Goal: Task Accomplishment & Management: Manage account settings

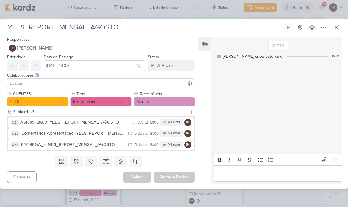
scroll to position [361, 0]
click at [336, 28] on icon at bounding box center [337, 28] width 4 height 4
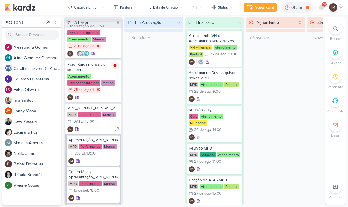
scroll to position [8, 0]
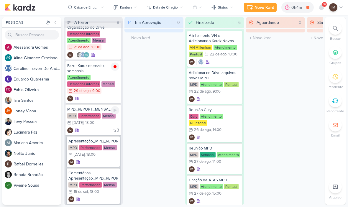
click at [102, 129] on div "3 IM" at bounding box center [93, 131] width 52 height 6
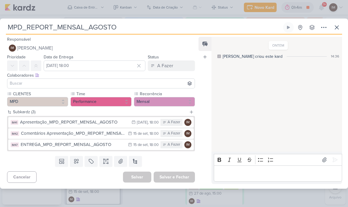
click at [99, 26] on input "MPD_REPORT_MENSAL_AGOSTO" at bounding box center [144, 27] width 276 height 11
click at [98, 27] on input "MPD_REPORT_MENSAL_AGOSTO" at bounding box center [144, 27] width 276 height 11
click at [96, 26] on input "MPD_REPORT_MENSAL_AGOSTO" at bounding box center [144, 27] width 276 height 11
click at [151, 26] on input "MPD_REPORT_MENSAL_AGOSTO" at bounding box center [144, 27] width 276 height 11
click at [151, 29] on input "MPD_REPORT_MENSAL_AGOSTO" at bounding box center [144, 27] width 276 height 11
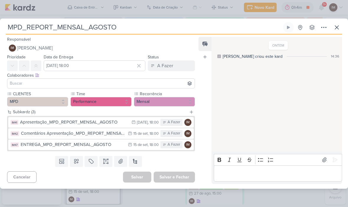
click at [151, 27] on input "MPD_REPORT_MENSAL_AGOSTO" at bounding box center [144, 27] width 276 height 11
type input "MPD_REPORT_MENSAL_"
click at [63, 26] on input "MPD_REPORT_MENSAL_" at bounding box center [144, 27] width 276 height 11
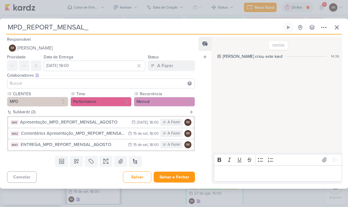
click at [58, 27] on input "MPD_REPORT_MENSAL_" at bounding box center [144, 27] width 276 height 11
click at [10, 26] on input "text" at bounding box center [144, 27] width 276 height 11
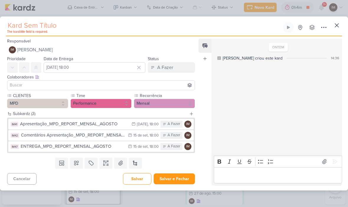
click at [21, 27] on input "text" at bounding box center [144, 25] width 276 height 11
paste input "7708291_MPD_REPORT_MENSAL_AGOSTO"
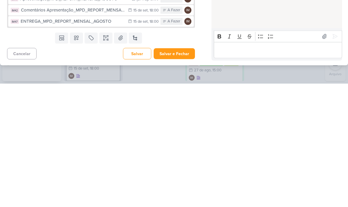
scroll to position [0, 0]
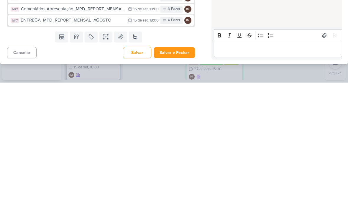
click at [182, 172] on button "Salvar e Fechar" at bounding box center [174, 177] width 41 height 11
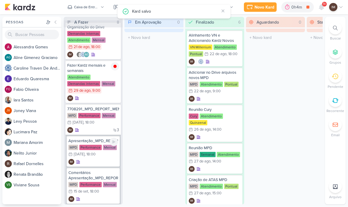
click at [106, 156] on div "MPD Performance Mensal 12/9 12 de set , 18:00" at bounding box center [93, 151] width 50 height 13
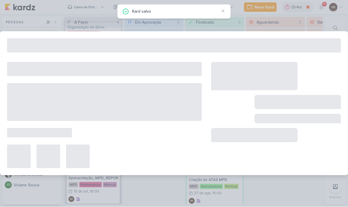
type input "Apresentação_MPD_REPORT_MENSAL_AGOSTO"
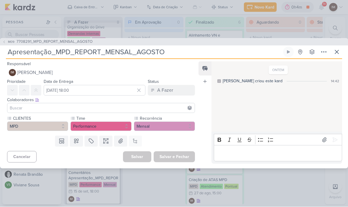
click at [234, 158] on div "Editor editing area: main" at bounding box center [278, 154] width 128 height 16
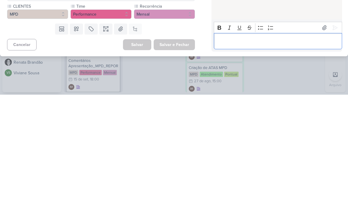
click at [220, 150] on p "Editor editing area: main" at bounding box center [278, 153] width 122 height 7
click at [221, 150] on p "7708291_MPD_REPORT_MENSAL_AGOSTO" at bounding box center [278, 153] width 122 height 7
click at [223, 150] on p "7708291_MPD_REPORT_MENSAL_AGOSTO" at bounding box center [278, 153] width 122 height 7
copy p "7708291"
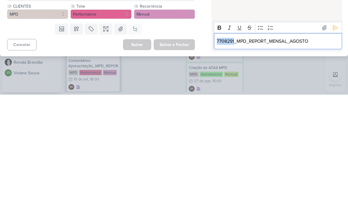
click at [300, 150] on p "7708291_MPD_REPORT_MENSAL_AGOSTO" at bounding box center [278, 153] width 122 height 7
click at [299, 150] on p "7708291_MPD_REPORT_MENSAL_AGOSTO" at bounding box center [278, 153] width 122 height 7
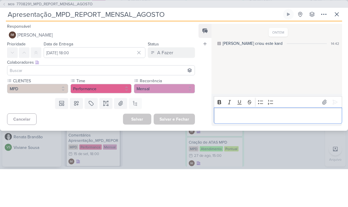
click at [58, 47] on input "Apresentação_MPD_REPORT_MENSAL_AGOSTO" at bounding box center [144, 52] width 276 height 11
click at [59, 47] on input "Apresentação_MPD_REPORT_MENSAL_AGOSTO" at bounding box center [144, 52] width 276 height 11
paste input "7708291"
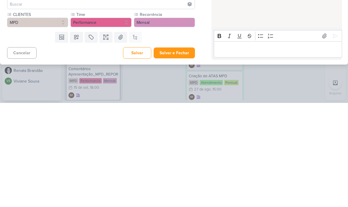
click at [186, 152] on button "Salvar e Fechar" at bounding box center [174, 157] width 41 height 11
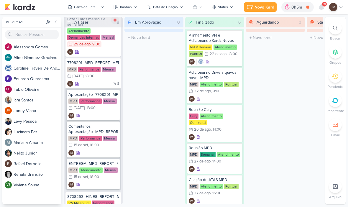
scroll to position [61, 0]
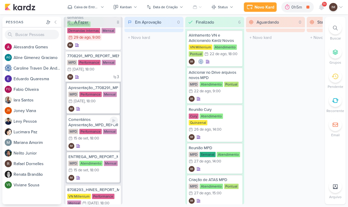
click at [107, 148] on div "IM" at bounding box center [93, 146] width 50 height 6
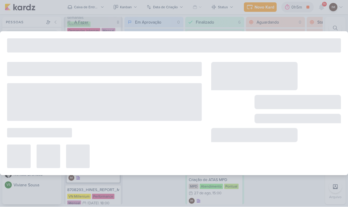
type input "Comentários Apresentação_MPD_REPORT_MENSAL_AGOSTO"
type input "15 de setembro de 2025 às 18:00"
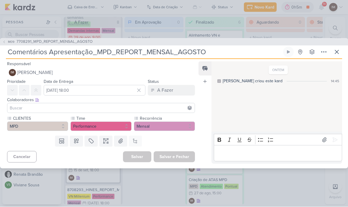
click at [55, 52] on input "Comentários Apresentação_MPD_REPORT_MENSAL_AGOSTO" at bounding box center [144, 52] width 276 height 11
click at [98, 52] on input "Comentários Apresentação_MPD_REPORT_MENSAL_AGOSTO" at bounding box center [144, 52] width 276 height 11
click at [98, 53] on input "Comentários Apresentação_MPD_REPORT_MENSAL_AGOSTO" at bounding box center [144, 52] width 276 height 11
paste input "7708291"
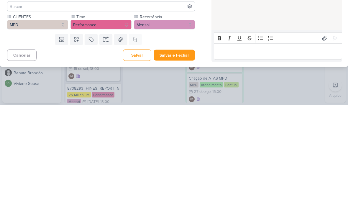
click at [182, 152] on button "Salvar e Fechar" at bounding box center [174, 157] width 41 height 11
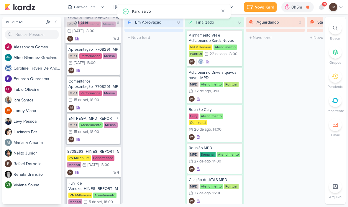
scroll to position [107, 0]
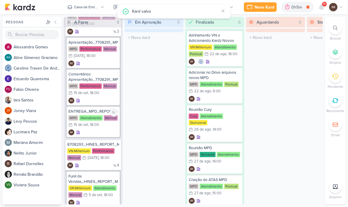
click at [109, 132] on div "IM" at bounding box center [93, 133] width 50 height 6
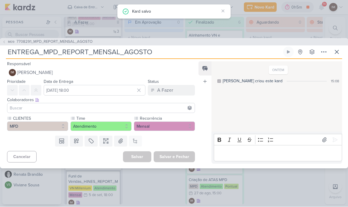
click at [44, 51] on input "ENTREGA_MPD_REPORT_MENSAL_AGOSTO" at bounding box center [144, 52] width 276 height 11
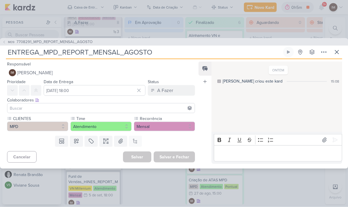
click at [44, 52] on input "ENTREGA_MPD_REPORT_MENSAL_AGOSTO" at bounding box center [144, 52] width 276 height 11
click at [47, 49] on input "ENTREGA_MPD_REPORT_MENSAL_AGOSTO" at bounding box center [144, 52] width 276 height 11
click at [43, 51] on input "ENTREGA_MPD_REPORT_MENSAL_AGOSTO" at bounding box center [144, 52] width 276 height 11
paste input "7708291"
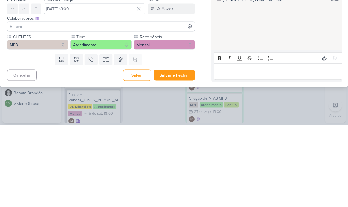
click at [185, 152] on button "Salvar e Fechar" at bounding box center [174, 157] width 41 height 11
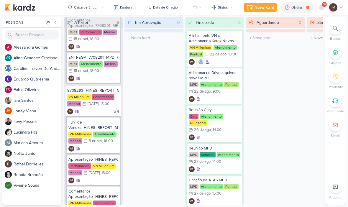
scroll to position [182, 0]
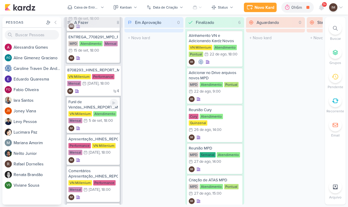
click at [107, 127] on div "IM" at bounding box center [93, 128] width 50 height 6
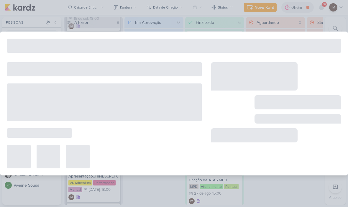
type input "Funil de Vendas_HINES_REPORT_MENSAL_AGOSTO"
type input "5 de setembro de 2025 às 18:00"
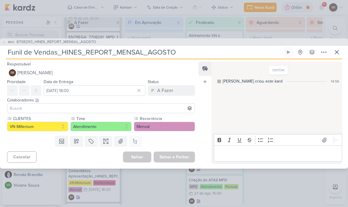
click at [342, 48] on button at bounding box center [337, 52] width 11 height 11
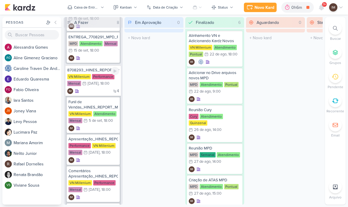
click at [107, 91] on div "4 IM" at bounding box center [93, 91] width 52 height 6
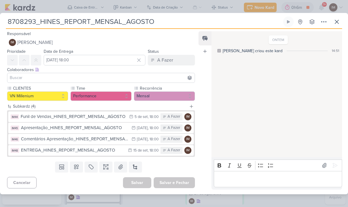
click at [32, 26] on input "8708293_HINES_REPORT_MENSAL_AGOSTO" at bounding box center [144, 22] width 276 height 11
click at [33, 24] on input "8708293_HINES_REPORT_MENSAL_AGOSTO" at bounding box center [144, 22] width 276 height 11
click at [35, 20] on input "8708293_HINES_REPORT_MENSAL_AGOSTO" at bounding box center [144, 22] width 276 height 11
click at [341, 22] on button at bounding box center [337, 22] width 11 height 11
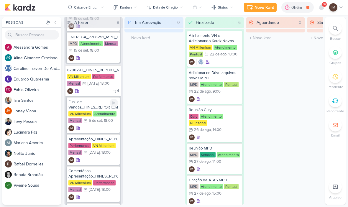
click at [109, 125] on div "Funil de Vendas_HINES_REPORT_MENSAL_AGOSTO VN Millenium Atendimento Mensal 5/9 …" at bounding box center [93, 115] width 53 height 36
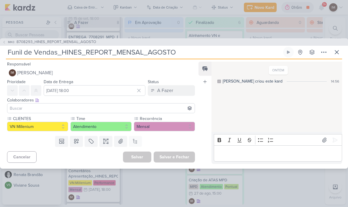
click at [61, 51] on input "Funil de Vendas_HINES_REPORT_MENSAL_AGOSTO" at bounding box center [144, 52] width 276 height 11
click at [64, 51] on input "Funil de Vendas_HINES_REPORT_MENSAL_AGOSTO" at bounding box center [144, 52] width 276 height 11
paste input "8708293"
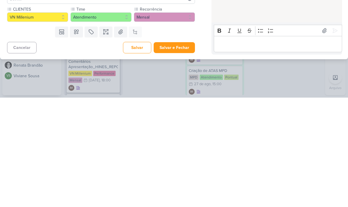
click at [180, 152] on button "Salvar e Fechar" at bounding box center [174, 157] width 41 height 11
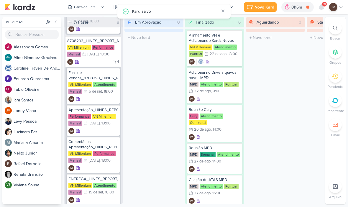
scroll to position [225, 0]
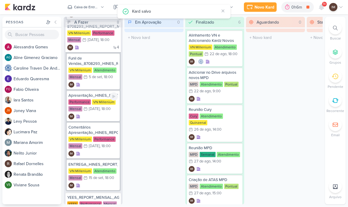
click at [111, 114] on div "IM" at bounding box center [93, 117] width 50 height 6
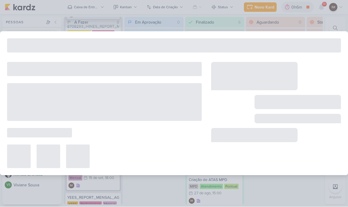
type input "Apresentação_HINES_REPORT_MENSAL_AGOSTO"
type input "12 de setembro de 2025 às 18:00"
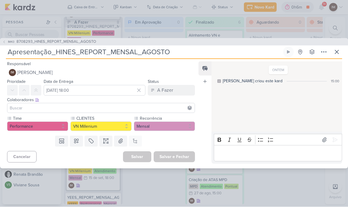
click at [55, 51] on input "Apresentação_HINES_REPORT_MENSAL_AGOSTO" at bounding box center [144, 52] width 276 height 11
click at [57, 49] on input "Apresentação_HINES_REPORT_MENSAL_AGOSTO" at bounding box center [144, 52] width 276 height 11
paste input "8708293"
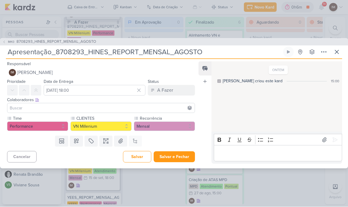
click at [182, 150] on div "Cancelar Salvar Salvar e Fechar Ctrl + Enter" at bounding box center [98, 156] width 197 height 15
click at [181, 155] on button "Salvar e Fechar" at bounding box center [174, 157] width 41 height 11
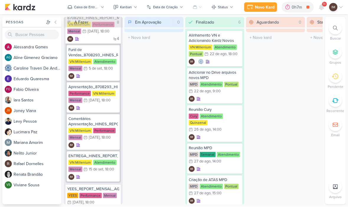
scroll to position [233, 0]
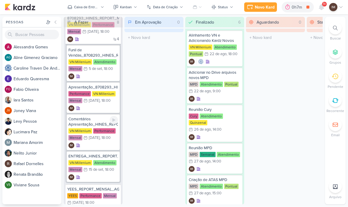
click at [98, 143] on div "IM" at bounding box center [93, 146] width 50 height 6
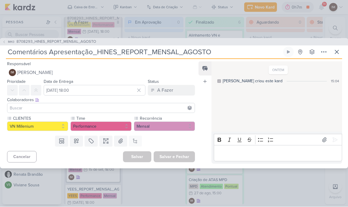
click at [99, 52] on input "Comentários Apresentação_HINES_REPORT_MENSAL_AGOSTO" at bounding box center [144, 52] width 276 height 11
click at [98, 52] on input "Comentários Apresentação_HINES_REPORT_MENSAL_AGOSTO" at bounding box center [144, 52] width 276 height 11
paste input "8708293"
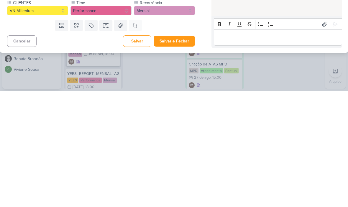
click at [181, 152] on button "Salvar e Fechar" at bounding box center [174, 157] width 41 height 11
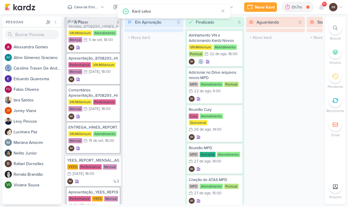
scroll to position [262, 0]
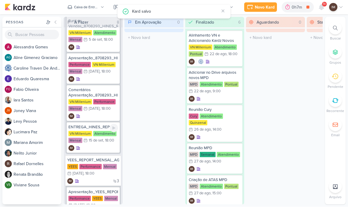
click at [100, 147] on div "IM" at bounding box center [93, 149] width 50 height 6
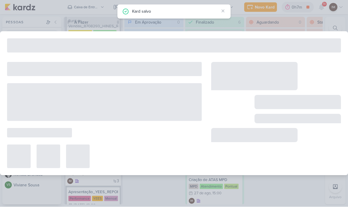
type input "ENTREGA_HINES_REPORT_MENSAL_AGOSTO"
type input "15 de setembro de 2025 às 18:00"
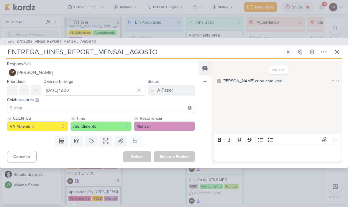
click at [51, 54] on input "ENTREGA_HINES_REPORT_MENSAL_AGOSTO" at bounding box center [144, 52] width 276 height 11
click at [43, 52] on input "ENTREGA_HINES_REPORT_MENSAL_AGOSTO" at bounding box center [144, 52] width 276 height 11
click at [43, 53] on input "ENTREGA_HINES_REPORT_MENSAL_AGOSTO" at bounding box center [144, 52] width 276 height 11
paste input "8708293"
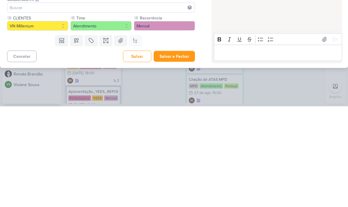
click at [170, 152] on button "Salvar e Fechar" at bounding box center [174, 157] width 41 height 11
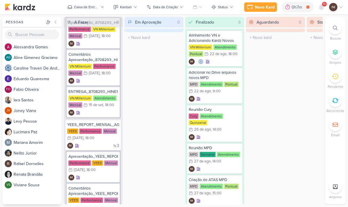
scroll to position [298, 0]
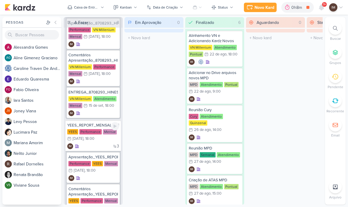
click at [104, 146] on div "3 IM" at bounding box center [93, 146] width 52 height 6
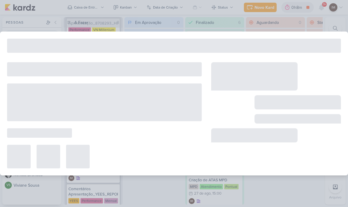
type input "YEES_REPORT_MENSAL_AGOSTO"
type input "12 de setembro de 2025 às 18:00"
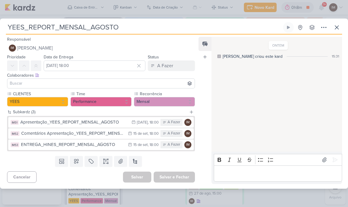
click at [107, 26] on input "YEES_REPORT_MENSAL_AGOSTO" at bounding box center [144, 27] width 276 height 11
click at [109, 28] on input "YEES_REPORT_MENSAL_AGOSTO" at bounding box center [144, 27] width 276 height 11
click at [115, 26] on input "YEES_REPORT_MENSAL_AGOSTO" at bounding box center [144, 27] width 276 height 11
click at [142, 27] on input "YEES_REPORT_MENSAL_AGOSTO" at bounding box center [144, 27] width 276 height 11
click at [142, 26] on input "YEES_REPORT_MENSAL_AGOSTO" at bounding box center [144, 27] width 276 height 11
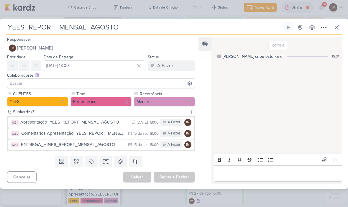
click at [138, 29] on input "YEES_REPORT_MENSAL_AGOSTO" at bounding box center [144, 27] width 276 height 11
click at [32, 31] on input "YEES_REPORT_MENSAL_AGOSTO" at bounding box center [144, 27] width 276 height 11
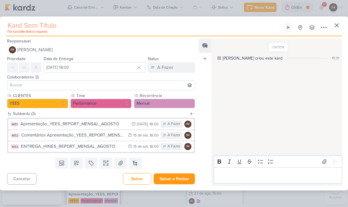
paste input "6708291_YEES_REPORT_MENSAL_AGOSTO"
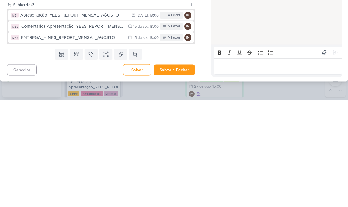
click at [181, 172] on button "Salvar e Fechar" at bounding box center [174, 177] width 41 height 11
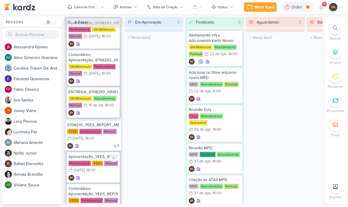
click at [100, 174] on div "Apresentação_YEES_REPORT_MENSAL_AGOSTO Performance YEES Mensal 12/9 12 de set ,…" at bounding box center [93, 167] width 53 height 31
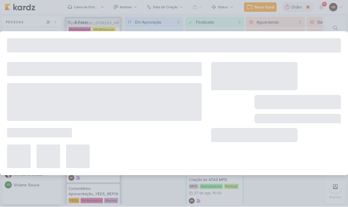
type input "Apresentação_YEES_REPORT_MENSAL_AGOSTO"
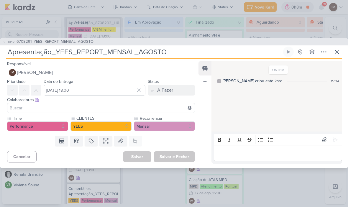
click at [226, 160] on div "Editor editing area: main" at bounding box center [278, 154] width 128 height 16
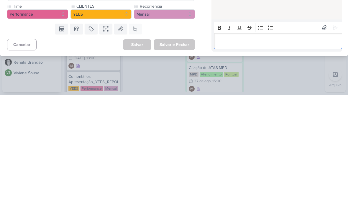
click at [221, 150] on p "Editor editing area: main" at bounding box center [278, 153] width 122 height 7
click at [224, 150] on p "6708291_YEES_REPORT_MENSAL_AGOSTO" at bounding box center [278, 153] width 122 height 7
click at [225, 150] on p "6708291_YEES_REPORT_MENSAL_AGOSTO" at bounding box center [278, 153] width 122 height 7
copy p "6708291"
click at [266, 150] on p "6708291_YEES_REPORT_MENSAL_AGOSTO" at bounding box center [278, 153] width 122 height 7
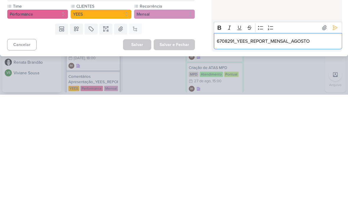
click at [268, 150] on p "6708291_YEES_REPORT_MENSAL_AGOSTO" at bounding box center [278, 153] width 122 height 7
click at [264, 150] on p "6708291_YEES_REPORT_MENSAL_AGOSTO" at bounding box center [278, 153] width 122 height 7
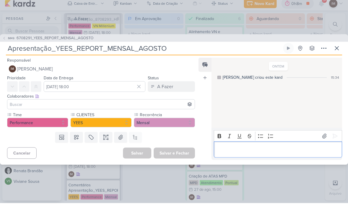
click at [51, 51] on input "Apresentação_YEES_REPORT_MENSAL_AGOSTO" at bounding box center [144, 52] width 276 height 11
click at [52, 49] on input "Apresentação_YEES_REPORT_MENSAL_AGOSTO" at bounding box center [144, 52] width 276 height 11
click at [55, 47] on input "Apresentação_YEES_REPORT_MENSAL_AGOSTO" at bounding box center [144, 52] width 276 height 11
click at [53, 52] on input "Apresentação_YEES_REPORT_MENSAL_AGOSTO" at bounding box center [144, 52] width 276 height 11
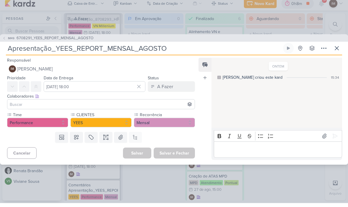
click at [55, 48] on input "Apresentação_YEES_REPORT_MENSAL_AGOSTO" at bounding box center [144, 52] width 276 height 11
click at [53, 49] on input "Apresentação_YEES_REPORT_MENSAL_AGOSTO" at bounding box center [144, 52] width 276 height 11
click at [52, 47] on input "Apresentação_YEES_REPORT_MENSAL_AGOSTO" at bounding box center [144, 52] width 276 height 11
click at [55, 47] on input "Apresentação_YEES_REPORT_MENSAL_AGOSTO" at bounding box center [144, 52] width 276 height 11
click at [57, 49] on input "Apresentação_YEES_REPORT_MENSAL_AGOSTO" at bounding box center [144, 52] width 276 height 11
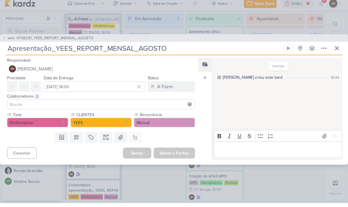
paste input "6708291"
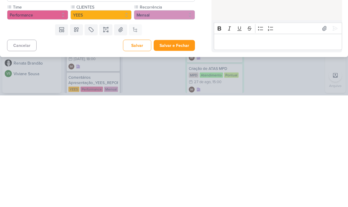
click at [186, 152] on button "Salvar e Fechar" at bounding box center [174, 157] width 41 height 11
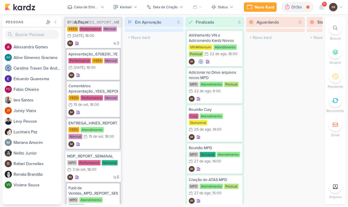
scroll to position [405, 0]
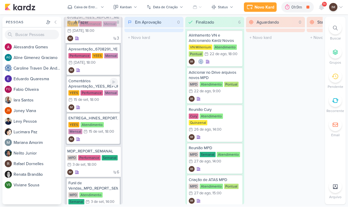
click at [105, 105] on div "IM" at bounding box center [93, 108] width 50 height 6
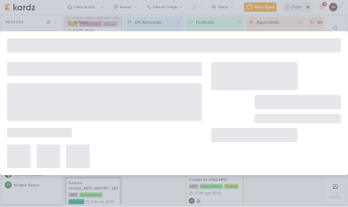
type input "Comentários Apresentação_YEES_REPORT_MENSAL_AGOSTO"
type input "15 de setembro de 2025 às 18:00"
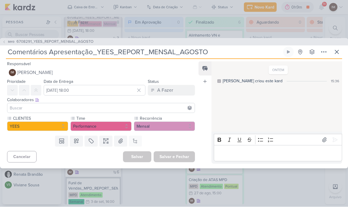
click at [97, 48] on input "Comentários Apresentação_YEES_REPORT_MENSAL_AGOSTO" at bounding box center [144, 52] width 276 height 11
click at [95, 52] on input "Comentários Apresentação_YEES_REPORT_MENSAL_AGOSTO" at bounding box center [144, 52] width 276 height 11
paste input "6708291"
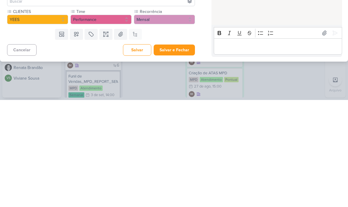
click at [170, 152] on button "Salvar e Fechar" at bounding box center [174, 157] width 41 height 11
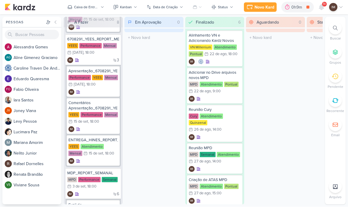
scroll to position [383, 0]
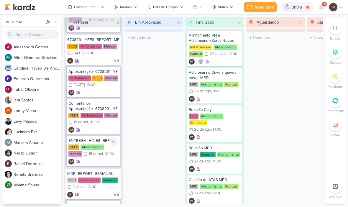
click at [105, 160] on div "IM" at bounding box center [93, 162] width 50 height 6
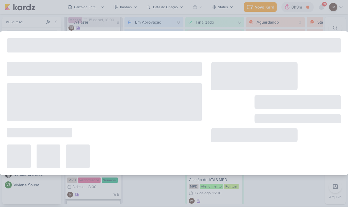
type input "ENTREGA_HINES_REPORT_MENSAL_AGOSTO"
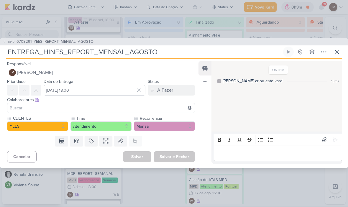
click at [46, 53] on input "ENTREGA_HINES_REPORT_MENSAL_AGOSTO" at bounding box center [144, 52] width 276 height 11
click at [45, 48] on input "ENTREGA_HINES_REPORT_MENSAL_AGOSTO" at bounding box center [144, 52] width 276 height 11
click at [339, 49] on icon at bounding box center [337, 52] width 7 height 7
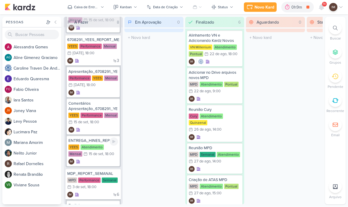
click at [106, 153] on div "YEES Atendimento Mensal 15/9 15 de set , 18:00" at bounding box center [93, 151] width 50 height 13
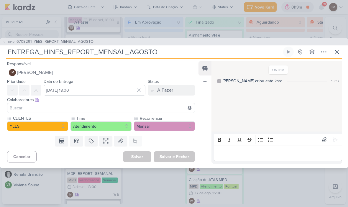
click at [56, 50] on input "ENTREGA_HINES_REPORT_MENSAL_AGOSTO" at bounding box center [144, 52] width 276 height 11
click at [55, 53] on input "ENTREGA_HINES_REPORT_MENSAL_AGOSTO" at bounding box center [144, 52] width 276 height 11
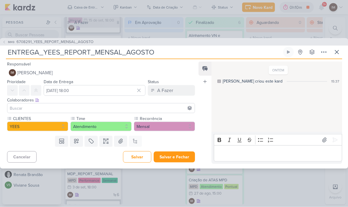
click at [43, 52] on input "ENTREGA_YEES_REPORT_MENSAL_AGOSTO" at bounding box center [144, 52] width 276 height 11
click at [44, 53] on input "ENTREGA_YEES_REPORT_MENSAL_AGOSTO" at bounding box center [144, 52] width 276 height 11
paste input "6708291"
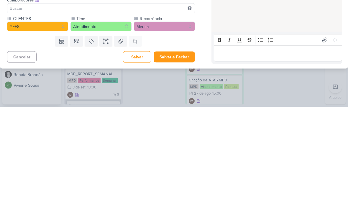
click at [177, 152] on button "Salvar e Fechar" at bounding box center [174, 157] width 41 height 11
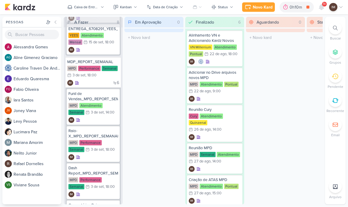
scroll to position [496, 0]
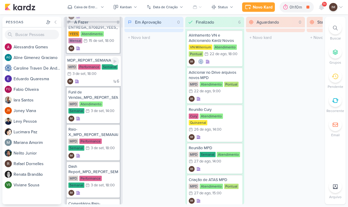
click at [106, 81] on div "6 IM" at bounding box center [93, 82] width 52 height 6
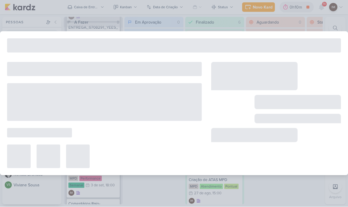
type input "MDP_REPORT_SEMANAL"
type input "[DATE] 18:00"
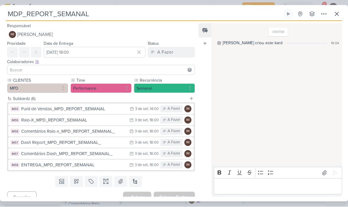
click at [11, 15] on input "MDP_REPORT_SEMANAL" at bounding box center [144, 14] width 276 height 11
click at [78, 9] on input "MDP_REPORT_SEMANAL" at bounding box center [144, 14] width 276 height 11
click at [75, 15] on input "MDP_REPORT_SEMANAL" at bounding box center [144, 14] width 276 height 11
click at [73, 12] on input "MDP_REPORT_SEMANAL" at bounding box center [144, 14] width 276 height 11
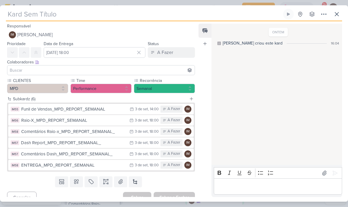
click at [15, 11] on input "text" at bounding box center [144, 14] width 276 height 11
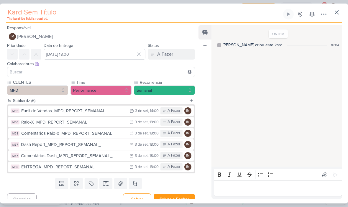
click at [10, 12] on input "text" at bounding box center [144, 12] width 276 height 11
paste input "7708292_MPD_REPORT_SEMANAL"
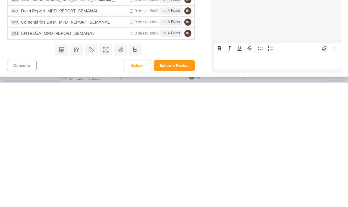
scroll to position [0, 0]
click at [186, 185] on button "Salvar e Fechar" at bounding box center [174, 190] width 41 height 11
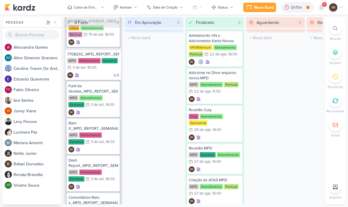
scroll to position [509, 0]
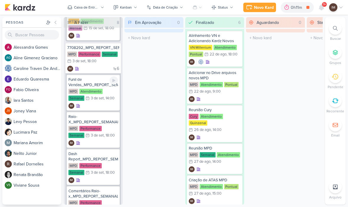
click at [95, 103] on div "Funil de Vendas_MPD_REPORT_SEMANAL MPD Atendimento Semanal 3/9 3 de set , 14:00…" at bounding box center [93, 93] width 53 height 36
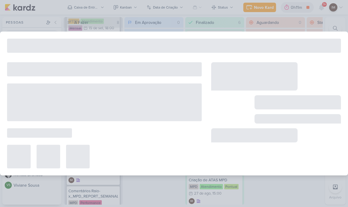
type input "Funil de Vendas_MPD_REPORT_SEMANAL"
type input "[DATE] 14:00"
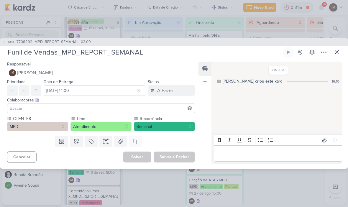
click at [256, 154] on p "Editor editing area: main" at bounding box center [278, 153] width 122 height 7
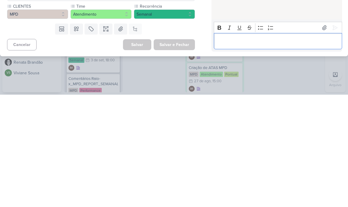
click at [223, 150] on p "Editor editing area: main" at bounding box center [278, 153] width 122 height 7
click at [224, 150] on p "7708292_MPD_REPORT_SEMANAL" at bounding box center [278, 153] width 122 height 7
copy p "7708292"
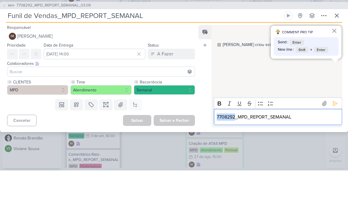
click at [10, 47] on input "Funil de Vendas_MPD_REPORT_SEMANAL" at bounding box center [144, 52] width 276 height 11
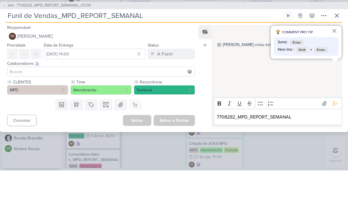
click at [59, 47] on input "Funil de Vendas_MPD_REPORT_SEMANAL" at bounding box center [144, 52] width 276 height 11
click at [61, 47] on input "Funil de Vendas_MPD_REPORT_SEMANAL" at bounding box center [144, 52] width 276 height 11
paste input "7708292"
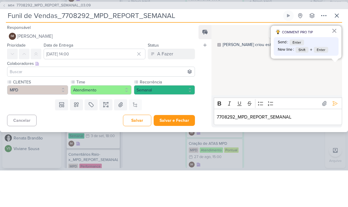
click at [188, 47] on input "Funil de Vendas_7708292_MPD_REPORT_SEMANAL" at bounding box center [144, 52] width 276 height 11
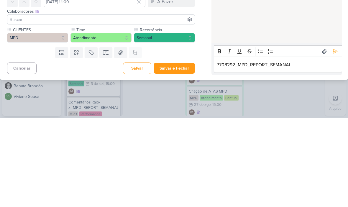
click at [233, 150] on p "7708292_MPD_REPORT_SEMANAL" at bounding box center [278, 153] width 122 height 7
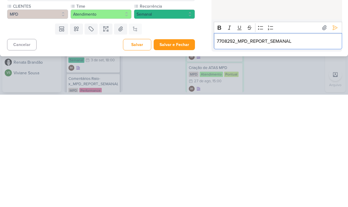
click at [256, 150] on p "7708292_MPD_REPORT_SEMANAL" at bounding box center [278, 153] width 122 height 7
click at [255, 150] on p "7708292_MPD_REPORT_SEMANAL" at bounding box center [278, 153] width 122 height 7
click at [177, 152] on button "Salvar e Fechar" at bounding box center [174, 157] width 41 height 11
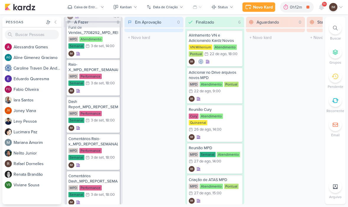
scroll to position [562, 0]
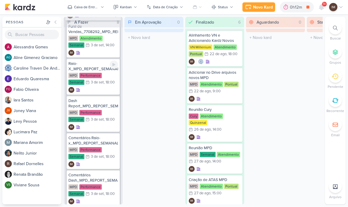
click at [95, 90] on div "IM" at bounding box center [93, 90] width 50 height 6
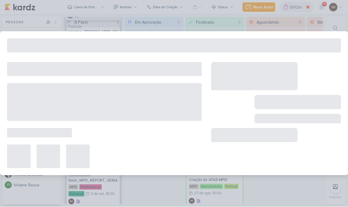
type input "Raio-X_MPD_REPORT_SEMANAL"
type input "[DATE] 18:00"
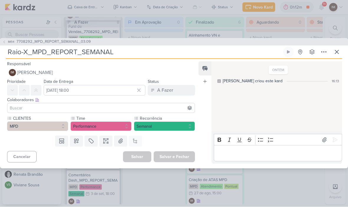
click at [35, 53] on input "Raio-X_MPD_REPORT_SEMANAL" at bounding box center [144, 52] width 276 height 11
paste input "7708292"
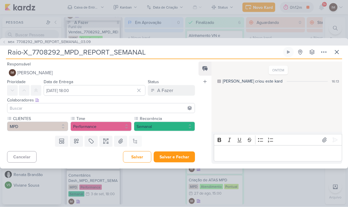
click at [158, 53] on input "Raio-X_7708292_MPD_REPORT_SEMANAL" at bounding box center [144, 52] width 276 height 11
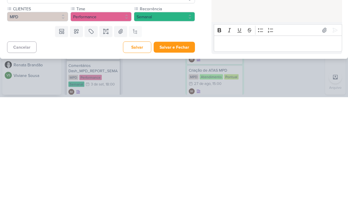
click at [191, 152] on button "Salvar e Fechar" at bounding box center [174, 157] width 41 height 11
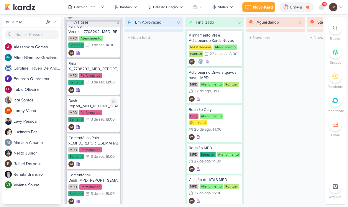
click at [101, 117] on div "3/9 3 de set , 18:00" at bounding box center [100, 120] width 29 height 6
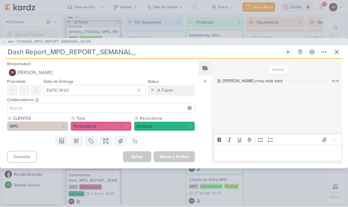
click at [49, 53] on input "Dash Report_MPD_REPORT_SEMANAL_" at bounding box center [144, 52] width 276 height 11
click at [51, 55] on input "Dash Report_MPD_REPORT_SEMANAL_" at bounding box center [144, 52] width 276 height 11
paste input "7708292"
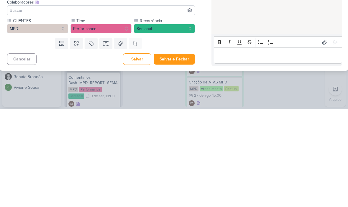
click at [175, 152] on button "Salvar e Fechar" at bounding box center [174, 157] width 41 height 11
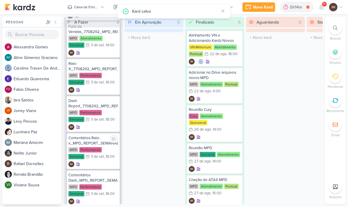
click at [108, 162] on div "IM" at bounding box center [93, 165] width 50 height 6
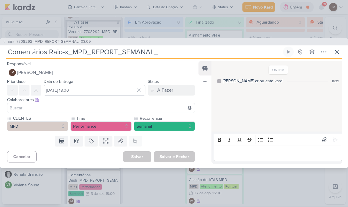
click at [61, 51] on input "Comentários Raio-x_MPD_REPORT_SEMANAL_" at bounding box center [144, 52] width 276 height 11
click at [72, 53] on input "Comentários Raio-x_MPD_REPORT_SEMANAL_" at bounding box center [144, 52] width 276 height 11
click at [73, 50] on input "Comentários Raio-x_MPD_REPORT_SEMANAL_" at bounding box center [144, 52] width 276 height 11
click at [71, 54] on input "Comentários Raio-x_MPD_REPORT_SEMANAL_" at bounding box center [144, 52] width 276 height 11
paste input "7708292"
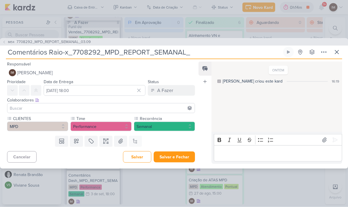
click at [198, 54] on input "Comentários Raio-x_7708292_MPD_REPORT_SEMANAL_" at bounding box center [144, 52] width 276 height 11
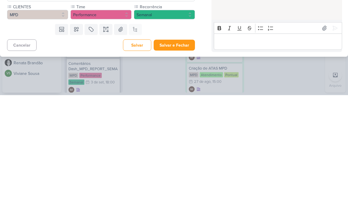
click at [184, 152] on button "Salvar e Fechar" at bounding box center [174, 157] width 41 height 11
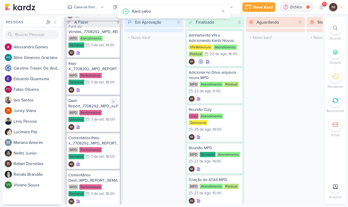
click at [100, 123] on div "MPD Performance Semanal 3/9 3 de set , 18:00" at bounding box center [93, 116] width 50 height 13
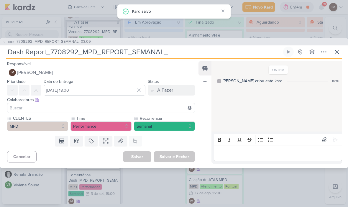
click at [215, 49] on input "Dash Report_7708292_MPD_REPORT_SEMANAL_" at bounding box center [144, 52] width 276 height 11
click at [215, 53] on input "Dash Report_7708292_MPD_REPORT_SEMANAL_" at bounding box center [144, 52] width 276 height 11
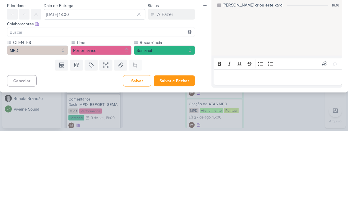
click at [184, 152] on button "Salvar e Fechar" at bounding box center [174, 157] width 41 height 11
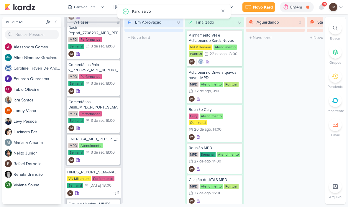
scroll to position [636, 0]
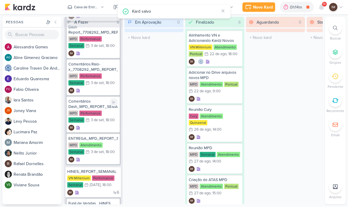
click at [103, 126] on div "IM" at bounding box center [93, 128] width 50 height 6
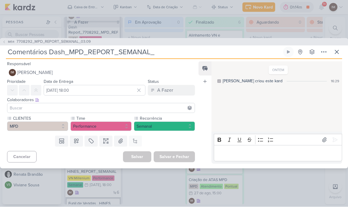
click at [195, 53] on input "Comentários Dash_MPD_REPORT_SEMANAL_" at bounding box center [144, 52] width 276 height 11
click at [64, 54] on input "Comentários Dash_MPD_REPORT_SEMANAL_" at bounding box center [144, 52] width 276 height 11
click at [69, 48] on input "Comentários Dash_MPD_REPORT_SEMANAL_" at bounding box center [144, 52] width 276 height 11
paste input "7708292"
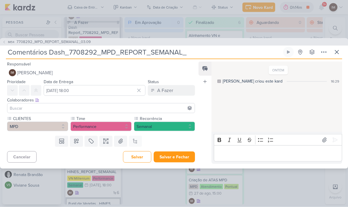
click at [200, 54] on input "Comentários Dash_7708292_MPD_REPORT_SEMANAL_" at bounding box center [144, 52] width 276 height 11
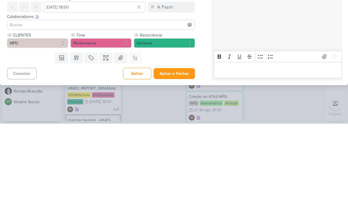
click at [187, 152] on button "Salvar e Fechar" at bounding box center [174, 157] width 41 height 11
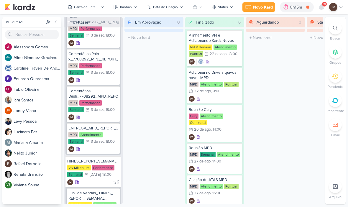
scroll to position [648, 0]
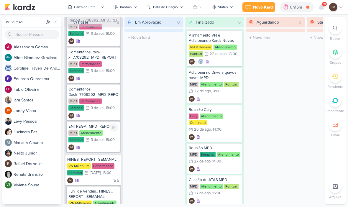
click at [112, 146] on div "IM" at bounding box center [93, 148] width 50 height 6
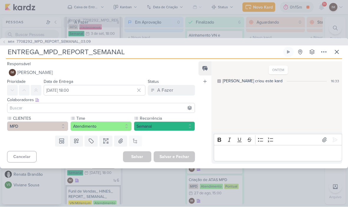
click at [39, 54] on input "ENTREGA_MPD_REPORT_SEMANAL" at bounding box center [144, 52] width 276 height 11
click at [44, 50] on input "ENTREGA_MPD_REPORT_SEMANAL" at bounding box center [144, 52] width 276 height 11
paste input "7708292"
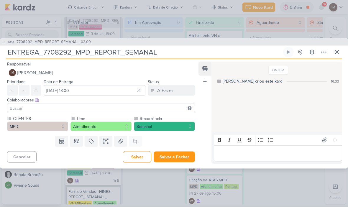
click at [171, 53] on input "ENTREGA_7708292_MPD_REPORT_SEMANAL" at bounding box center [144, 52] width 276 height 11
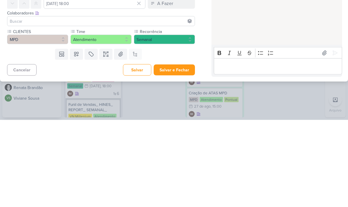
click at [181, 152] on button "Salvar e Fechar" at bounding box center [174, 157] width 41 height 11
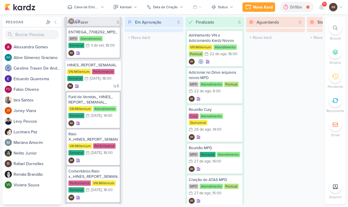
scroll to position [743, 0]
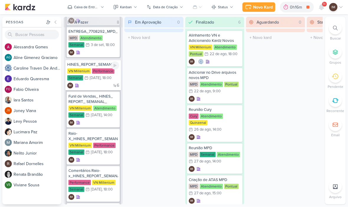
click at [94, 84] on div "6 IM" at bounding box center [93, 86] width 52 height 6
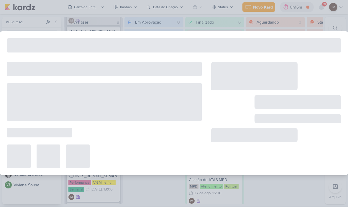
type input "HINES_REPORT_SEMANAL"
type input "[DATE] 18:00"
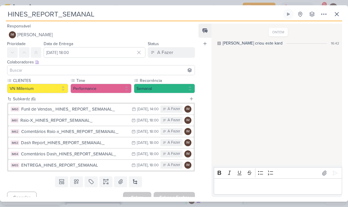
click at [210, 19] on input "HINES_REPORT_SEMANAL" at bounding box center [144, 14] width 276 height 11
click at [209, 19] on input "HINES_REPORT_SEMANAL" at bounding box center [144, 14] width 276 height 11
click at [208, 15] on input "HINES_REPORT_SEMANAL" at bounding box center [144, 14] width 276 height 11
click at [225, 9] on input "HINES_REPORT_SEMANAL" at bounding box center [144, 14] width 276 height 11
click at [227, 9] on input "HINES_REPORT_SEMANAL" at bounding box center [144, 14] width 276 height 11
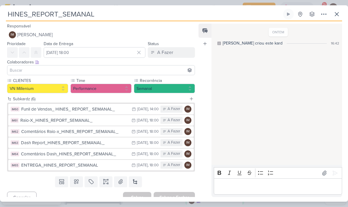
click at [220, 15] on input "HINES_REPORT_SEMANAL" at bounding box center [144, 14] width 276 height 11
click at [216, 15] on input "HINES_REPORT_SEMANAL" at bounding box center [144, 14] width 276 height 11
click at [212, 14] on input "HINES_REPORT_SEMANAL" at bounding box center [144, 14] width 276 height 11
click at [208, 16] on input "HINES_REPORT_SEMANAL" at bounding box center [144, 14] width 276 height 11
click at [207, 15] on input "HINES_REPORT_SEMANAL" at bounding box center [144, 14] width 276 height 11
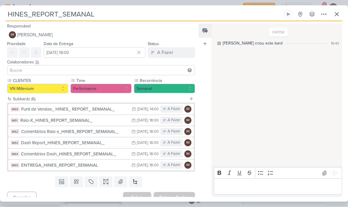
click at [202, 16] on input "HINES_REPORT_SEMANAL" at bounding box center [144, 14] width 276 height 11
click at [35, 18] on input "HINES_REPORT_SEMANAL" at bounding box center [144, 14] width 276 height 11
click at [31, 19] on input "HINES_REPORT_SEMANAL" at bounding box center [144, 14] width 276 height 11
click at [35, 19] on input "HINES_REPORT_SEMANAL" at bounding box center [144, 14] width 276 height 11
click at [40, 14] on input "HINES_REPORT_SEMANAL" at bounding box center [144, 14] width 276 height 11
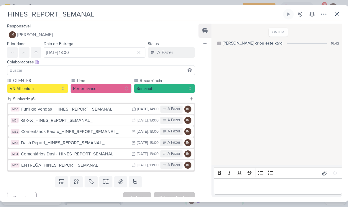
click at [41, 15] on input "HINES_REPORT_SEMANAL" at bounding box center [144, 14] width 276 height 11
click at [48, 18] on input "HINES_REPORT_SEMANAL" at bounding box center [144, 14] width 276 height 11
click at [50, 17] on input "HINES_REPORT_SEMANAL" at bounding box center [144, 14] width 276 height 11
click at [48, 14] on input "HINES_REPORT_SEMANAL" at bounding box center [144, 14] width 276 height 11
click at [47, 16] on input "HINES_REPORT_SEMANAL" at bounding box center [144, 14] width 276 height 11
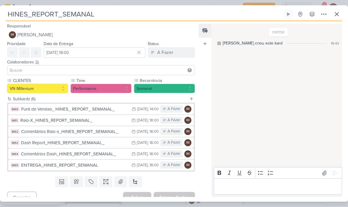
click at [45, 16] on input "HINES_REPORT_SEMANAL" at bounding box center [144, 14] width 276 height 11
click at [49, 15] on input "HINES_REPORT_SEMANAL" at bounding box center [144, 14] width 276 height 11
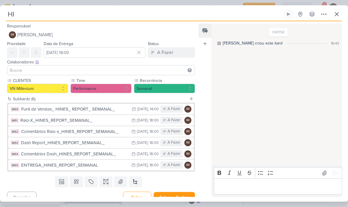
type input "H"
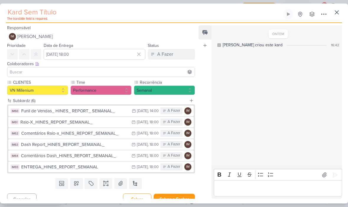
paste input "8708294_HINES_REPORT_SEMANAL_04.09"
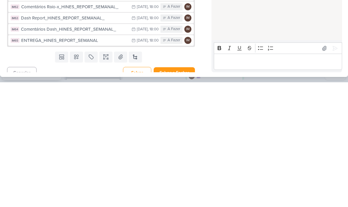
click at [187, 192] on button "Salvar e Fechar" at bounding box center [174, 197] width 41 height 11
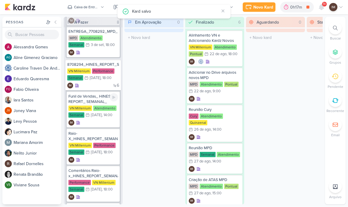
click at [102, 122] on div "IM" at bounding box center [93, 123] width 50 height 6
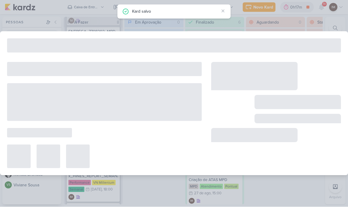
type input "Funil de Vendas_ HINES_ REPORT_ SEMANAL_"
type input "[DATE] 14:00"
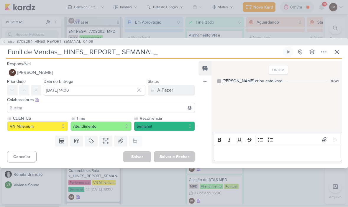
click at [234, 150] on p "Editor editing area: main" at bounding box center [278, 153] width 122 height 7
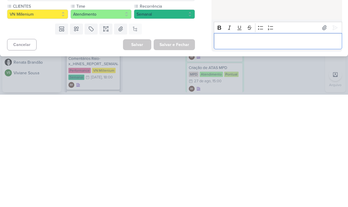
click at [220, 150] on p "Editor editing area: main" at bounding box center [278, 153] width 122 height 7
click at [225, 150] on p "8708294_HINES_REPORT_SEMANAL_04.09" at bounding box center [278, 153] width 122 height 7
click at [226, 150] on p "8708294_HINES_REPORT_SEMANAL_04.09" at bounding box center [278, 153] width 122 height 7
copy p "8708294"
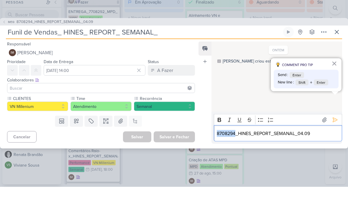
click at [59, 47] on input "Funil de Vendas_ HINES_ REPORT_ SEMANAL_" at bounding box center [144, 52] width 276 height 11
click at [65, 47] on input "Funil de Vendas_ HINES_ REPORT_ SEMANAL_" at bounding box center [144, 52] width 276 height 11
click at [63, 47] on input "Funil de Vendas_ HINES_ REPORT_ SEMANAL_" at bounding box center [144, 52] width 276 height 11
paste input "8708294"
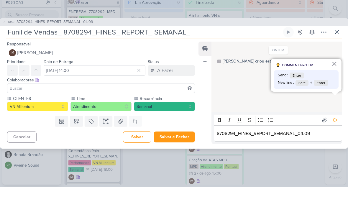
click at [207, 47] on input "Funil de Vendas_ 8708294_HINES_ REPORT_ SEMANAL_" at bounding box center [144, 52] width 276 height 11
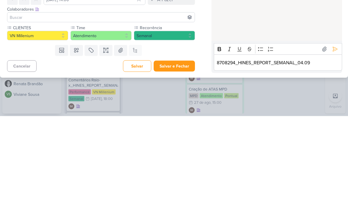
click at [246, 150] on p "8708294_HINES_REPORT_SEMANAL_04.09" at bounding box center [278, 153] width 122 height 7
click at [272, 150] on p "8708294_HINES_REPORT_SEMANAL_04.09" at bounding box center [278, 153] width 122 height 7
click at [275, 150] on p "8708294_HINES_REPORT_SEMANAL_04.09" at bounding box center [278, 153] width 122 height 7
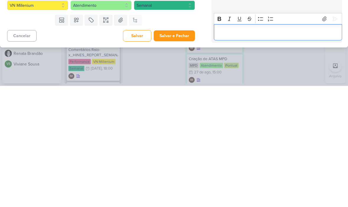
click at [183, 152] on button "Salvar e Fechar" at bounding box center [174, 157] width 41 height 11
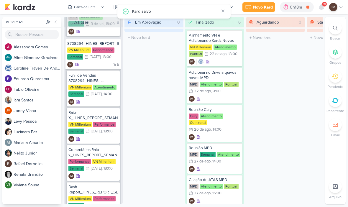
scroll to position [769, 0]
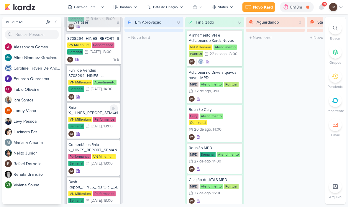
click at [97, 132] on div "IM" at bounding box center [93, 134] width 50 height 6
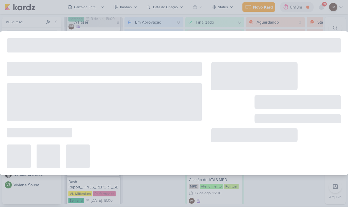
type input "Raio-X_HINES_REPORT_SEMANAL_"
type input "[DATE] 18:00"
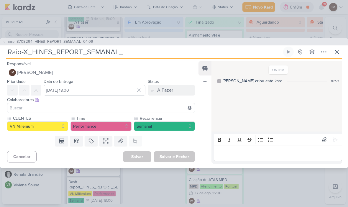
click at [237, 151] on p "Editor editing area: main" at bounding box center [278, 153] width 122 height 7
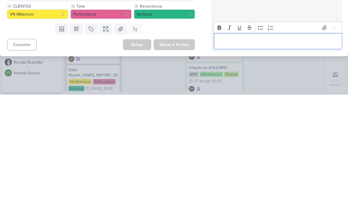
click at [226, 150] on p "Editor editing area: main" at bounding box center [278, 153] width 122 height 7
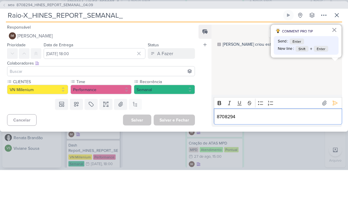
click at [31, 47] on input "Raio-X_HINES_REPORT_SEMANAL_" at bounding box center [144, 52] width 276 height 11
click at [35, 47] on input "Raio-X_HINES_REPORT_SEMANAL_" at bounding box center [144, 52] width 276 height 11
paste input "8708294"
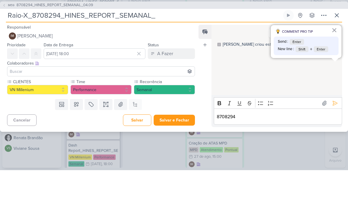
click at [159, 47] on input "Raio-X_8708294_HINES_REPORT_SEMANAL_" at bounding box center [144, 52] width 276 height 11
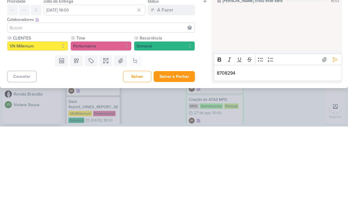
type input "Raio-X_8708294_HINES_REPORT_SEMANAL_04.09"
click at [186, 152] on button "Salvar e Fechar" at bounding box center [174, 157] width 41 height 11
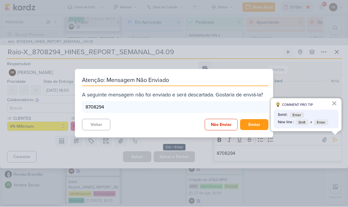
click at [223, 121] on button "Não Enviar" at bounding box center [221, 125] width 33 height 12
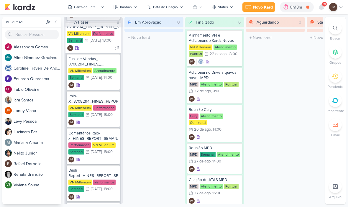
scroll to position [790, 0]
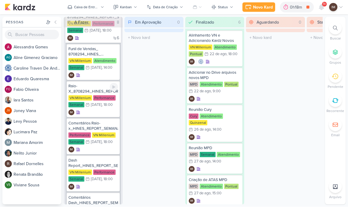
click at [108, 112] on div "IM" at bounding box center [93, 113] width 50 height 6
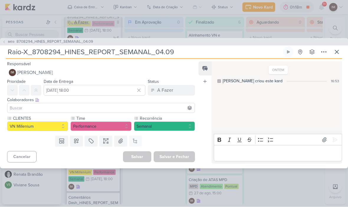
click at [336, 50] on icon at bounding box center [337, 52] width 7 height 7
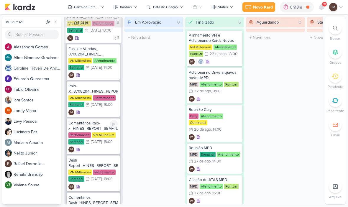
click at [107, 149] on div "IM" at bounding box center [93, 150] width 50 height 6
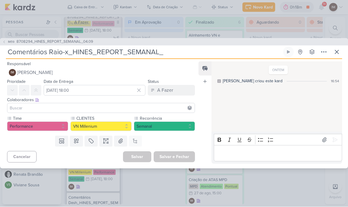
click at [68, 56] on input "Comentários Raio-x_HINES_REPORT_SEMANAL_" at bounding box center [144, 52] width 276 height 11
click at [72, 51] on input "Comentários Raio-x_HINES_REPORT_SEMANAL_" at bounding box center [144, 52] width 276 height 11
click at [74, 52] on input "Comentários Raio-x_HINES_REPORT_SEMANAL_" at bounding box center [144, 52] width 276 height 11
paste input "8708294"
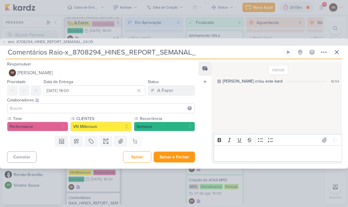
click at [212, 53] on input "Comentários Raio-x_8708294_HINES_REPORT_SEMANAL_" at bounding box center [144, 52] width 276 height 11
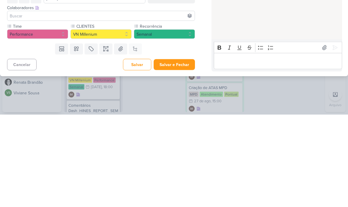
click at [177, 152] on button "Salvar e Fechar" at bounding box center [174, 157] width 41 height 11
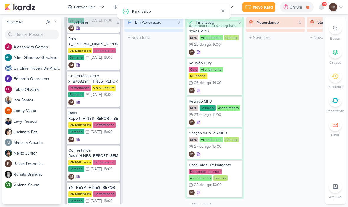
scroll to position [836, 0]
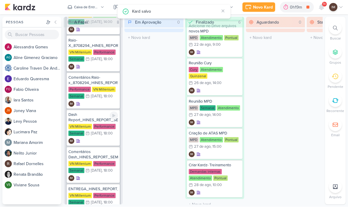
click at [101, 145] on div "Dash Report_HINES_REPORT_SEMANAL_ VN Millenium Performance Semanal 4/9 4 de set…" at bounding box center [93, 128] width 53 height 36
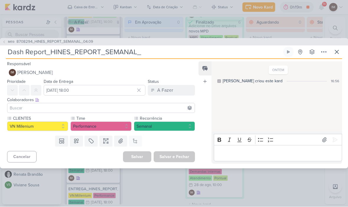
click at [51, 52] on input "Dash Report_HINES_REPORT_SEMANAL_" at bounding box center [144, 52] width 276 height 11
click at [49, 53] on input "Dash Report_HINES_REPORT_SEMANAL_" at bounding box center [144, 52] width 276 height 11
paste input "8708294"
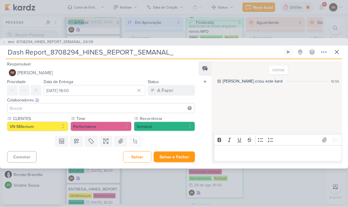
click at [176, 53] on input "Dash Report_8708294_HINES_REPORT_SEMANAL_" at bounding box center [144, 52] width 276 height 11
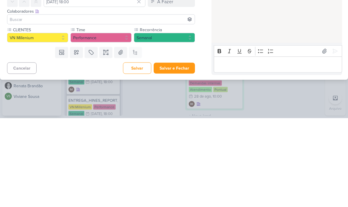
click at [178, 152] on button "Salvar e Fechar" at bounding box center [174, 157] width 41 height 11
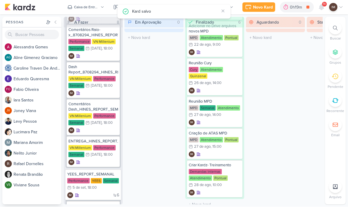
scroll to position [886, 0]
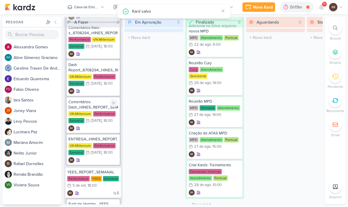
click at [98, 132] on div "Comentários Dash_HINES_REPORT_SEMANAL_ VN Millenium Performance Semanal 4/9 4 d…" at bounding box center [93, 115] width 53 height 36
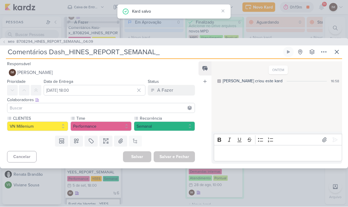
click at [71, 50] on input "Comentários Dash_HINES_REPORT_SEMANAL_" at bounding box center [144, 52] width 276 height 11
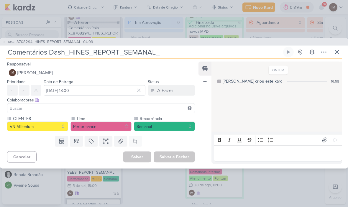
click at [71, 51] on input "Comentários Dash_HINES_REPORT_SEMANAL_" at bounding box center [144, 52] width 276 height 11
paste input "8708294"
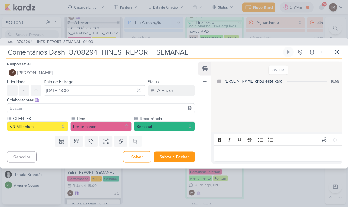
click at [200, 54] on input "Comentários Dash_8708294_HINES_REPORT_SEMANAL_" at bounding box center [144, 52] width 276 height 11
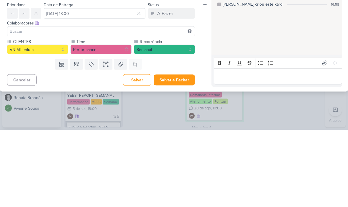
click at [171, 152] on button "Salvar e Fechar" at bounding box center [174, 157] width 41 height 11
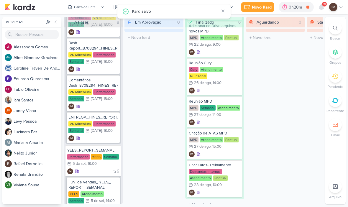
scroll to position [921, 0]
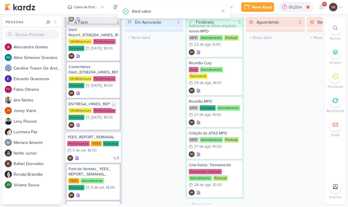
click at [107, 123] on div "IM" at bounding box center [93, 125] width 50 height 6
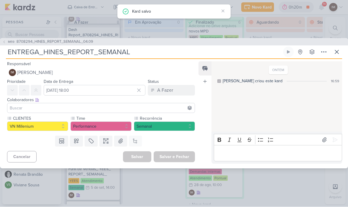
click at [45, 53] on input "ENTREGA_HINES_REPORT_SEMANAL" at bounding box center [144, 52] width 276 height 11
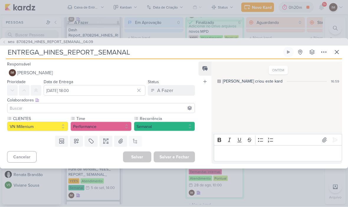
click at [45, 53] on input "ENTREGA_HINES_REPORT_SEMANAL" at bounding box center [144, 52] width 276 height 11
paste input "8708294"
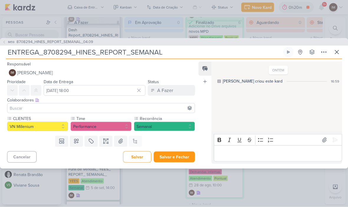
click at [171, 50] on input "ENTREGA_8708294_HINES_REPORT_SEMANAL" at bounding box center [144, 52] width 276 height 11
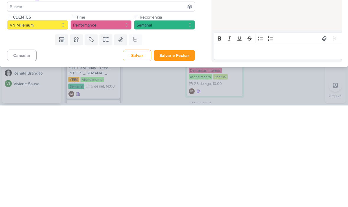
type input "ENTREGA_8708294_HINES_REPORT_SEMANAL_04.09"
click at [181, 152] on button "Salvar e Fechar" at bounding box center [174, 157] width 41 height 11
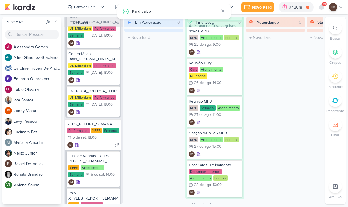
scroll to position [935, 0]
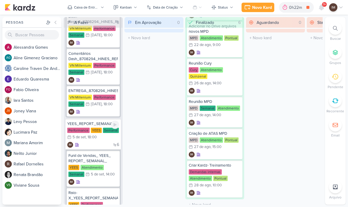
click at [107, 140] on div "Performance YEES Semanal 5/9 5 de set , 18:00" at bounding box center [93, 134] width 52 height 13
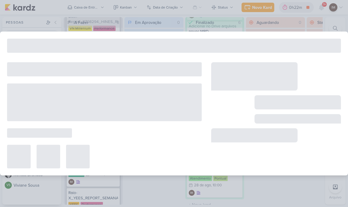
click at [110, 146] on div at bounding box center [104, 157] width 195 height 24
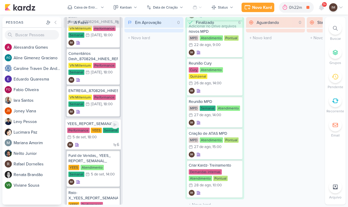
click at [107, 145] on div "6 IM" at bounding box center [93, 145] width 52 height 6
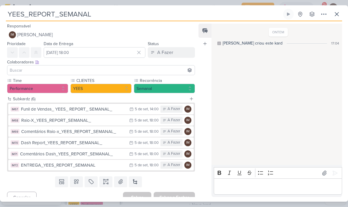
click at [77, 10] on input "YEES_REPORT_SEMANAL" at bounding box center [144, 14] width 276 height 11
click at [73, 16] on input "YEES_REPORT_SEMANAL" at bounding box center [144, 14] width 276 height 11
click at [67, 19] on input "YEES_REPORT_SEMANAL" at bounding box center [144, 14] width 276 height 11
click at [73, 19] on input "YEES_REPORT_SEMANAL" at bounding box center [144, 14] width 276 height 11
click at [17, 12] on input "text" at bounding box center [144, 14] width 276 height 11
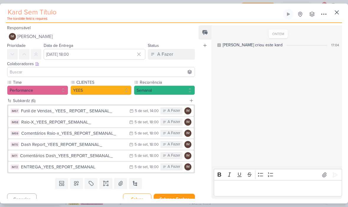
click at [13, 12] on input "text" at bounding box center [144, 12] width 276 height 11
paste input "6708292 _YEES_REPORT_SEMANAL_05.09"
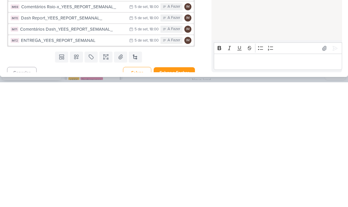
type input "6708292 _YEES_REPORT_SEMANAL_05.09"
click at [179, 192] on button "Salvar e Fechar" at bounding box center [174, 197] width 41 height 11
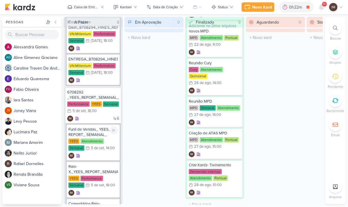
scroll to position [966, 0]
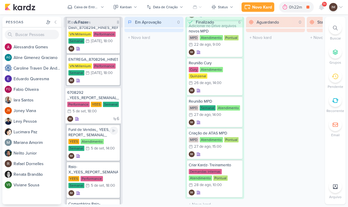
click at [103, 156] on div "IM" at bounding box center [93, 156] width 50 height 6
click at [104, 155] on div at bounding box center [104, 157] width 195 height 24
click at [108, 152] on div "Funil de Vendas_ YEES_ REPORT_ SEMANAL_ YEES Atendimento Semanal 5/9 5 de set ,…" at bounding box center [93, 143] width 53 height 36
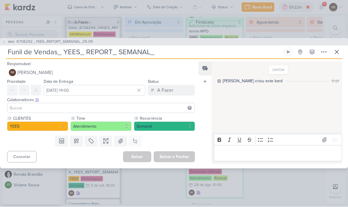
click at [228, 155] on p "Editor editing area: main" at bounding box center [278, 153] width 122 height 7
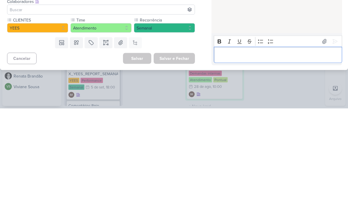
click at [220, 150] on p "Editor editing area: main" at bounding box center [278, 153] width 122 height 7
click at [227, 150] on p "6708292 _YEES_REPORT_SEMANAL_05.09" at bounding box center [278, 153] width 122 height 7
click at [225, 150] on p "6708292 _YEES_REPORT_SEMANAL_05.09" at bounding box center [278, 153] width 122 height 7
click at [226, 150] on p "6708292 _YEES_REPORT_SEMANAL_05.09" at bounding box center [278, 153] width 122 height 7
copy p "6708292"
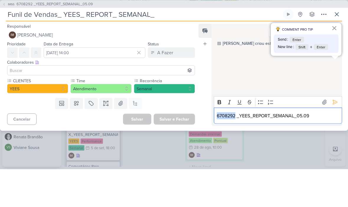
click at [65, 47] on input "Funil de Vendas_ YEES_ REPORT_ SEMANAL_" at bounding box center [144, 52] width 276 height 11
click at [63, 47] on input "Funil de Vendas_ YEES_ REPORT_ SEMANAL_" at bounding box center [144, 52] width 276 height 11
click at [64, 47] on input "Funil de Vendas_ YEES_ REPORT_ SEMANAL_" at bounding box center [144, 52] width 276 height 11
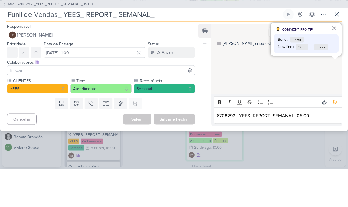
paste input "6708292"
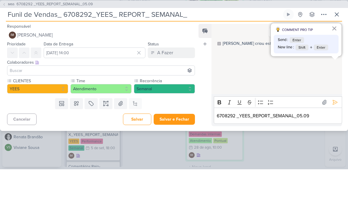
click at [191, 47] on input "Funil de Vendas_ 6708292_YEES_ REPORT_ SEMANAL_" at bounding box center [144, 52] width 276 height 11
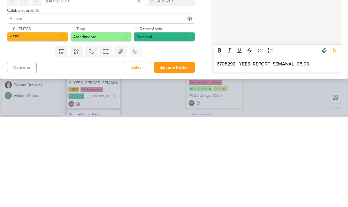
click at [306, 150] on p "6708292 _YEES_REPORT_SEMANAL_05.09" at bounding box center [278, 153] width 122 height 7
click at [307, 150] on p "6708292 _YEES_REPORT_SEMANAL_05.09" at bounding box center [278, 153] width 122 height 7
click at [308, 150] on p "6708292 _YEES_REPORT_SEMANAL_05.09" at bounding box center [278, 153] width 122 height 7
click at [307, 150] on p "6708292 _YEES_REPORT_SEMANAL_05.09" at bounding box center [278, 153] width 122 height 7
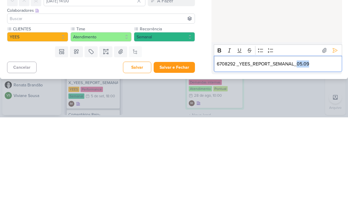
copy p "05.09"
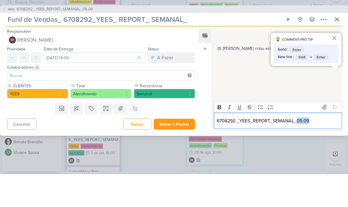
click at [209, 47] on input "Funil de Vendas_ 6708292_YEES_ REPORT_ SEMANAL_" at bounding box center [144, 52] width 276 height 11
click at [218, 47] on input "Funil de Vendas_ 6708292_YEES_ REPORT_ SEMANAL_" at bounding box center [144, 52] width 276 height 11
click at [192, 47] on input "Funil de Vendas_ 6708292_YEES_ REPORT_ SEMANAL_" at bounding box center [144, 52] width 276 height 11
paste input "05.09"
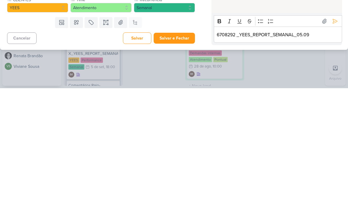
type input "Funil de Vendas_ 6708292_YEES_ REPORT_ SEMANAL_05.09"
click at [182, 152] on button "Salvar e Fechar" at bounding box center [174, 157] width 41 height 11
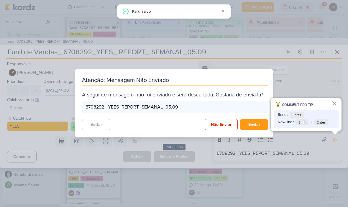
click at [219, 122] on button "Não Enviar" at bounding box center [221, 125] width 33 height 12
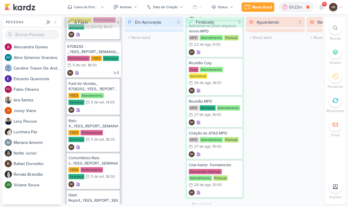
scroll to position [1013, 0]
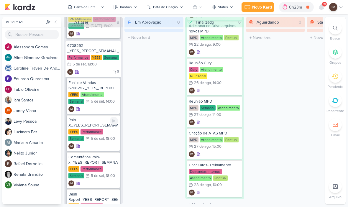
click at [108, 146] on div "IM" at bounding box center [93, 147] width 50 height 6
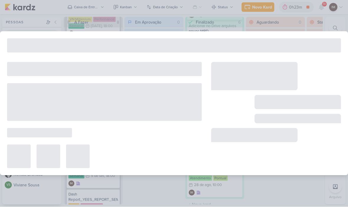
click at [109, 144] on div at bounding box center [104, 115] width 195 height 106
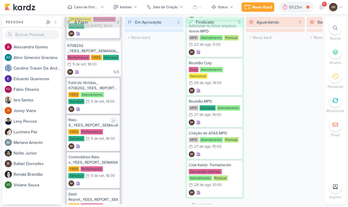
click at [107, 140] on div ", 18:00" at bounding box center [109, 139] width 11 height 4
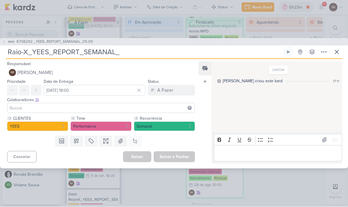
click at [222, 156] on p "Editor editing area: main" at bounding box center [278, 153] width 122 height 7
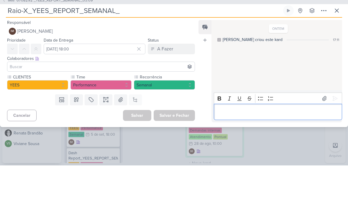
click at [32, 47] on input "Raio-X_YEES_REPORT_SEMANAL_" at bounding box center [144, 52] width 276 height 11
paste input "05.09"
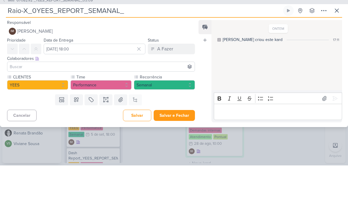
type input "Raio-X_YEES_REPORT_SEMANAL_"
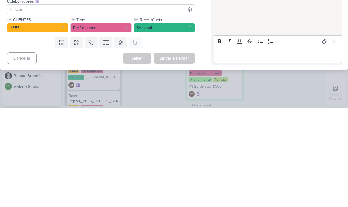
click at [258, 150] on p "Editor editing area: main" at bounding box center [278, 153] width 122 height 7
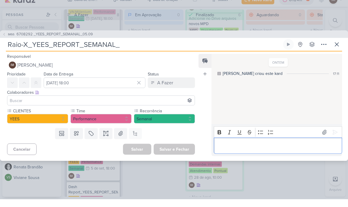
click at [337, 49] on icon at bounding box center [337, 52] width 7 height 7
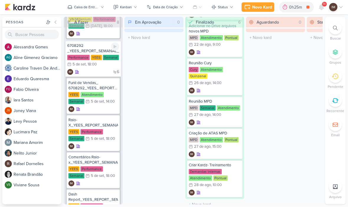
click at [102, 75] on div "6 IM" at bounding box center [93, 72] width 52 height 6
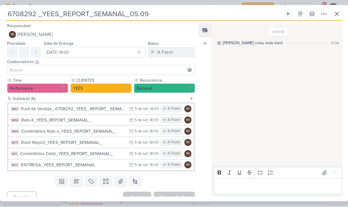
click at [135, 13] on input "6708292 _YEES_REPORT_SEMANAL_05.09" at bounding box center [144, 14] width 276 height 11
click at [131, 15] on input "6708292 _YEES_REPORT_SEMANAL_05.09" at bounding box center [144, 14] width 276 height 11
click at [129, 17] on input "6708292 _YEES_REPORT_SEMANAL_05.09" at bounding box center [144, 14] width 276 height 11
click at [339, 13] on icon at bounding box center [337, 14] width 4 height 4
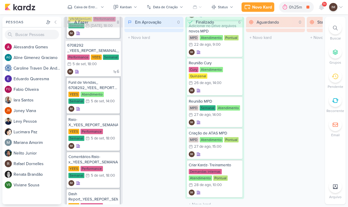
scroll to position [1009, 0]
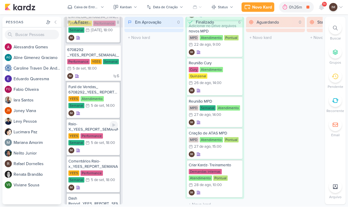
click at [94, 147] on div "Raio-X_YEES_REPORT_SEMANAL_ YEES Performance Semanal 5/9 5 de set , 18:00 IM" at bounding box center [93, 138] width 53 height 36
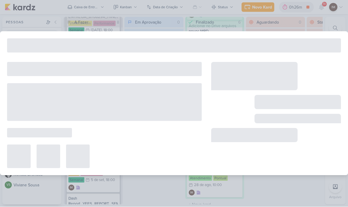
click at [97, 148] on div at bounding box center [104, 157] width 195 height 24
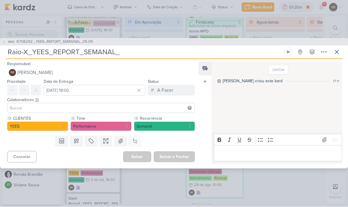
click at [218, 159] on div "Editor editing area: main" at bounding box center [278, 154] width 128 height 16
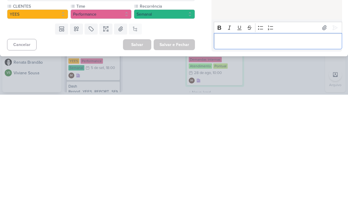
click at [224, 150] on p "Editor editing area: main" at bounding box center [278, 153] width 122 height 7
click at [225, 150] on p "6708292 _YEES_REPORT_SEMANAL_05.09" at bounding box center [278, 153] width 122 height 7
click at [224, 150] on p "6708292 _YEES_REPORT_SEMANAL_05.09" at bounding box center [278, 153] width 122 height 7
copy p "6708292"
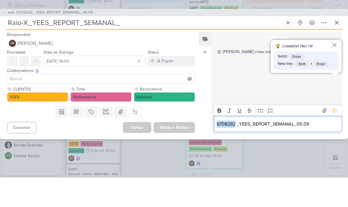
click at [32, 47] on input "Raio-X_YEES_REPORT_SEMANAL_" at bounding box center [144, 52] width 276 height 11
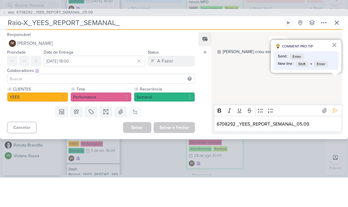
click at [32, 47] on input "Raio-X_YEES_REPORT_SEMANAL_" at bounding box center [144, 52] width 276 height 11
paste input "6708292"
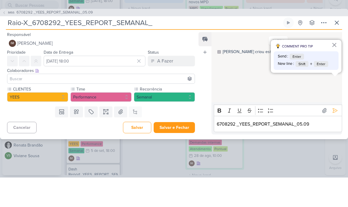
click at [165, 47] on input "Raio-X_6708292_YEES_REPORT_SEMANAL_" at bounding box center [144, 52] width 276 height 11
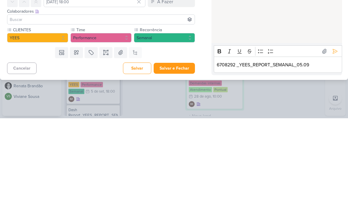
click at [274, 146] on div "6708292 _YEES_REPORT_SEMANAL_05.09" at bounding box center [278, 154] width 128 height 16
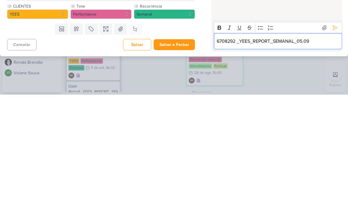
click at [277, 150] on p "6708292 _YEES_REPORT_SEMANAL_05.09" at bounding box center [278, 153] width 122 height 7
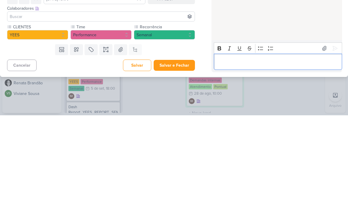
click at [190, 152] on button "Salvar e Fechar" at bounding box center [174, 157] width 41 height 11
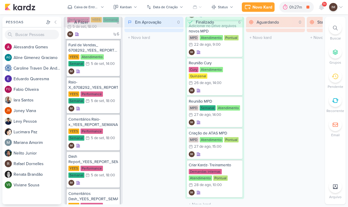
scroll to position [1053, 0]
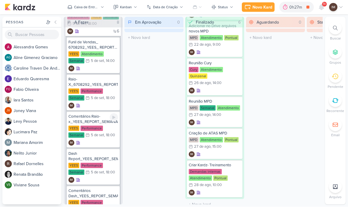
click at [102, 142] on div "IM" at bounding box center [93, 143] width 50 height 6
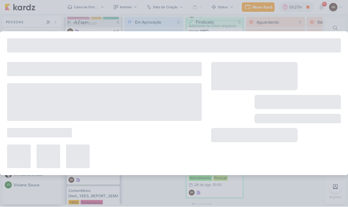
type input "Comentários Raio-x_YEES_REPORT_SEMANAL_"
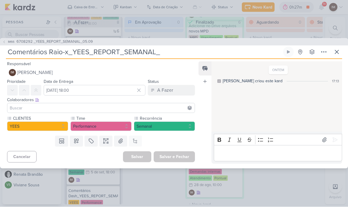
click at [246, 149] on div "Editor editing area: main" at bounding box center [278, 154] width 128 height 16
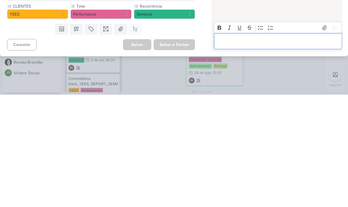
click at [225, 150] on p "Editor editing area: main" at bounding box center [278, 153] width 122 height 7
click at [231, 150] on p "6708292" at bounding box center [278, 153] width 122 height 7
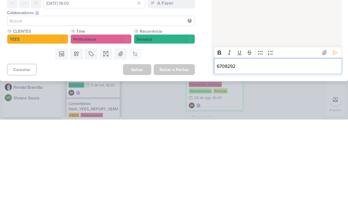
click at [232, 150] on p "6708292" at bounding box center [278, 153] width 122 height 7
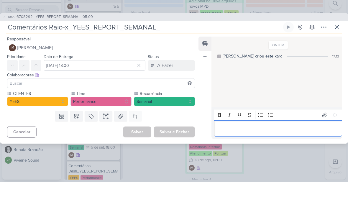
click at [71, 47] on input "Comentários Raio-x_YEES_REPORT_SEMANAL_" at bounding box center [144, 52] width 276 height 11
click at [75, 47] on input "Comentários Raio-x_YEES_REPORT_SEMANAL_" at bounding box center [144, 52] width 276 height 11
paste input "6708292"
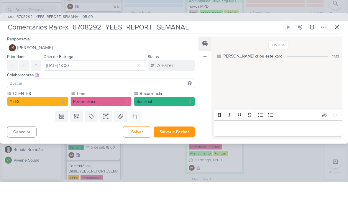
click at [200, 47] on input "Comentários Raio-x_6708292_YEES_REPORT_SEMANAL_" at bounding box center [144, 52] width 276 height 11
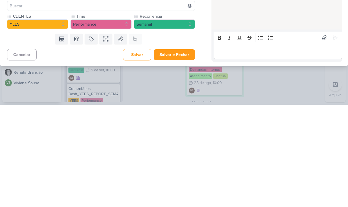
click at [180, 152] on button "Salvar e Fechar" at bounding box center [174, 157] width 41 height 11
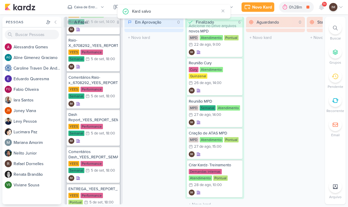
scroll to position [1092, 0]
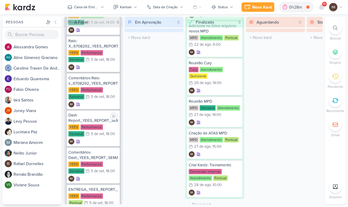
click at [104, 145] on div "Dash Report_YEES_REPORT_SEMANAL_ YEES Performance Semanal 5/9 5 de set , 18:00 …" at bounding box center [93, 129] width 53 height 36
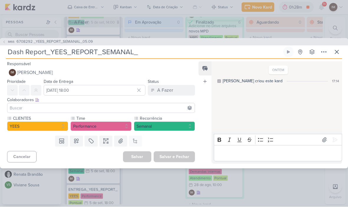
click at [54, 51] on input "Dash Report_YEES_REPORT_SEMANAL_" at bounding box center [144, 52] width 276 height 11
click at [53, 50] on input "Dash Report_YEES_REPORT_SEMANAL_" at bounding box center [144, 52] width 276 height 11
paste input "6708292"
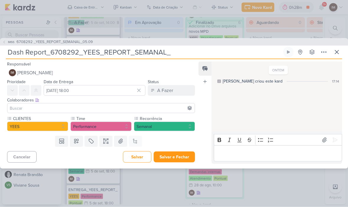
click at [177, 51] on input "Dash Report_6708292_YEES_REPORT_SEMANAL_" at bounding box center [144, 52] width 276 height 11
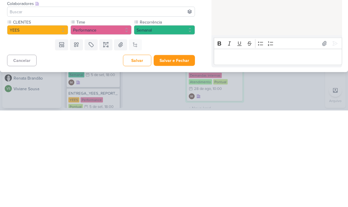
click at [182, 152] on button "Salvar e Fechar" at bounding box center [174, 157] width 41 height 11
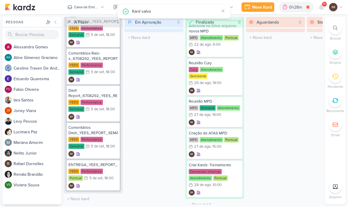
scroll to position [1117, 0]
click at [100, 154] on div "IM" at bounding box center [93, 154] width 50 height 6
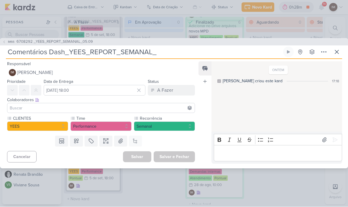
click at [71, 55] on input "Comentários Dash_YEES_REPORT_SEMANAL_" at bounding box center [144, 52] width 276 height 11
click at [70, 51] on input "Comentários Dash_YEES_REPORT_SEMANAL_" at bounding box center [144, 52] width 276 height 11
paste input "6708292"
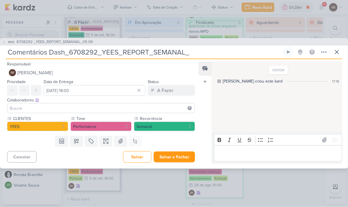
click at [185, 54] on input "Comentários Dash_6708292_YEES_REPORT_SEMANAL_" at bounding box center [144, 52] width 276 height 11
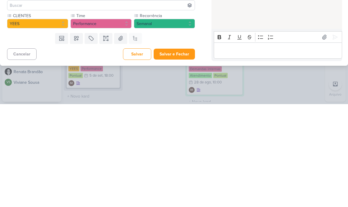
click at [177, 152] on button "Salvar e Fechar" at bounding box center [174, 157] width 41 height 11
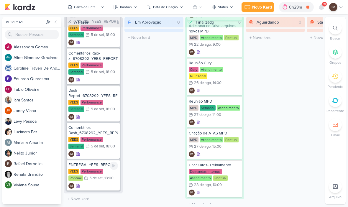
click at [109, 182] on div "ENTREGA_YEES_REPORT_SEMANAL YEES Performance Pontual 5/9 5 de set , 18:00 IM" at bounding box center [93, 175] width 53 height 31
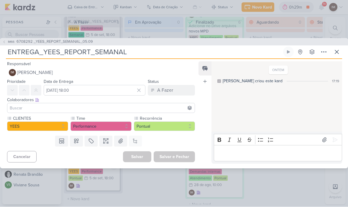
click at [43, 49] on input "ENTREGA_YEES_REPORT_SEMANAL" at bounding box center [144, 52] width 276 height 11
click at [44, 50] on input "ENTREGA_YEES_REPORT_SEMANAL" at bounding box center [144, 52] width 276 height 11
paste input "6708292"
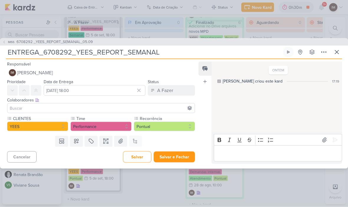
click at [168, 49] on input "ENTREGA_6708292_YEES_REPORT_SEMANAL" at bounding box center [144, 52] width 276 height 11
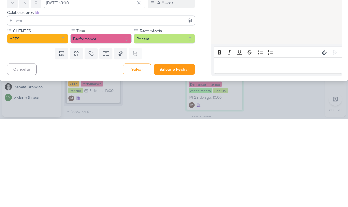
click at [172, 122] on button "Pontual" at bounding box center [164, 126] width 61 height 9
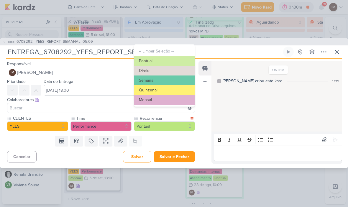
click at [166, 74] on button "Diário" at bounding box center [164, 71] width 61 height 10
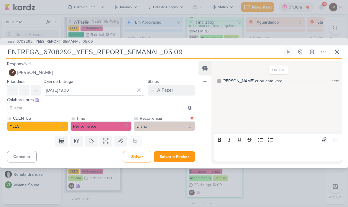
click at [166, 127] on button "Diário" at bounding box center [164, 126] width 61 height 9
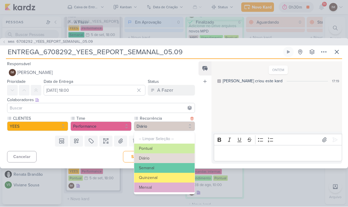
click at [165, 166] on button "Semanal" at bounding box center [164, 169] width 61 height 10
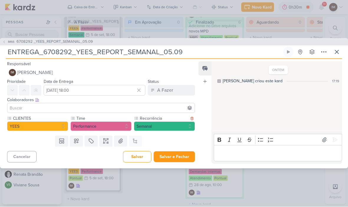
click at [172, 154] on button "Salvar e Fechar" at bounding box center [174, 157] width 41 height 11
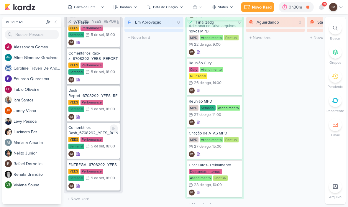
click at [109, 151] on div "Comentários Dash_6708292_YEES_REPORT_SEMANAL_05.09 YEES Performance Semanal 5/9…" at bounding box center [93, 141] width 53 height 36
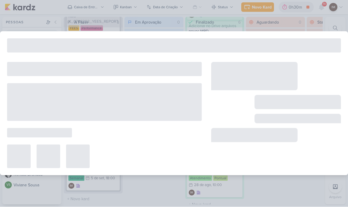
type input "Comentários Dash_6708292_YEES_REPORT_SEMANAL_05.09"
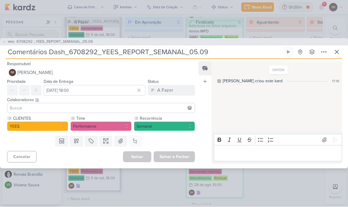
click at [339, 53] on icon at bounding box center [337, 52] width 7 height 7
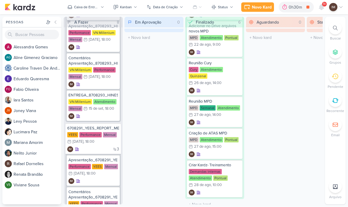
scroll to position [298, 0]
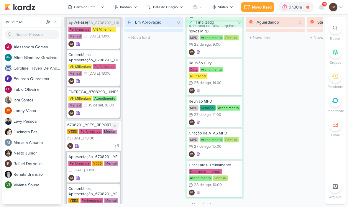
click at [92, 145] on div "3 IM" at bounding box center [93, 146] width 52 height 6
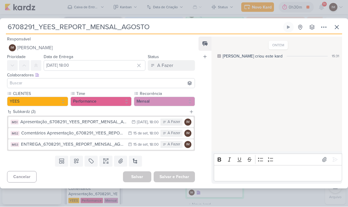
click at [53, 49] on span "[PERSON_NAME]" at bounding box center [35, 48] width 36 height 7
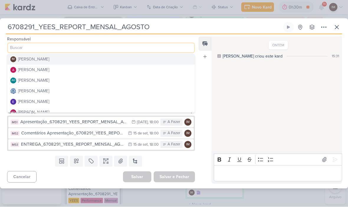
click at [84, 90] on button "[PERSON_NAME]" at bounding box center [100, 91] width 187 height 11
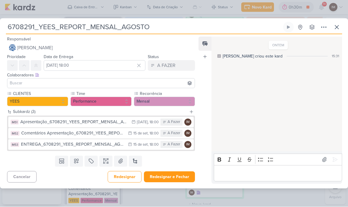
click at [86, 86] on input at bounding box center [101, 83] width 185 height 7
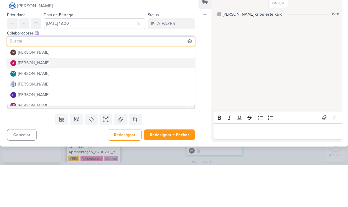
click at [96, 100] on button "[PERSON_NAME]" at bounding box center [100, 105] width 187 height 11
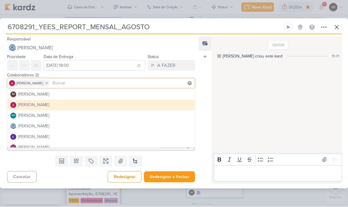
click at [98, 81] on input at bounding box center [122, 83] width 142 height 7
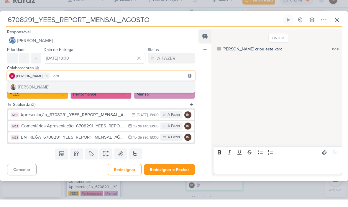
type input "Iara"
click at [337, 24] on icon at bounding box center [337, 27] width 7 height 7
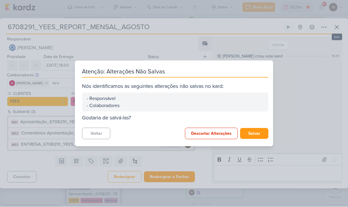
click at [219, 133] on button "Descartar Alterações" at bounding box center [211, 134] width 53 height 12
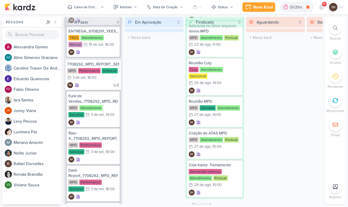
scroll to position [492, 0]
click at [107, 84] on div "6 IM" at bounding box center [93, 86] width 52 height 6
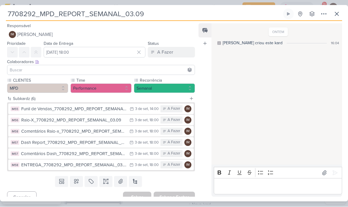
click at [68, 39] on button "IM Isabella Machado Guimarães" at bounding box center [101, 35] width 188 height 11
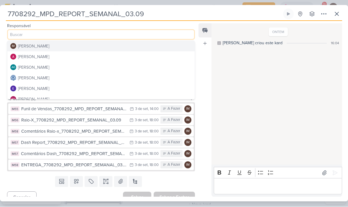
click at [68, 82] on button "[PERSON_NAME]" at bounding box center [100, 78] width 187 height 11
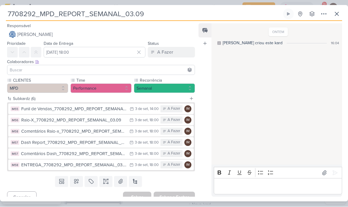
click at [78, 69] on input at bounding box center [101, 70] width 185 height 7
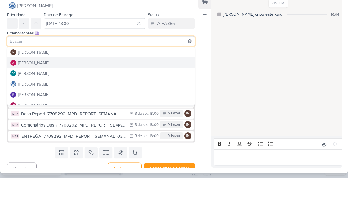
click at [87, 87] on button "[PERSON_NAME]" at bounding box center [100, 92] width 187 height 11
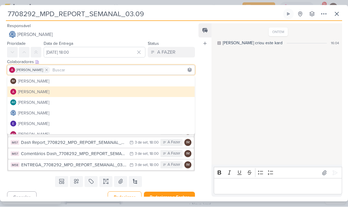
click at [88, 68] on input at bounding box center [122, 70] width 142 height 7
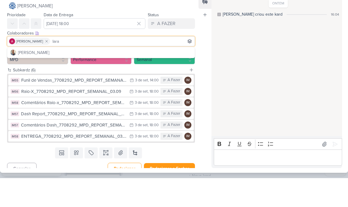
click at [103, 67] on input "Iara" at bounding box center [122, 70] width 142 height 7
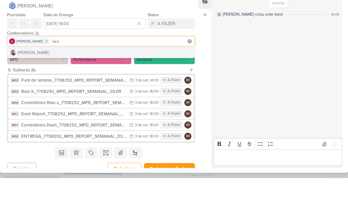
type input "Iara"
click at [114, 76] on button "[PERSON_NAME]" at bounding box center [100, 81] width 187 height 11
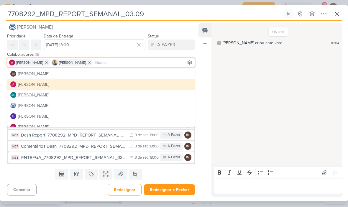
click at [169, 190] on button "Redesignar e Fechar" at bounding box center [169, 190] width 51 height 11
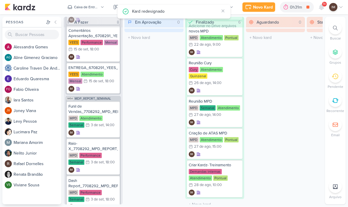
scroll to position [455, 0]
click at [105, 133] on div "IM" at bounding box center [93, 133] width 50 height 6
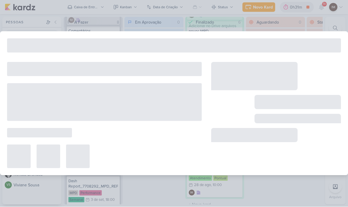
type input "Funil de Vendas_7708292_MPD_REPORT_SEMANAL_03.09"
type input "[DATE] 14:00"
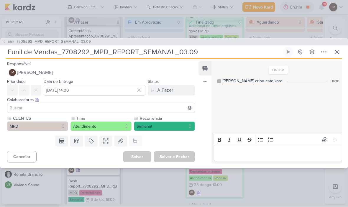
click at [106, 72] on button "IM Isabella Machado Guimarães" at bounding box center [101, 73] width 188 height 11
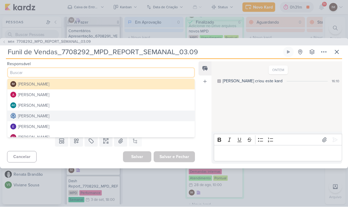
click at [98, 116] on button "[PERSON_NAME]" at bounding box center [100, 116] width 187 height 11
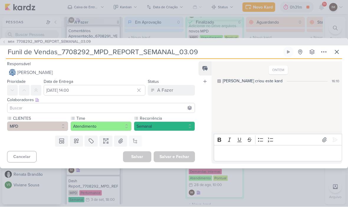
click at [99, 107] on input at bounding box center [101, 108] width 185 height 7
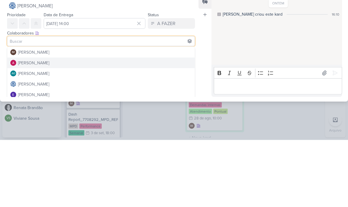
click at [104, 125] on button "[PERSON_NAME]" at bounding box center [100, 130] width 187 height 11
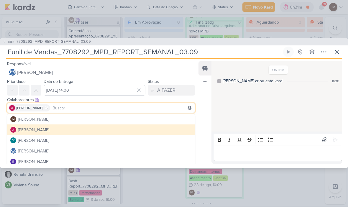
click at [99, 108] on input at bounding box center [122, 108] width 142 height 7
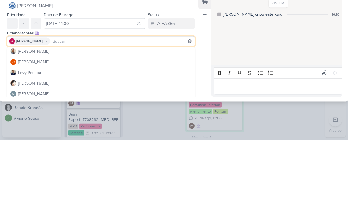
scroll to position [68, 0]
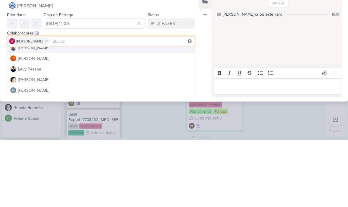
click at [109, 110] on button "[PERSON_NAME]" at bounding box center [100, 115] width 187 height 11
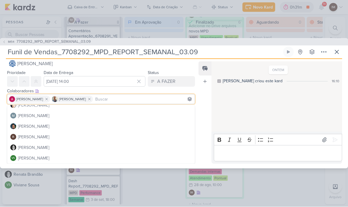
scroll to position [101, 0]
click at [204, 113] on div "Feed Atrelar email Solte o email para atrelar ao kard" at bounding box center [205, 113] width 13 height 102
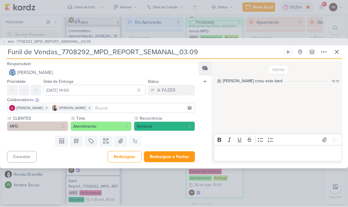
scroll to position [7, 0]
click at [0, 0] on div "Ctrl + Enter" at bounding box center [0, 0] width 0 height 0
click at [166, 155] on button "Redesignar e Fechar" at bounding box center [169, 157] width 51 height 11
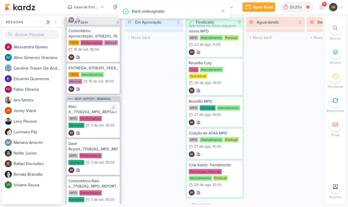
click at [102, 130] on div "IM" at bounding box center [93, 133] width 50 height 6
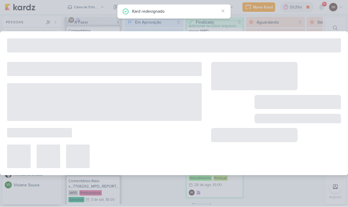
type input "Raio-X_7708292_MPD_REPORT_SEMANAL_03.09"
type input "[DATE] 18:00"
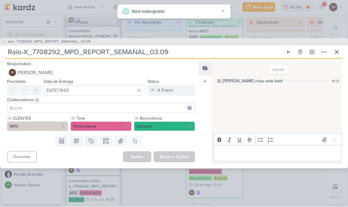
click at [111, 73] on button "IM Isabella Machado Guimarães" at bounding box center [101, 73] width 188 height 11
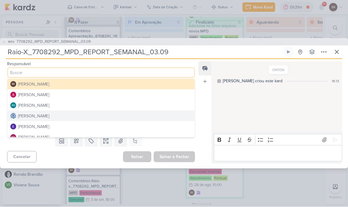
click at [108, 91] on button "[PERSON_NAME]" at bounding box center [100, 95] width 187 height 11
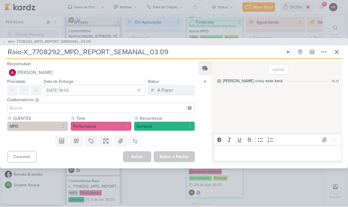
click at [105, 109] on input at bounding box center [101, 108] width 185 height 7
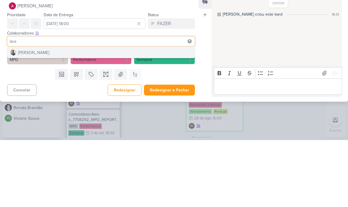
type input "Iara"
click at [105, 114] on button "[PERSON_NAME]" at bounding box center [100, 119] width 187 height 11
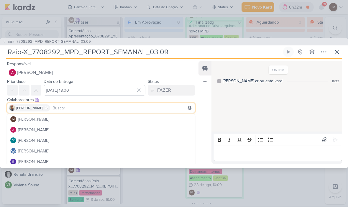
click at [101, 106] on input at bounding box center [122, 108] width 142 height 7
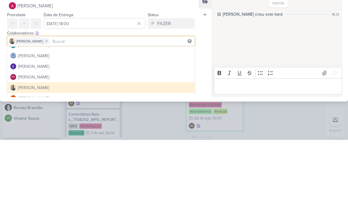
scroll to position [30, 0]
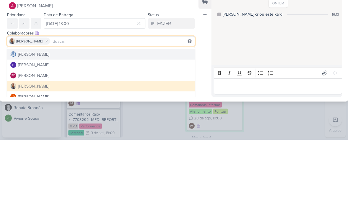
click at [99, 116] on button "[PERSON_NAME]" at bounding box center [100, 121] width 187 height 11
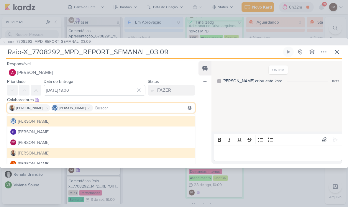
click at [205, 119] on div "Feed Atrelar email Solte o email para atrelar ao kard" at bounding box center [205, 113] width 13 height 102
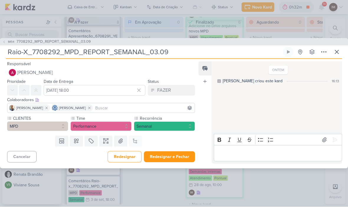
click at [174, 152] on button "Redesignar e Fechar" at bounding box center [169, 157] width 51 height 11
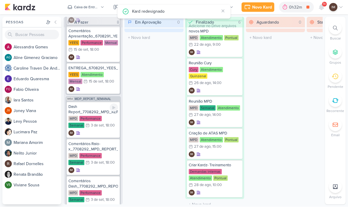
click at [103, 130] on div "Dash Report_7708292_MPD_REPORT_SEMANAL_03.09 MPD Performance Semanal 3/9 3 de s…" at bounding box center [93, 120] width 53 height 36
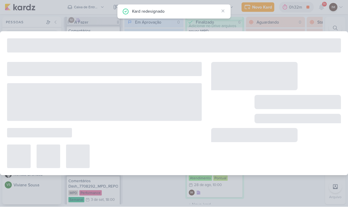
type input "Dash Report_7708292_MPD_REPORT_SEMANAL_03.09"
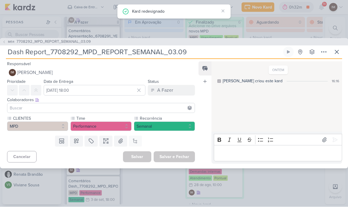
click at [120, 72] on button "IM Isabella Machado Guimarães" at bounding box center [101, 73] width 188 height 11
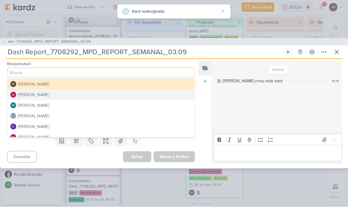
click at [112, 93] on button "[PERSON_NAME]" at bounding box center [100, 95] width 187 height 11
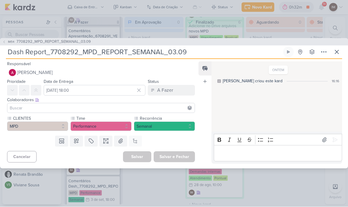
click at [112, 106] on input at bounding box center [101, 108] width 185 height 7
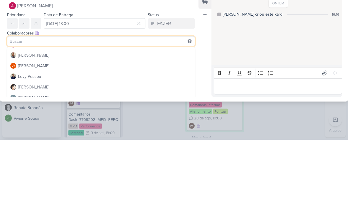
scroll to position [60, 0]
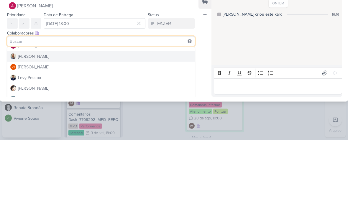
click at [114, 118] on button "[PERSON_NAME]" at bounding box center [100, 123] width 187 height 11
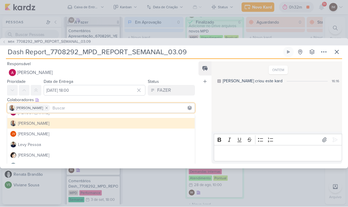
click at [112, 107] on input at bounding box center [122, 108] width 142 height 7
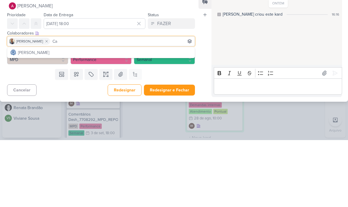
scroll to position [0, 0]
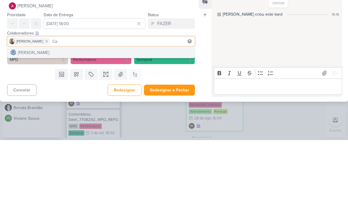
type input "Ca"
click at [116, 114] on button "[PERSON_NAME]" at bounding box center [100, 119] width 187 height 11
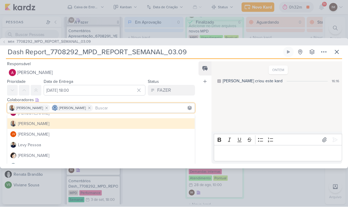
click at [202, 122] on div "Feed Atrelar email Solte o email para atrelar ao kard" at bounding box center [205, 113] width 13 height 102
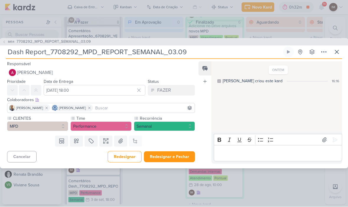
click at [180, 155] on button "Redesignar e Fechar" at bounding box center [169, 157] width 51 height 11
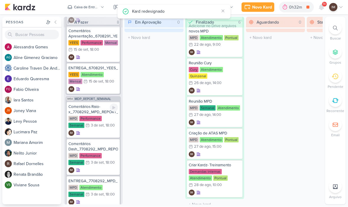
click at [106, 129] on div "Comentários Raio-x_7708292_MPD_REPORT_SEMANAL_03.09 MPD Performance Semanal 3/9…" at bounding box center [93, 120] width 53 height 36
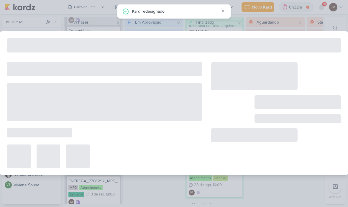
type input "Comentários Raio-x_7708292_MPD_REPORT_SEMANAL_03.09"
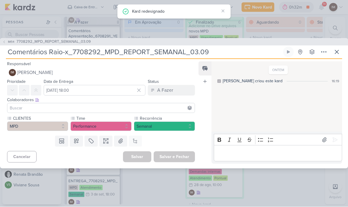
click at [117, 70] on button "IM Isabella Machado Guimarães" at bounding box center [101, 73] width 188 height 11
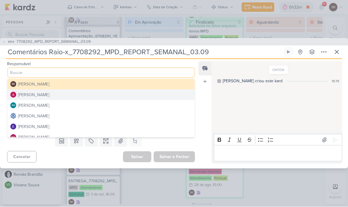
click at [112, 97] on button "[PERSON_NAME]" at bounding box center [100, 95] width 187 height 11
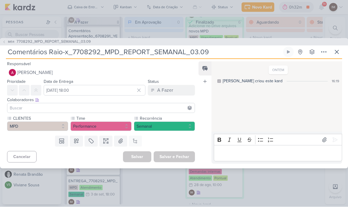
click at [110, 111] on input at bounding box center [101, 108] width 185 height 7
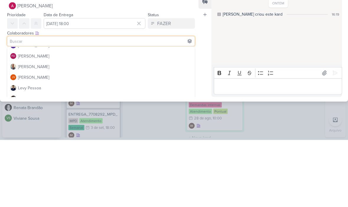
scroll to position [49, 0]
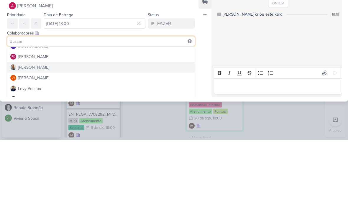
click at [114, 129] on button "[PERSON_NAME]" at bounding box center [100, 134] width 187 height 11
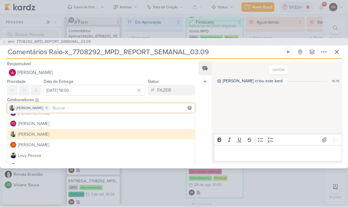
click at [100, 134] on button "[PERSON_NAME]" at bounding box center [100, 134] width 187 height 11
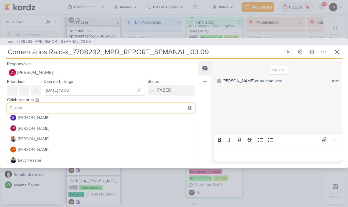
scroll to position [44, 0]
click at [105, 141] on button "[PERSON_NAME]" at bounding box center [100, 139] width 187 height 11
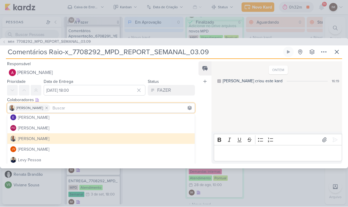
click at [105, 140] on button "[PERSON_NAME]" at bounding box center [100, 139] width 187 height 11
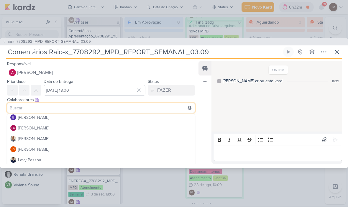
click at [105, 138] on button "[PERSON_NAME]" at bounding box center [100, 139] width 187 height 11
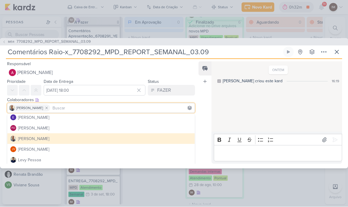
click at [117, 105] on input at bounding box center [122, 108] width 142 height 7
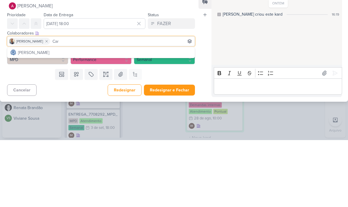
scroll to position [0, 0]
click at [136, 105] on input "Car" at bounding box center [122, 108] width 142 height 7
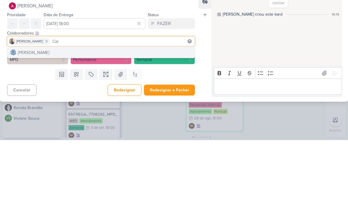
type input "Car"
click at [151, 114] on button "[PERSON_NAME]" at bounding box center [100, 119] width 187 height 11
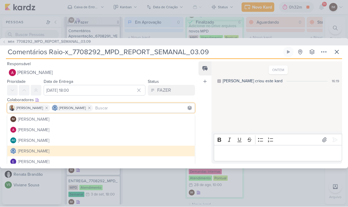
click at [206, 138] on div "Feed Atrelar email Solte o email para atrelar ao kard" at bounding box center [205, 113] width 13 height 102
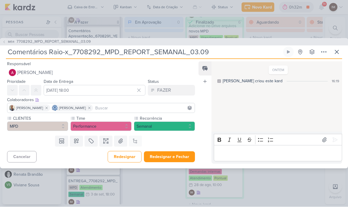
click at [181, 155] on button "Redesignar e Fechar" at bounding box center [169, 157] width 51 height 11
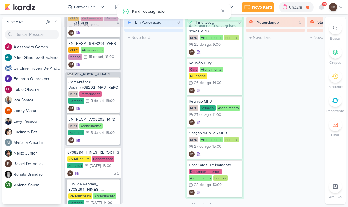
scroll to position [480, 0]
click at [108, 109] on div "IM" at bounding box center [93, 109] width 50 height 6
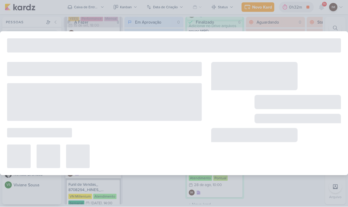
type input "Comentários Dash_7708292_MPD_REPORT_SEMANAL_03.09"
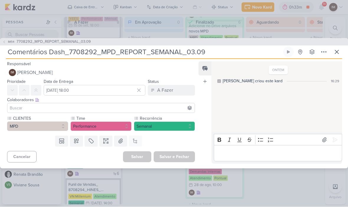
click at [87, 74] on button "IM Isabella Machado Guimarães" at bounding box center [101, 73] width 188 height 11
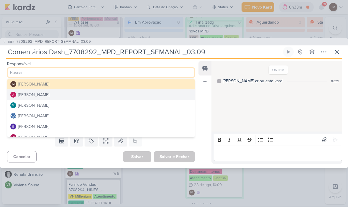
click at [83, 96] on button "[PERSON_NAME]" at bounding box center [100, 95] width 187 height 11
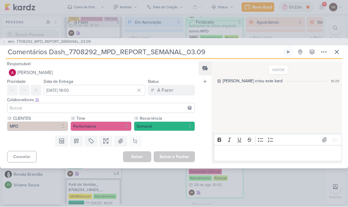
click at [83, 111] on input at bounding box center [101, 108] width 185 height 7
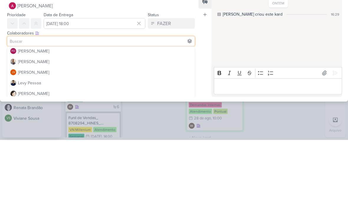
scroll to position [64, 0]
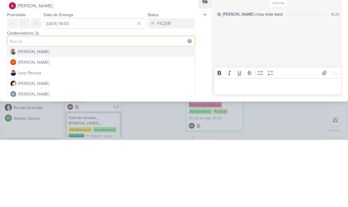
click at [119, 114] on button "[PERSON_NAME]" at bounding box center [100, 119] width 187 height 11
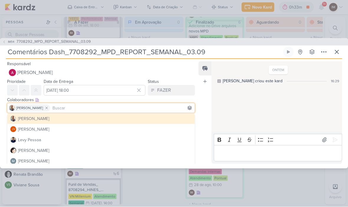
click at [104, 105] on input at bounding box center [122, 108] width 142 height 7
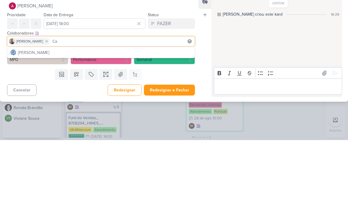
scroll to position [0, 0]
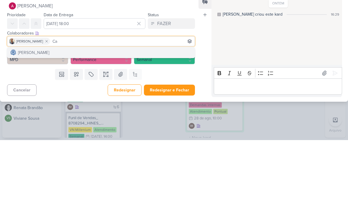
type input "Ca"
click at [149, 114] on button "[PERSON_NAME]" at bounding box center [100, 119] width 187 height 11
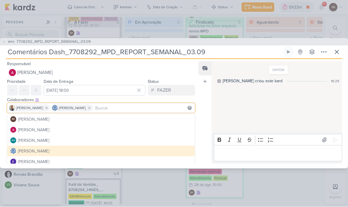
click at [207, 136] on div "Feed Atrelar email Solte o email para atrelar ao kard" at bounding box center [205, 113] width 13 height 102
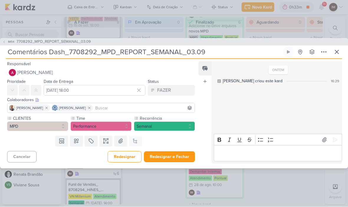
click at [176, 159] on button "Redesignar e Fechar" at bounding box center [169, 157] width 51 height 11
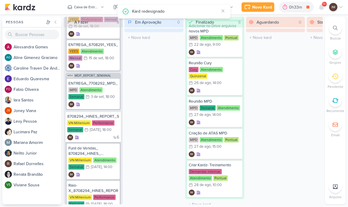
scroll to position [475, 0]
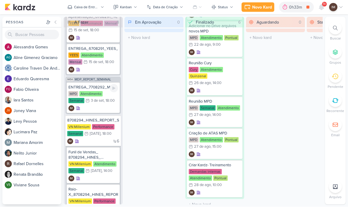
click at [106, 109] on div "IM" at bounding box center [93, 109] width 50 height 6
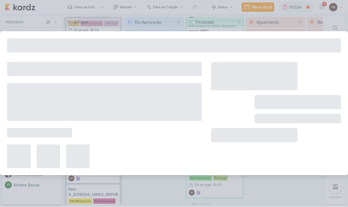
type input "ENTREGA_7708292_MPD_REPORT_SEMANAL_03.09"
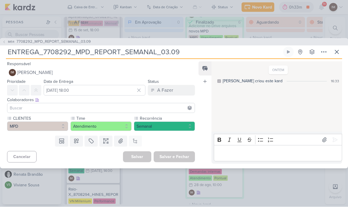
click at [129, 69] on button "IM Isabella Machado Guimarães" at bounding box center [101, 73] width 188 height 11
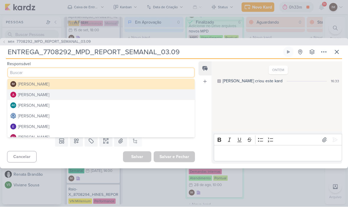
click at [109, 116] on button "[PERSON_NAME]" at bounding box center [100, 116] width 187 height 11
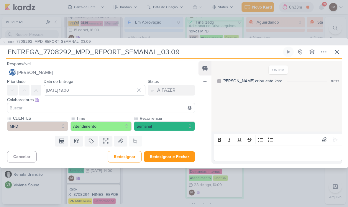
click at [110, 108] on input at bounding box center [101, 108] width 185 height 7
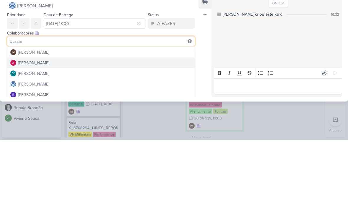
click at [115, 125] on button "[PERSON_NAME]" at bounding box center [100, 130] width 187 height 11
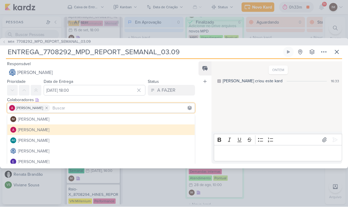
click at [115, 108] on input at bounding box center [122, 108] width 142 height 7
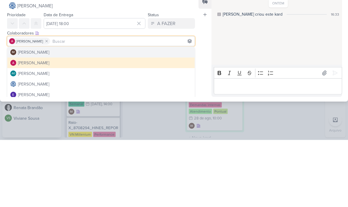
click at [118, 114] on button "IM Isabella Machado Guimarães" at bounding box center [100, 119] width 187 height 11
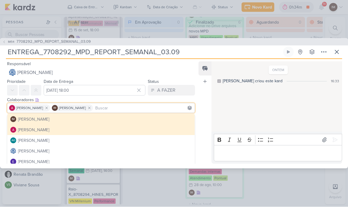
click at [136, 107] on input at bounding box center [143, 108] width 99 height 7
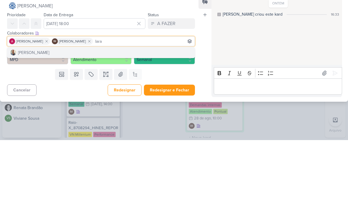
type input "Iara"
click at [145, 114] on button "[PERSON_NAME]" at bounding box center [100, 119] width 187 height 11
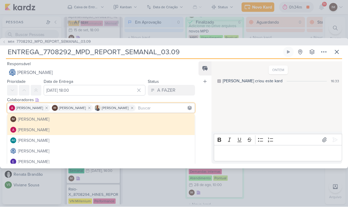
click at [201, 125] on div "Feed Atrelar email Solte o email para atrelar ao kard" at bounding box center [205, 113] width 13 height 102
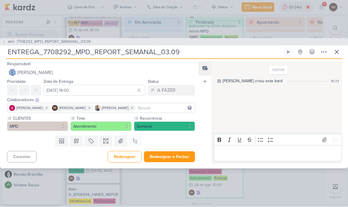
click at [184, 155] on button "Redesignar e Fechar" at bounding box center [169, 157] width 51 height 11
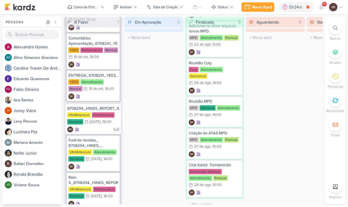
scroll to position [449, 0]
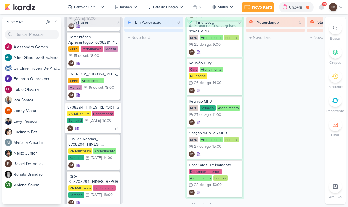
click at [321, 6] on icon at bounding box center [321, 7] width 5 height 5
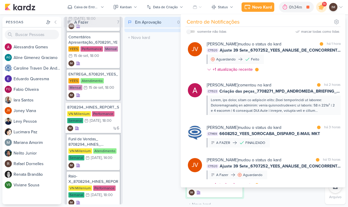
click at [287, 69] on div "Joney Viana mudou o status do kard marcar como lida há 1 hora CT1520 Ajuste 39 …" at bounding box center [274, 58] width 134 height 34
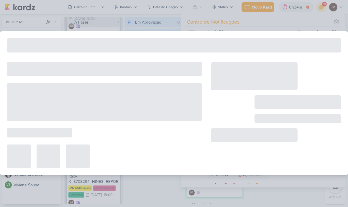
click at [290, 66] on div at bounding box center [254, 76] width 86 height 28
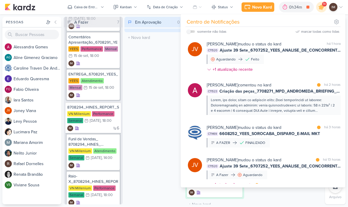
click at [300, 68] on div "Joney Viana mudou o status do kard marcar como não lida há 1 hora CT1520 Ajuste…" at bounding box center [274, 58] width 134 height 34
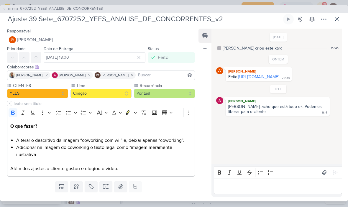
click at [338, 20] on icon at bounding box center [337, 19] width 7 height 7
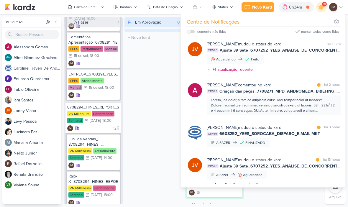
scroll to position [439, 0]
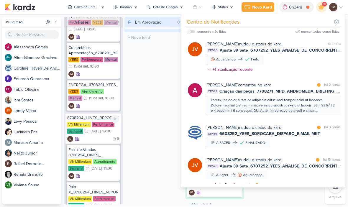
click at [96, 140] on div "6 IM" at bounding box center [93, 139] width 52 height 6
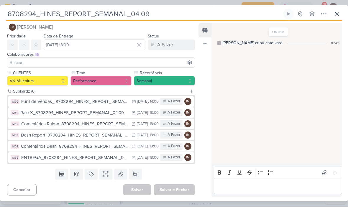
scroll to position [7, 0]
click at [64, 32] on button "IM Isabella Machado Guimarães" at bounding box center [101, 27] width 188 height 11
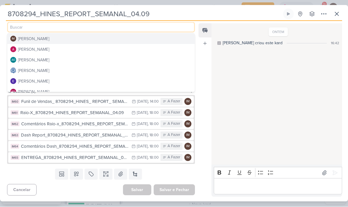
click at [49, 71] on div "[PERSON_NAME]" at bounding box center [33, 71] width 31 height 6
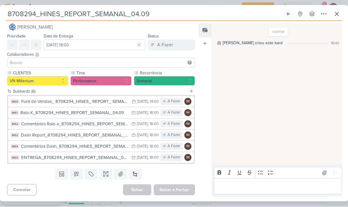
click at [79, 60] on input at bounding box center [101, 62] width 185 height 7
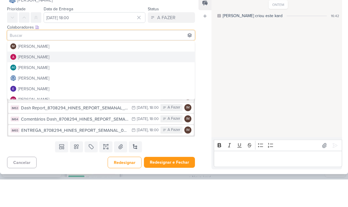
click at [80, 79] on button "[PERSON_NAME]" at bounding box center [100, 84] width 187 height 11
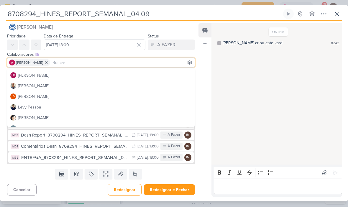
scroll to position [56, 0]
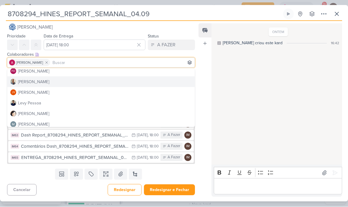
click at [74, 81] on button "[PERSON_NAME]" at bounding box center [100, 82] width 187 height 11
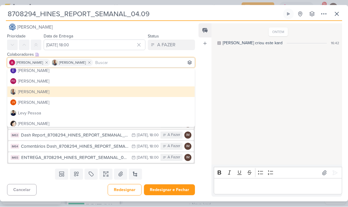
scroll to position [47, 0]
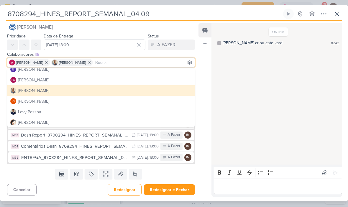
click at [156, 192] on button "Redesignar e Fechar" at bounding box center [169, 190] width 51 height 11
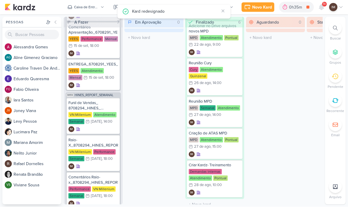
scroll to position [460, 0]
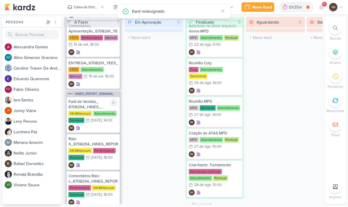
click at [101, 129] on div "IM" at bounding box center [93, 128] width 50 height 6
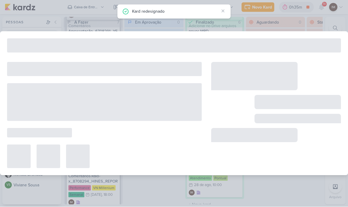
type input "Funil de Vendas_ 8708294_HINES_ REPORT_ SEMANAL_04.09"
type input "[DATE] 14:00"
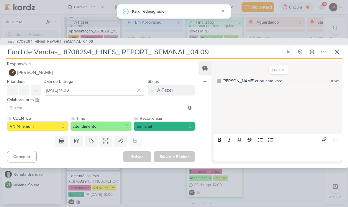
click at [341, 49] on button at bounding box center [337, 52] width 11 height 11
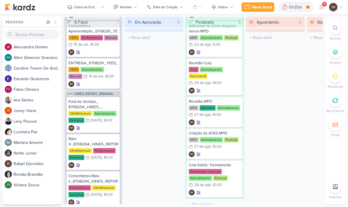
click at [90, 10] on button "Caixa de Entrada" at bounding box center [86, 7] width 44 height 9
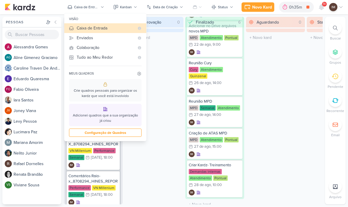
click at [109, 42] on button "Enviados" at bounding box center [105, 38] width 82 height 10
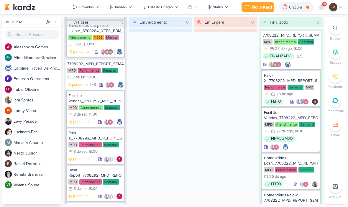
scroll to position [487, 0]
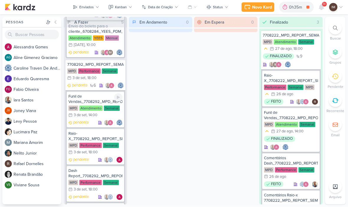
click at [89, 122] on p "pendente" at bounding box center [81, 123] width 16 height 6
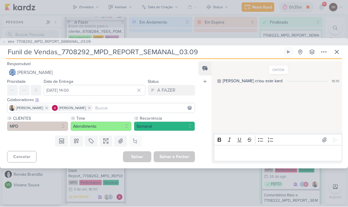
click at [338, 53] on icon at bounding box center [337, 52] width 4 height 4
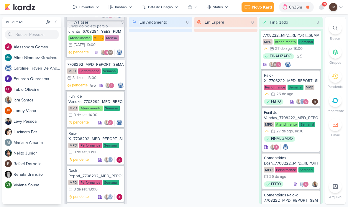
click at [96, 5] on button "Enviados" at bounding box center [85, 7] width 33 height 9
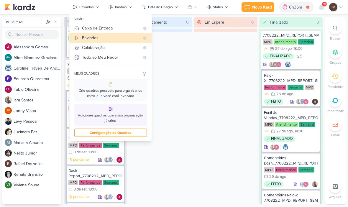
click at [104, 24] on button "Caixa de Entrada" at bounding box center [111, 29] width 82 height 10
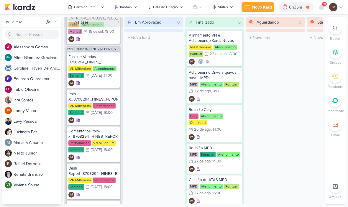
scroll to position [506, 0]
click at [97, 80] on div "IM" at bounding box center [93, 83] width 50 height 6
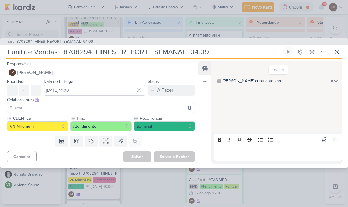
click at [29, 72] on span "[PERSON_NAME]" at bounding box center [35, 72] width 36 height 7
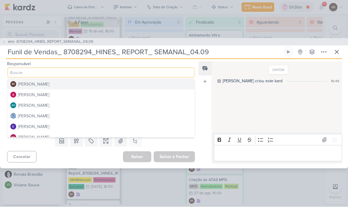
click at [114, 115] on button "[PERSON_NAME]" at bounding box center [100, 116] width 187 height 11
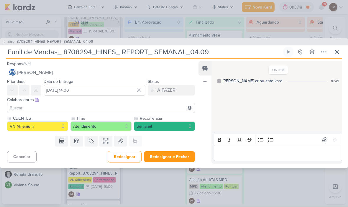
click at [121, 107] on input at bounding box center [101, 108] width 185 height 7
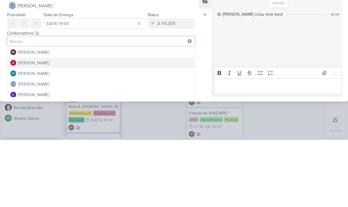
click at [136, 125] on button "[PERSON_NAME]" at bounding box center [100, 130] width 187 height 11
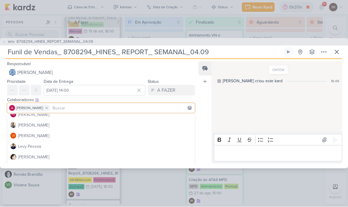
scroll to position [60, 0]
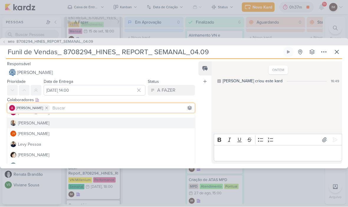
click at [107, 122] on button "[PERSON_NAME]" at bounding box center [100, 123] width 187 height 11
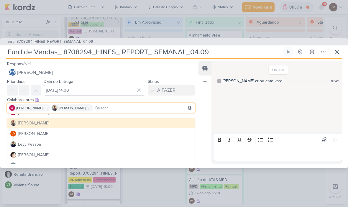
click at [202, 153] on div "Feed Atrelar email Solte o email para atrelar ao kard" at bounding box center [205, 113] width 13 height 102
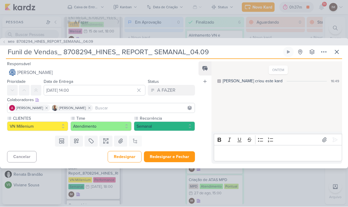
click at [164, 159] on button "Redesignar e Fechar" at bounding box center [169, 157] width 51 height 11
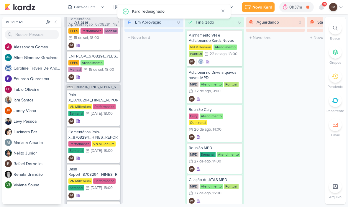
scroll to position [464, 0]
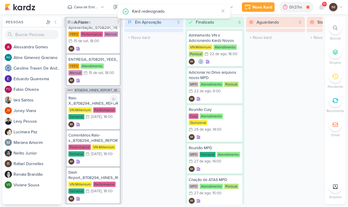
click at [105, 124] on div "IM" at bounding box center [93, 125] width 50 height 6
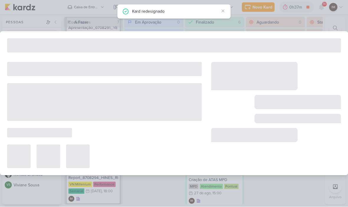
type input "Raio-X_8708294_HINES_REPORT_SEMANAL_04.09"
type input "[DATE] 18:00"
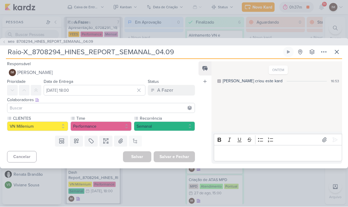
click at [128, 72] on button "IM Isabella Machado Guimarães" at bounding box center [101, 73] width 188 height 11
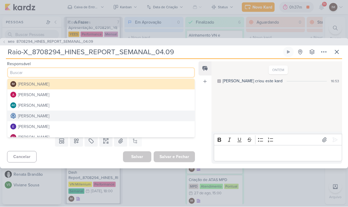
click at [131, 92] on button "[PERSON_NAME]" at bounding box center [100, 95] width 187 height 11
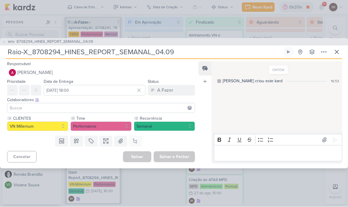
click at [130, 107] on input at bounding box center [101, 108] width 185 height 7
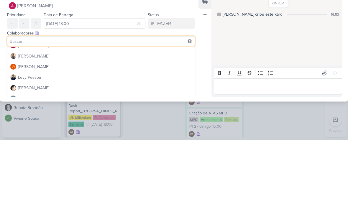
scroll to position [53, 0]
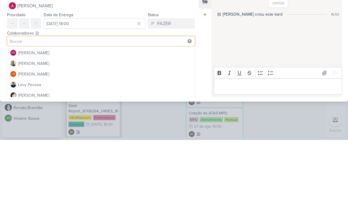
click at [146, 125] on button "[PERSON_NAME]" at bounding box center [100, 130] width 187 height 11
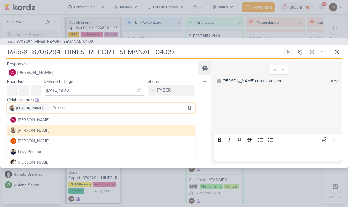
click at [134, 107] on input at bounding box center [122, 108] width 142 height 7
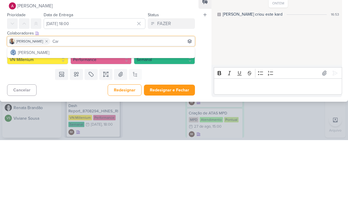
scroll to position [0, 0]
click at [163, 105] on input "Car" at bounding box center [122, 108] width 142 height 7
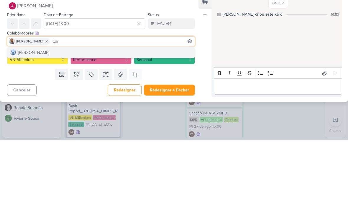
type input "Car"
click at [163, 114] on button "[PERSON_NAME]" at bounding box center [100, 119] width 187 height 11
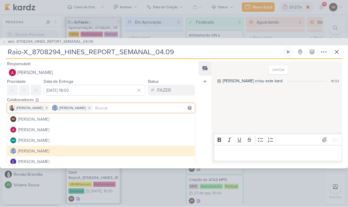
click at [205, 124] on div "Feed Atrelar email Solte o email para atrelar ao kard" at bounding box center [205, 113] width 13 height 102
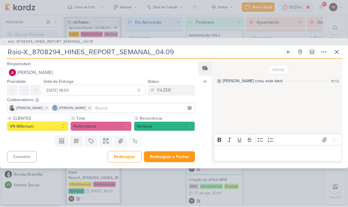
click at [177, 156] on button "Redesignar e Fechar" at bounding box center [169, 157] width 51 height 11
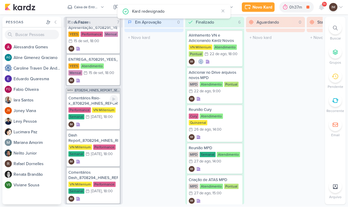
click at [98, 121] on div "Comentários Raio-x_8708294_HINES_REPORT_SEMANAL_04.09 Performance VN Millenium …" at bounding box center [93, 112] width 53 height 36
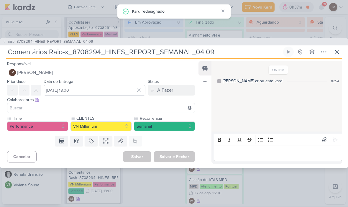
click at [97, 107] on input at bounding box center [101, 108] width 185 height 7
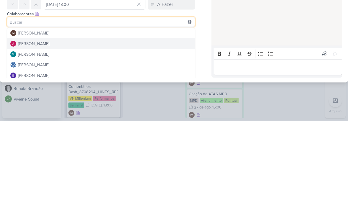
click at [136, 125] on button "[PERSON_NAME]" at bounding box center [100, 130] width 187 height 11
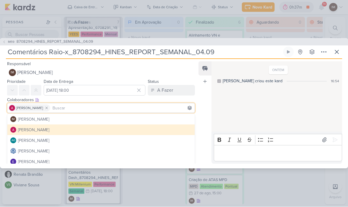
click at [104, 107] on input at bounding box center [122, 108] width 142 height 7
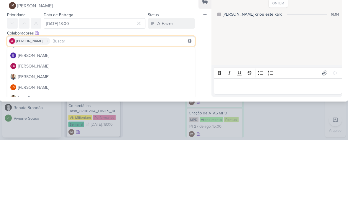
scroll to position [48, 0]
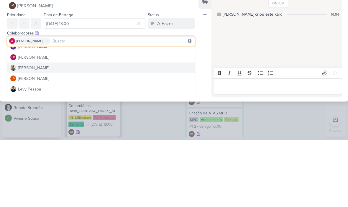
click at [108, 130] on button "[PERSON_NAME]" at bounding box center [100, 135] width 187 height 11
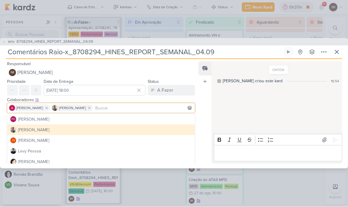
scroll to position [53, 0]
click at [49, 106] on icon at bounding box center [47, 108] width 4 height 4
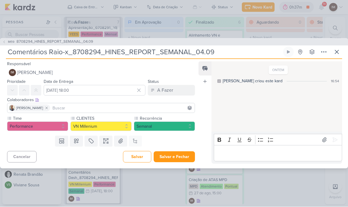
click at [82, 68] on button "IM Isabella Machado Guimarães" at bounding box center [101, 73] width 188 height 11
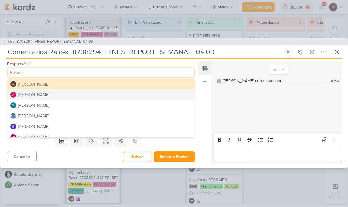
click at [78, 94] on button "[PERSON_NAME]" at bounding box center [100, 95] width 187 height 11
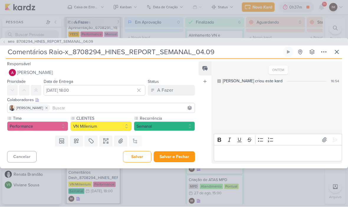
click at [79, 110] on input at bounding box center [122, 108] width 142 height 7
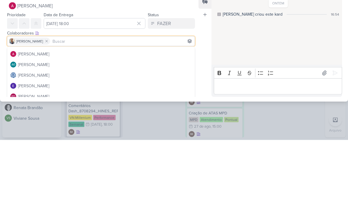
scroll to position [12, 0]
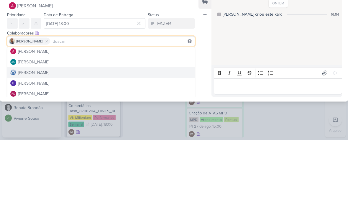
click at [104, 135] on button "[PERSON_NAME]" at bounding box center [100, 140] width 187 height 11
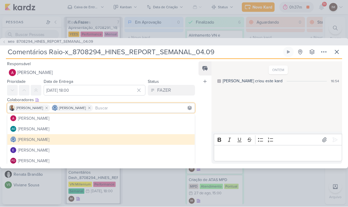
click at [205, 146] on div "Feed Atrelar email Solte o email para atrelar ao kard" at bounding box center [205, 113] width 13 height 102
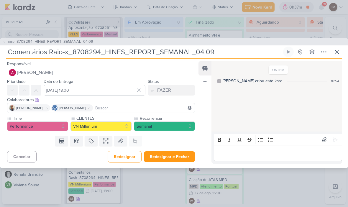
click at [184, 156] on button "Redesignar e Fechar" at bounding box center [169, 157] width 51 height 11
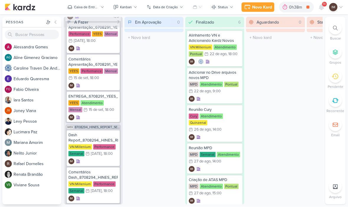
scroll to position [431, 0]
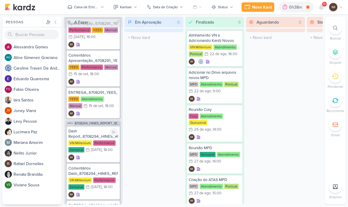
click at [99, 153] on div "Dash Report_8708294_HINES_REPORT_SEMANAL_04.09 VN Millenium Performance Semanal…" at bounding box center [93, 145] width 53 height 36
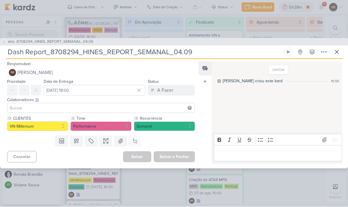
click at [95, 73] on button "IM Isabella Machado Guimarães" at bounding box center [101, 73] width 188 height 11
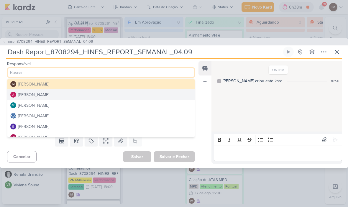
click at [96, 95] on button "[PERSON_NAME]" at bounding box center [100, 95] width 187 height 11
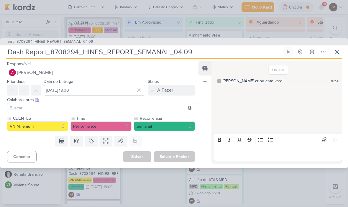
click at [93, 111] on input at bounding box center [101, 108] width 185 height 7
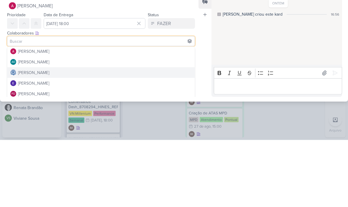
click at [98, 135] on button "[PERSON_NAME]" at bounding box center [100, 140] width 187 height 11
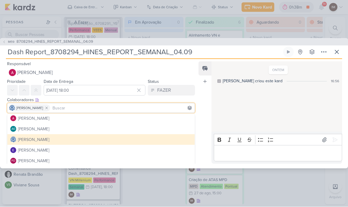
click at [98, 106] on input at bounding box center [122, 108] width 142 height 7
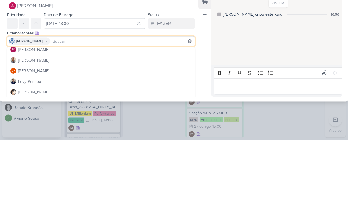
scroll to position [56, 0]
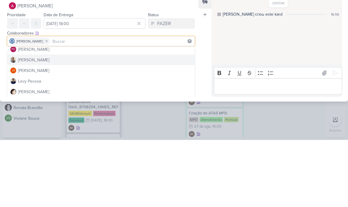
click at [144, 122] on button "[PERSON_NAME]" at bounding box center [100, 127] width 187 height 11
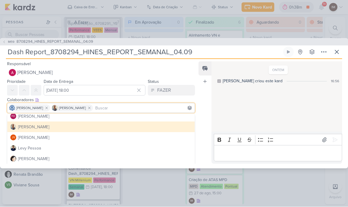
click at [208, 144] on div "Feed Atrelar email Solte o email para atrelar ao kard" at bounding box center [205, 113] width 13 height 102
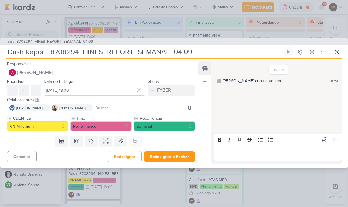
click at [174, 152] on button "Redesignar e Fechar" at bounding box center [169, 157] width 51 height 11
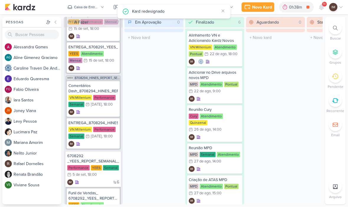
scroll to position [479, 0]
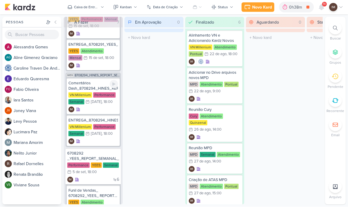
click at [323, 10] on icon at bounding box center [321, 7] width 7 height 7
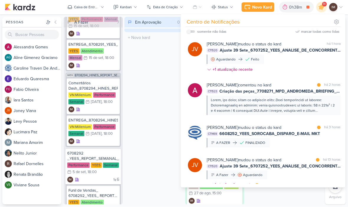
click at [162, 64] on div "Em Aprovação 0 Mover Para Esquerda Mover Para Direita Deletar O título do kard …" at bounding box center [154, 111] width 59 height 188
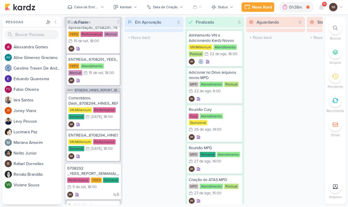
scroll to position [464, 0]
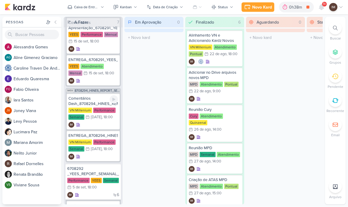
click at [104, 123] on div "IM" at bounding box center [93, 125] width 50 height 6
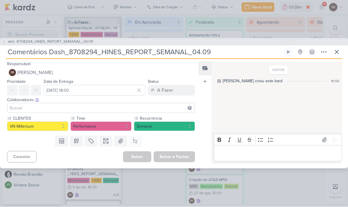
click at [110, 107] on input at bounding box center [101, 108] width 185 height 7
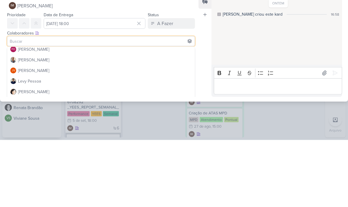
click at [133, 68] on button "IM Isabella Machado Guimarães" at bounding box center [101, 73] width 188 height 11
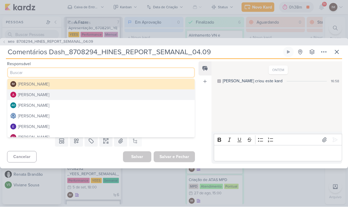
click at [96, 95] on button "[PERSON_NAME]" at bounding box center [100, 95] width 187 height 11
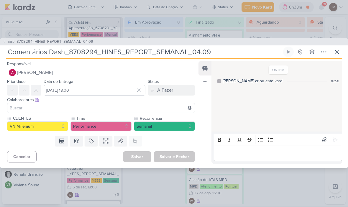
click at [95, 105] on input at bounding box center [101, 108] width 185 height 7
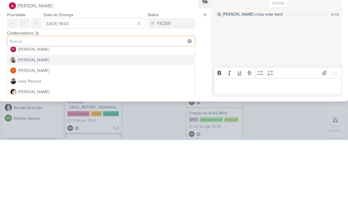
click at [118, 122] on button "[PERSON_NAME]" at bounding box center [100, 127] width 187 height 11
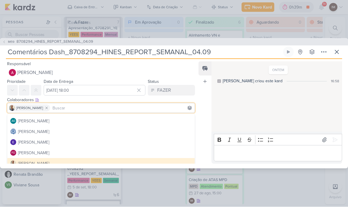
scroll to position [17, 0]
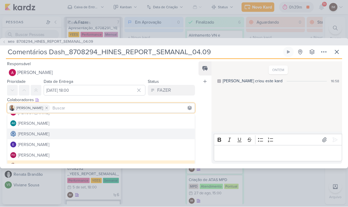
click at [92, 133] on button "[PERSON_NAME]" at bounding box center [100, 134] width 187 height 11
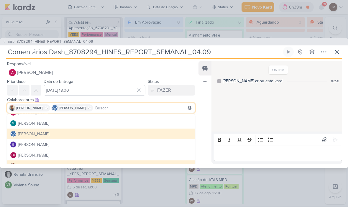
click at [201, 138] on div "Feed Atrelar email Solte o email para atrelar ao kard" at bounding box center [205, 113] width 13 height 102
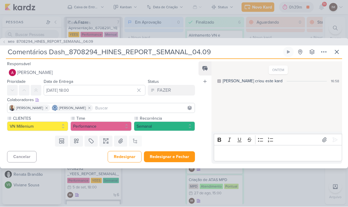
click at [171, 156] on button "Redesignar e Fechar" at bounding box center [169, 157] width 51 height 11
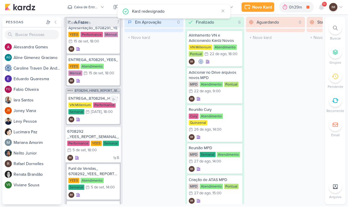
click at [108, 118] on div "IM" at bounding box center [93, 120] width 50 height 6
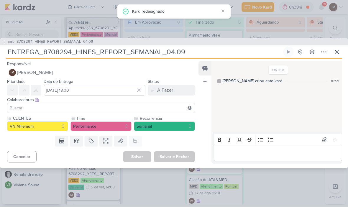
click at [134, 69] on button "IM Isabella Machado Guimarães" at bounding box center [101, 73] width 188 height 11
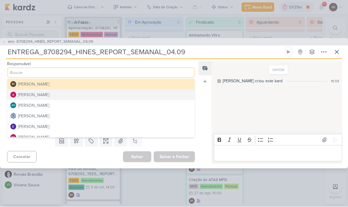
click at [112, 117] on button "[PERSON_NAME]" at bounding box center [100, 116] width 187 height 11
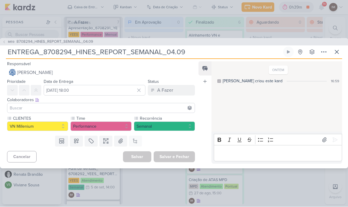
click at [115, 107] on input at bounding box center [101, 108] width 185 height 7
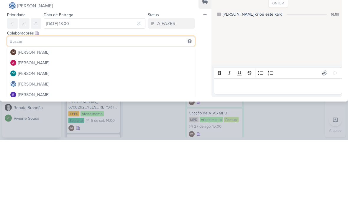
scroll to position [0, 0]
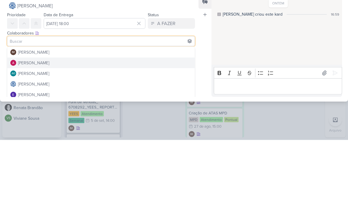
click at [137, 125] on button "[PERSON_NAME]" at bounding box center [100, 130] width 187 height 11
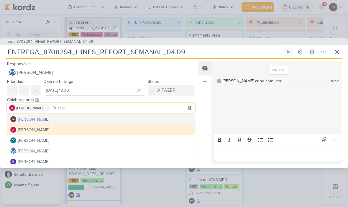
click at [106, 120] on button "IM Isabella Machado Guimarães" at bounding box center [100, 119] width 187 height 11
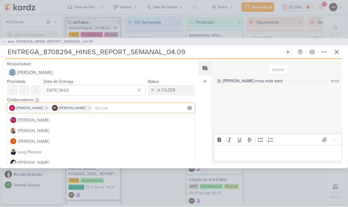
scroll to position [53, 0]
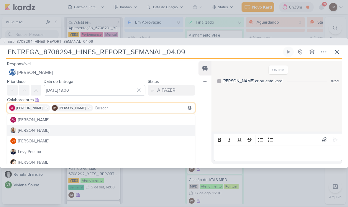
click at [102, 131] on button "[PERSON_NAME]" at bounding box center [100, 130] width 187 height 11
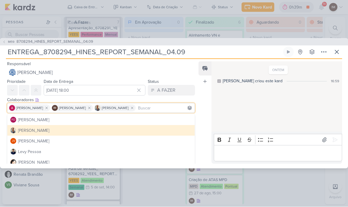
click at [207, 147] on div "Feed Atrelar email Solte o email para atrelar ao kard" at bounding box center [205, 113] width 13 height 102
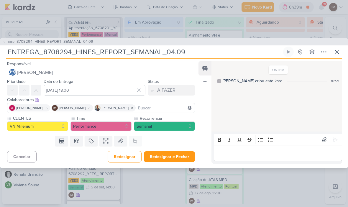
click at [173, 158] on button "Redesignar e Fechar" at bounding box center [169, 157] width 51 height 11
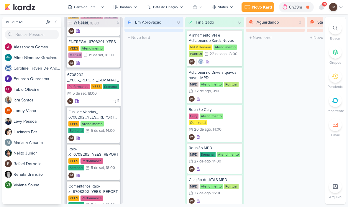
scroll to position [479, 0]
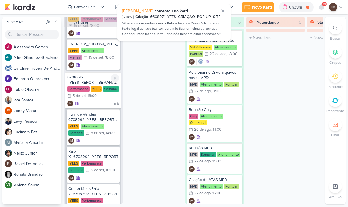
click at [99, 106] on div "6 IM" at bounding box center [93, 104] width 52 height 6
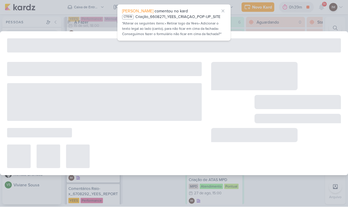
type input "6708292 _YEES_REPORT_SEMANAL_05.09"
type input "5 de setembro de 2025 às 18:00"
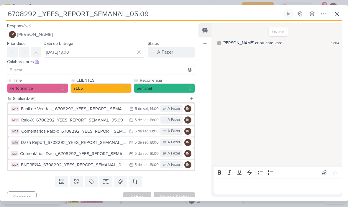
click at [117, 36] on button "IM Isabella Machado Guimarães" at bounding box center [101, 35] width 188 height 11
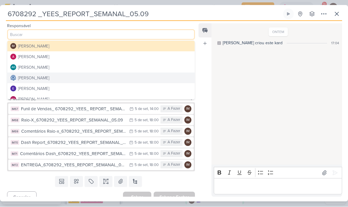
click at [98, 77] on button "[PERSON_NAME]" at bounding box center [100, 78] width 187 height 11
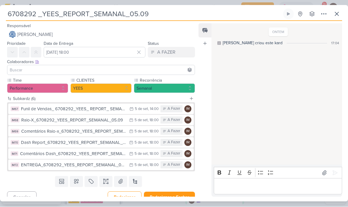
click at [106, 68] on input at bounding box center [101, 70] width 185 height 7
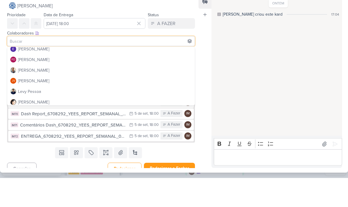
scroll to position [45, 0]
click at [104, 95] on button "[PERSON_NAME]" at bounding box center [100, 100] width 187 height 11
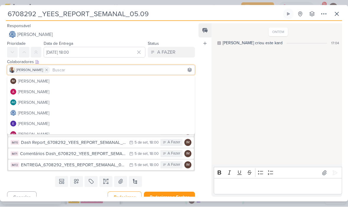
scroll to position [0, 0]
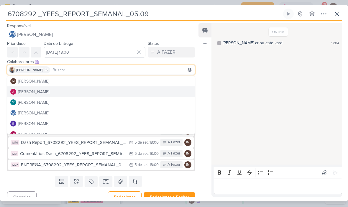
click at [96, 92] on button "[PERSON_NAME]" at bounding box center [100, 92] width 187 height 11
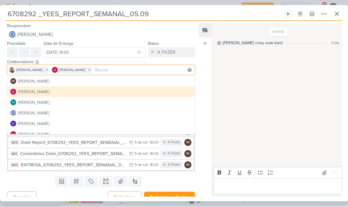
click at [202, 145] on div "Feed Atrelar email Solte o email para atrelar ao kard" at bounding box center [205, 111] width 13 height 174
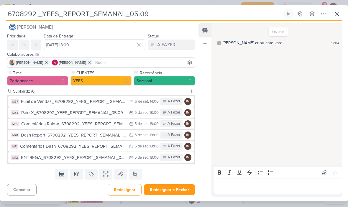
click at [169, 187] on button "Redesignar e Fechar" at bounding box center [169, 190] width 51 height 11
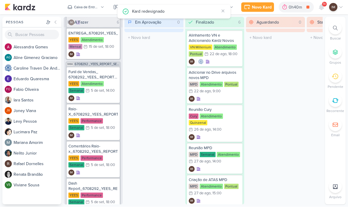
scroll to position [491, 0]
click at [106, 96] on div "IM" at bounding box center [93, 98] width 50 height 6
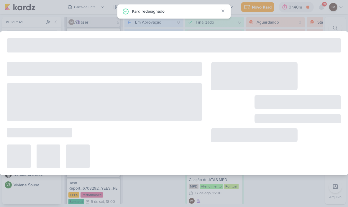
type input "Funil de Vendas_ 6708292_YEES_ REPORT_ SEMANAL_05.09"
type input "5 de setembro de 2025 às 14:00"
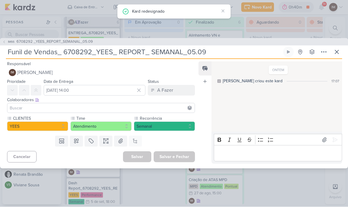
click at [132, 69] on button "IM Isabella Machado Guimarães" at bounding box center [101, 73] width 188 height 11
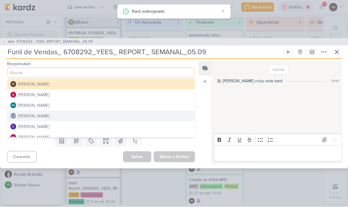
click at [106, 116] on button "[PERSON_NAME]" at bounding box center [100, 116] width 187 height 11
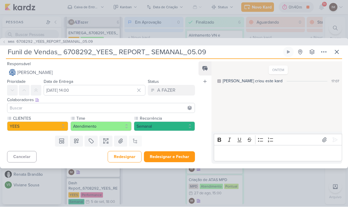
click at [111, 108] on input at bounding box center [101, 108] width 185 height 7
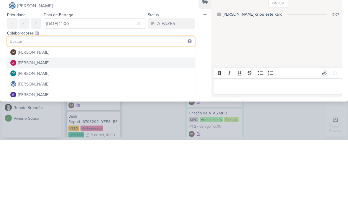
click at [126, 125] on button "[PERSON_NAME]" at bounding box center [100, 130] width 187 height 11
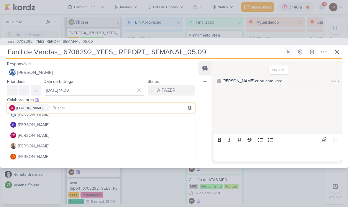
scroll to position [37, 0]
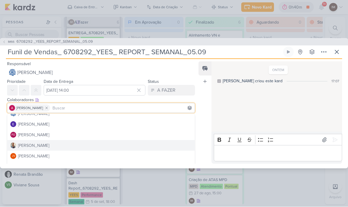
click at [89, 143] on button "[PERSON_NAME]" at bounding box center [100, 145] width 187 height 11
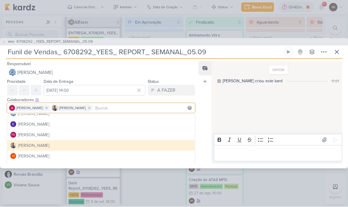
click at [203, 148] on div "Feed Atrelar email Solte o email para atrelar ao kard" at bounding box center [205, 113] width 13 height 102
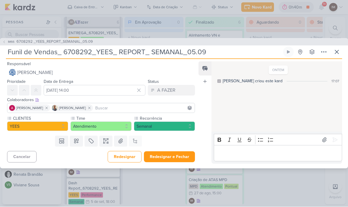
click at [171, 155] on button "Redesignar e Fechar" at bounding box center [169, 157] width 51 height 11
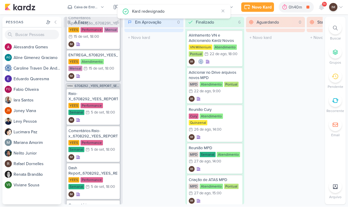
scroll to position [468, 0]
click at [102, 121] on div "IM" at bounding box center [93, 121] width 50 height 6
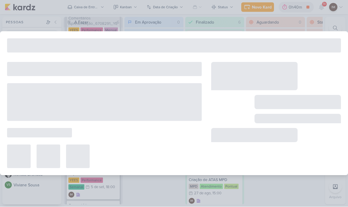
type input "Raio-X_6708292_YEES_REPORT_SEMANAL_05.09"
type input "5 de setembro de 2025 às 18:00"
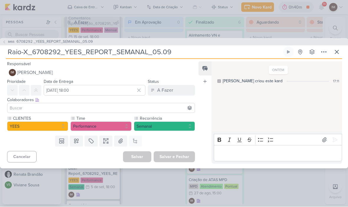
click at [113, 75] on button "IM Isabella Machado Guimarães" at bounding box center [101, 73] width 188 height 11
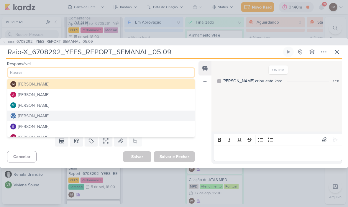
click at [106, 92] on button "[PERSON_NAME]" at bounding box center [100, 95] width 187 height 11
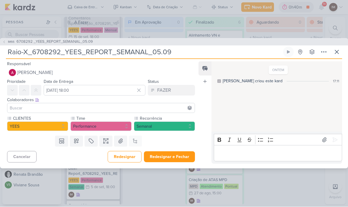
click at [98, 110] on input at bounding box center [101, 108] width 185 height 7
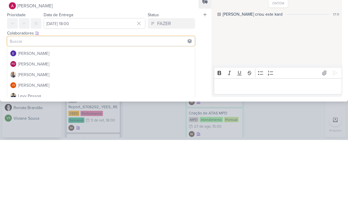
scroll to position [50, 0]
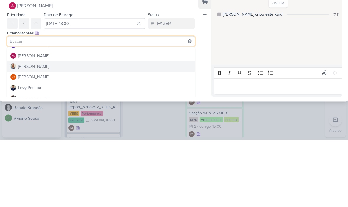
click at [115, 128] on button "[PERSON_NAME]" at bounding box center [100, 133] width 187 height 11
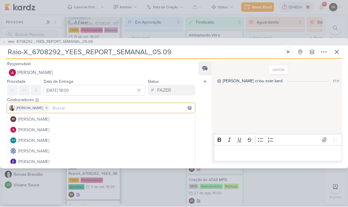
scroll to position [0, 0]
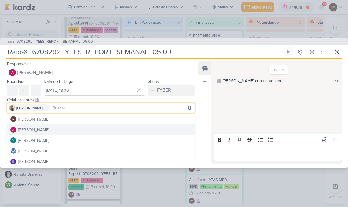
click at [88, 130] on button "[PERSON_NAME]" at bounding box center [100, 130] width 187 height 11
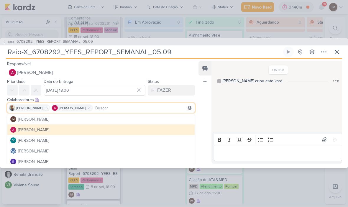
click at [87, 107] on icon at bounding box center [89, 108] width 4 height 4
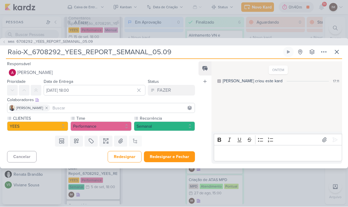
click at [86, 107] on input at bounding box center [122, 108] width 142 height 7
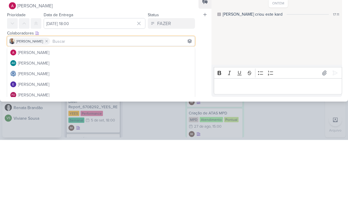
scroll to position [11, 0]
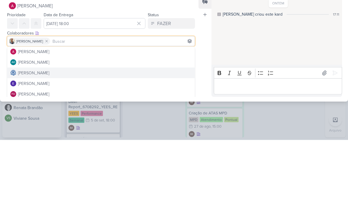
click at [137, 135] on button "[PERSON_NAME]" at bounding box center [100, 140] width 187 height 11
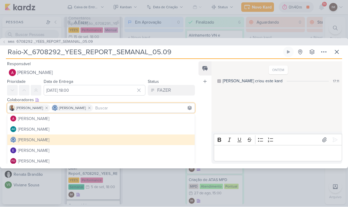
click at [200, 119] on div "Feed Atrelar email Solte o email para atrelar ao kard" at bounding box center [205, 113] width 13 height 102
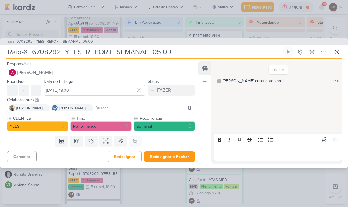
click at [175, 154] on button "Redesignar e Fechar" at bounding box center [169, 157] width 51 height 11
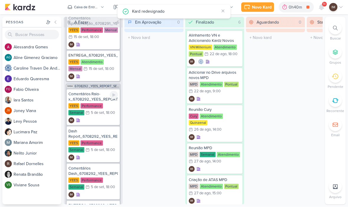
click at [104, 119] on div "IM" at bounding box center [93, 121] width 50 height 6
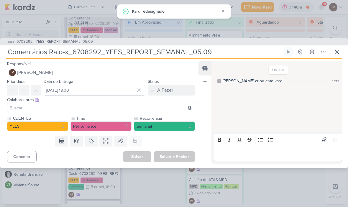
click at [123, 73] on button "IM Isabella Machado Guimarães" at bounding box center [101, 73] width 188 height 11
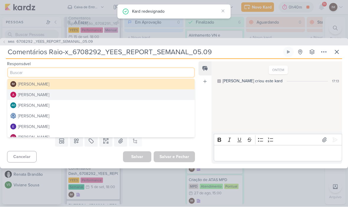
click at [112, 96] on button "[PERSON_NAME]" at bounding box center [100, 95] width 187 height 11
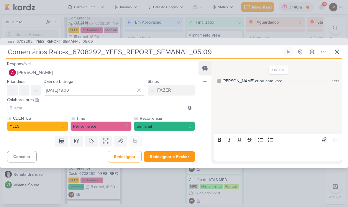
click at [108, 108] on input at bounding box center [101, 108] width 185 height 7
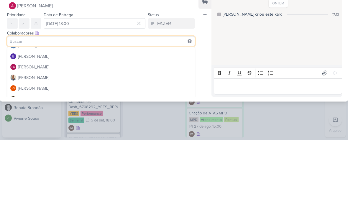
scroll to position [42, 0]
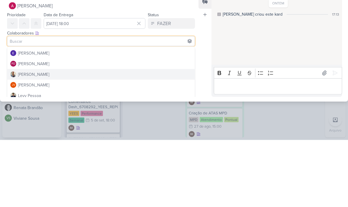
click at [116, 136] on button "[PERSON_NAME]" at bounding box center [100, 141] width 187 height 11
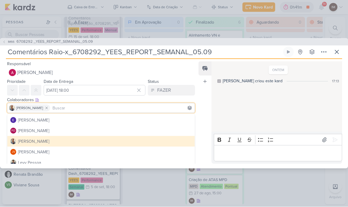
scroll to position [23, 0]
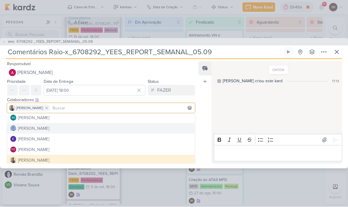
click at [92, 127] on button "[PERSON_NAME]" at bounding box center [100, 128] width 187 height 11
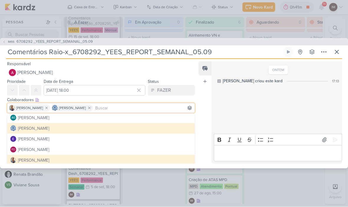
click at [202, 127] on div "Feed Atrelar email Solte o email para atrelar ao kard" at bounding box center [205, 113] width 13 height 102
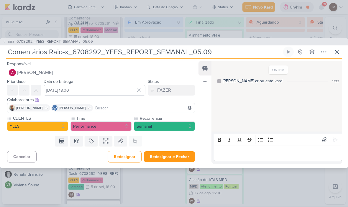
click at [183, 152] on button "Redesignar e Fechar" at bounding box center [169, 157] width 51 height 11
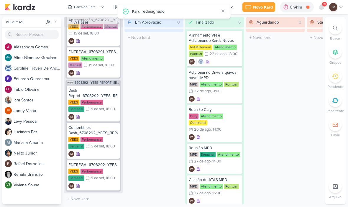
scroll to position [471, 0]
click at [105, 119] on div "IM" at bounding box center [93, 118] width 50 height 6
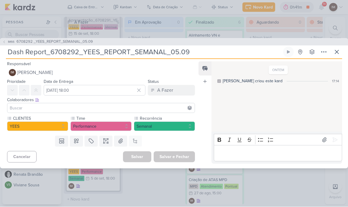
click at [129, 73] on button "IM Isabella Machado Guimarães" at bounding box center [101, 73] width 188 height 11
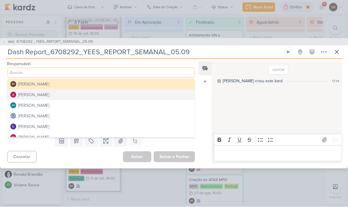
scroll to position [0, 0]
click at [128, 90] on button "[PERSON_NAME]" at bounding box center [100, 95] width 187 height 11
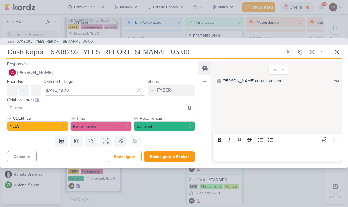
click at [115, 110] on input at bounding box center [101, 108] width 185 height 7
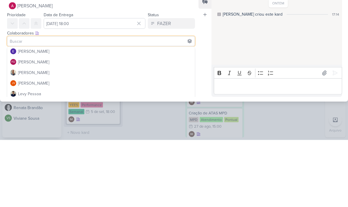
scroll to position [55, 0]
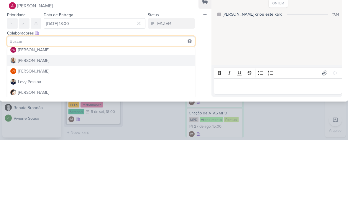
click at [135, 122] on button "[PERSON_NAME]" at bounding box center [100, 127] width 187 height 11
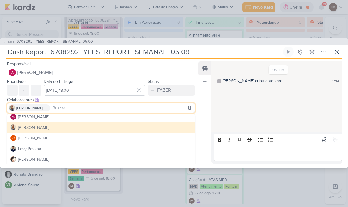
click at [113, 107] on input at bounding box center [122, 108] width 142 height 7
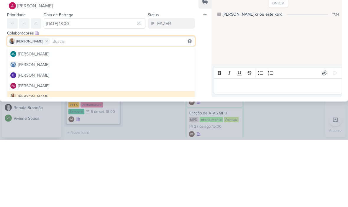
scroll to position [18, 0]
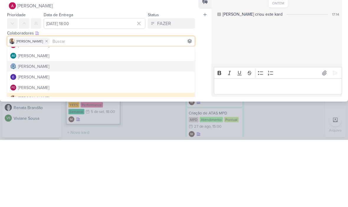
click at [127, 128] on button "[PERSON_NAME]" at bounding box center [100, 133] width 187 height 11
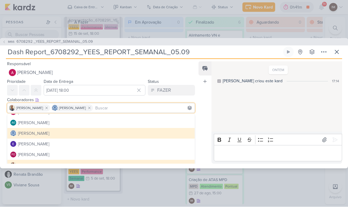
click at [204, 140] on div "Feed Atrelar email Solte o email para atrelar ao kard" at bounding box center [205, 113] width 13 height 102
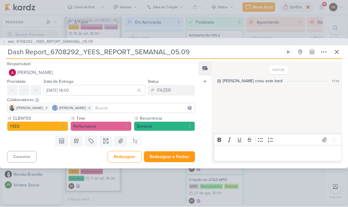
click at [182, 157] on button "Redesignar e Fechar" at bounding box center [169, 157] width 51 height 11
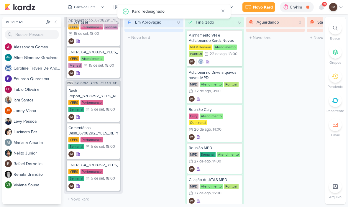
scroll to position [434, 0]
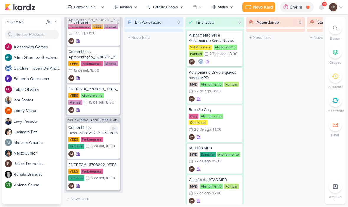
click at [107, 151] on div "IM" at bounding box center [93, 154] width 50 height 6
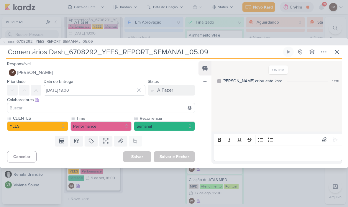
click at [117, 72] on button "IM Isabella Machado Guimarães" at bounding box center [101, 73] width 188 height 11
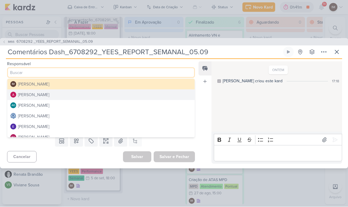
click at [114, 94] on button "[PERSON_NAME]" at bounding box center [100, 95] width 187 height 11
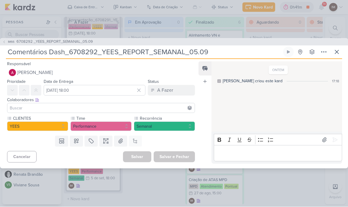
click at [108, 111] on input at bounding box center [101, 108] width 185 height 7
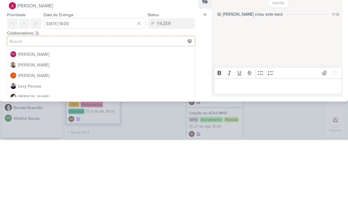
scroll to position [53, 0]
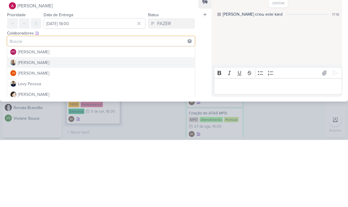
click at [122, 125] on button "[PERSON_NAME]" at bounding box center [100, 130] width 187 height 11
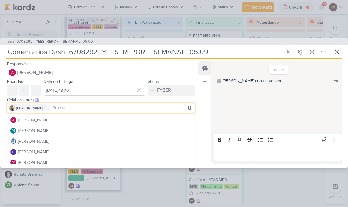
scroll to position [9, 0]
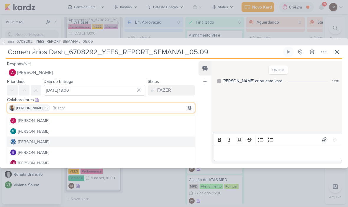
click at [97, 142] on button "[PERSON_NAME]" at bounding box center [100, 142] width 187 height 11
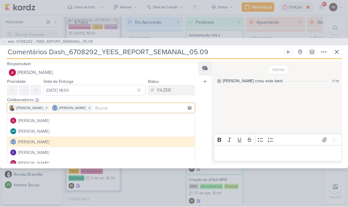
click at [201, 124] on div "Feed Atrelar email Solte o email para atrelar ao kard" at bounding box center [205, 113] width 13 height 102
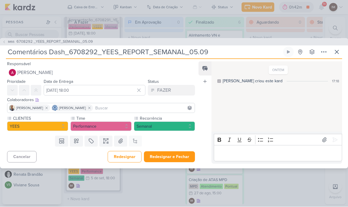
click at [186, 156] on button "Redesignar e Fechar" at bounding box center [169, 157] width 51 height 11
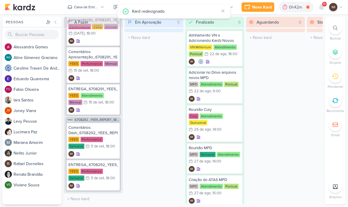
scroll to position [397, 0]
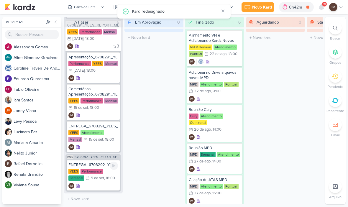
click at [109, 181] on div "5/9 5 de set , 18:00" at bounding box center [101, 179] width 30 height 6
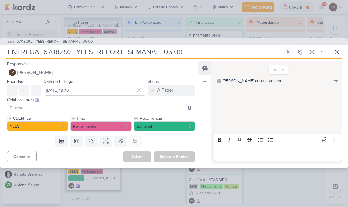
click at [34, 71] on span "[PERSON_NAME]" at bounding box center [35, 72] width 36 height 7
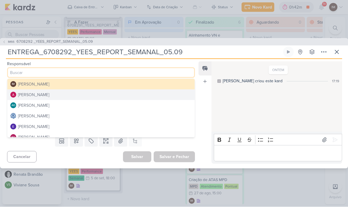
click at [121, 116] on button "[PERSON_NAME]" at bounding box center [100, 116] width 187 height 11
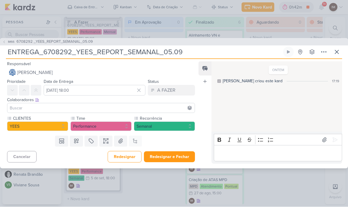
click at [128, 108] on input at bounding box center [101, 108] width 185 height 7
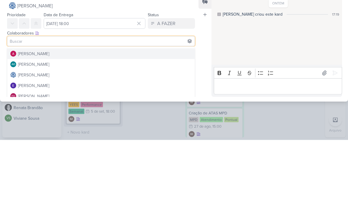
click at [24, 118] on div "[PERSON_NAME]" at bounding box center [33, 121] width 31 height 6
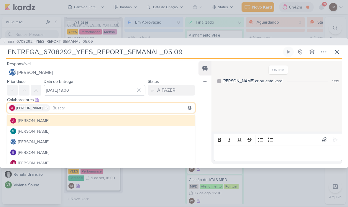
click at [126, 105] on input at bounding box center [122, 108] width 142 height 7
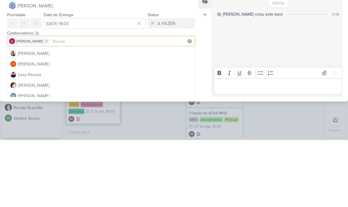
scroll to position [63, 0]
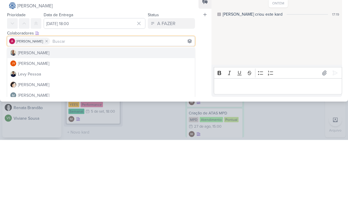
click at [20, 117] on div "[PERSON_NAME]" at bounding box center [33, 120] width 31 height 6
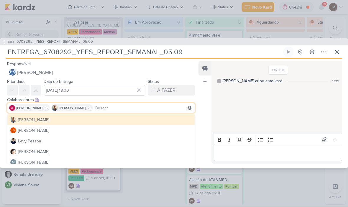
click at [124, 105] on input at bounding box center [143, 108] width 99 height 7
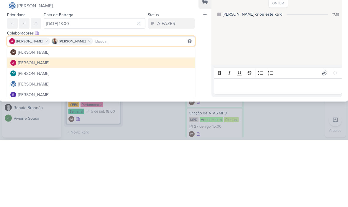
scroll to position [0, 0]
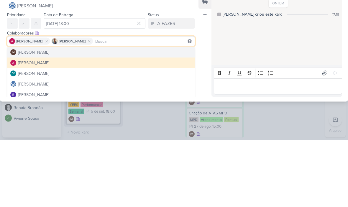
click at [23, 117] on div "[PERSON_NAME]" at bounding box center [33, 120] width 31 height 6
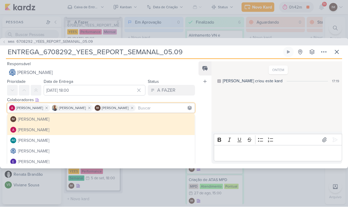
click at [208, 133] on div "Feed Atrelar email Solte o email para atrelar ao kard" at bounding box center [205, 113] width 13 height 102
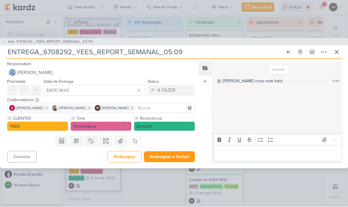
click at [183, 156] on button "Redesignar e Fechar" at bounding box center [169, 157] width 51 height 11
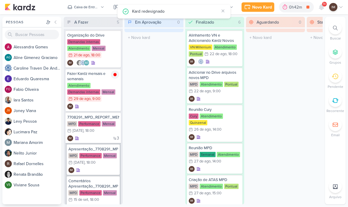
click at [72, 6] on icon at bounding box center [70, 7] width 4 height 3
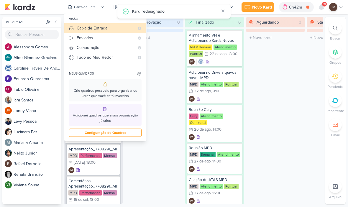
click at [120, 38] on div "Enviados" at bounding box center [106, 38] width 58 height 6
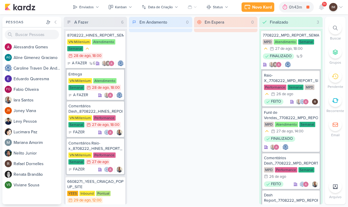
click at [94, 9] on button "Enviados" at bounding box center [85, 7] width 33 height 9
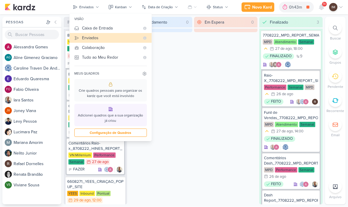
click at [169, 61] on div "Em Andamento 0" at bounding box center [160, 111] width 63 height 188
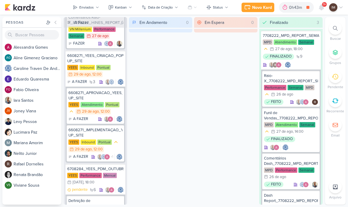
scroll to position [125, 0]
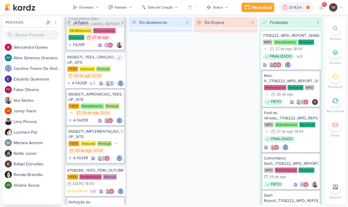
click at [118, 68] on div "YEES Inbound Pontual 29/8 29 de ago , 12:00" at bounding box center [95, 72] width 56 height 13
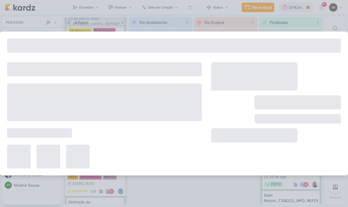
type input "6608271_YEES_CRIAÇAO_POP-UP_SITE"
type input "29 de agosto de 2025 às 12:00"
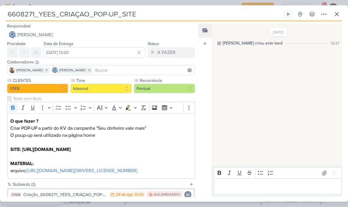
click at [334, 14] on icon at bounding box center [337, 14] width 7 height 7
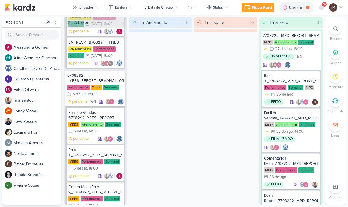
scroll to position [978, 0]
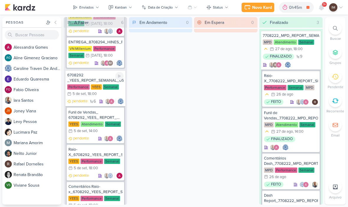
click at [79, 99] on p "pendente" at bounding box center [80, 102] width 16 height 6
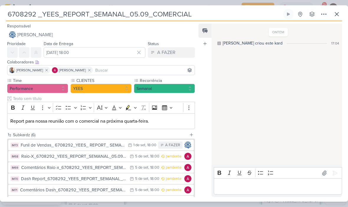
click at [133, 14] on input "6708292 _YEES_REPORT_SEMANAL_05.09_COMERCIAL" at bounding box center [144, 14] width 276 height 11
click at [136, 13] on input "6708292 _YEES_REPORT_SEMANAL_05.09_COMERCIAL" at bounding box center [144, 14] width 276 height 11
click at [138, 10] on input "6708292 _YEES_REPORT_SEMANAL_05.09_COMERCIAL" at bounding box center [144, 14] width 276 height 11
click at [141, 11] on input "6708292 _YEES_REPORT_SEMANAL_05.09_COMERCIAL" at bounding box center [144, 14] width 276 height 11
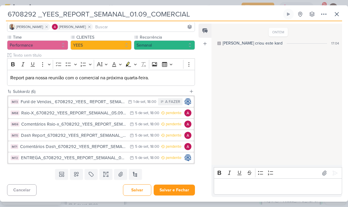
scroll to position [43, 0]
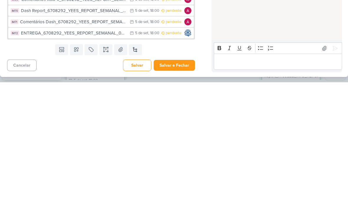
click at [180, 185] on button "Salvar e Fechar" at bounding box center [174, 190] width 41 height 11
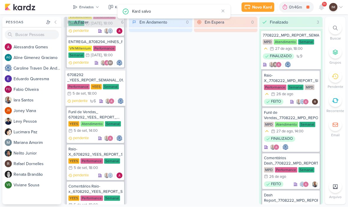
scroll to position [989, 0]
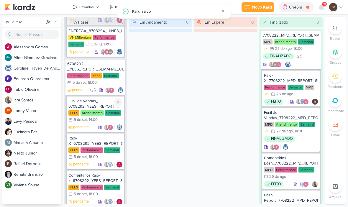
click at [92, 129] on div "pendente" at bounding box center [95, 128] width 54 height 6
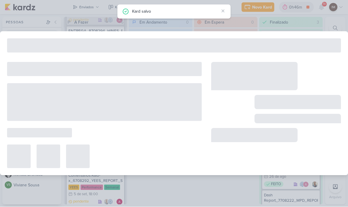
type input "Funil de Vendas_ 6708292_YEES_ REPORT_ SEMANAL_05.09_COMERCIAL"
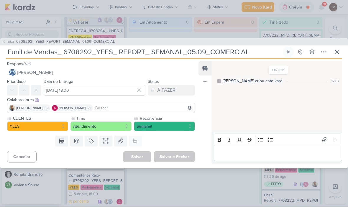
click at [192, 51] on input "Funil de Vendas_ 6708292_YEES_ REPORT_ SEMANAL_05.09_COMERCIAL" at bounding box center [144, 52] width 276 height 11
click at [194, 50] on input "Funil de Vendas_ 6708292_YEES_ REPORT_ SEMANAL_05.09_COMERCIAL" at bounding box center [144, 52] width 276 height 11
click at [195, 52] on input "Funil de Vendas_ 6708292_YEES_ REPORT_ SEMANAL_05.09_COMERCIAL" at bounding box center [144, 52] width 276 height 11
click at [196, 53] on input "Funil de Vendas_ 6708292_YEES_ REPORT_ SEMANAL_05.09_COMERCIAL" at bounding box center [144, 52] width 276 height 11
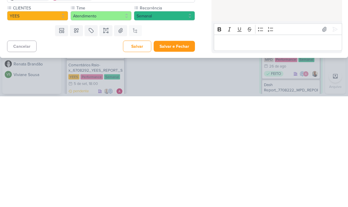
click at [178, 152] on button "Salvar e Fechar" at bounding box center [174, 157] width 41 height 11
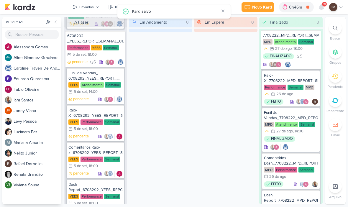
scroll to position [1019, 0]
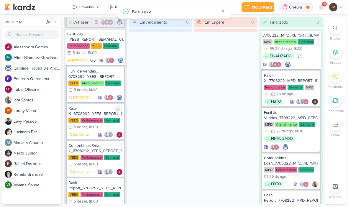
click at [83, 132] on p "pendente" at bounding box center [81, 135] width 16 height 6
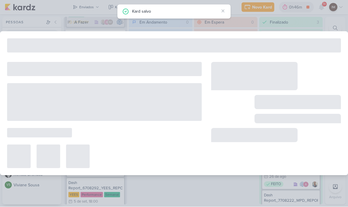
type input "Raio-X_6708292_YEES_REPORT_SEMANAL_05.09_COMERCIAL"
type input "5 de setembro de 2025 às 18:00"
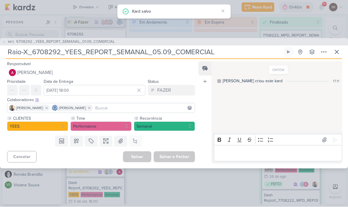
click at [161, 54] on input "Raio-X_6708292_YEES_REPORT_SEMANAL_05.09_COMERCIAL" at bounding box center [144, 52] width 276 height 11
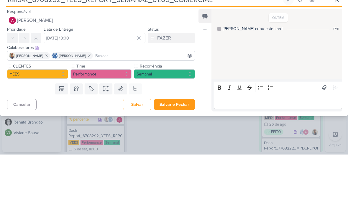
type input "Raio-X_6708292_YEES_REPORT_SEMANAL_01.09_COMERCIAL"
click at [95, 85] on input "5 de setembro de 2025 às 18:00" at bounding box center [95, 90] width 102 height 11
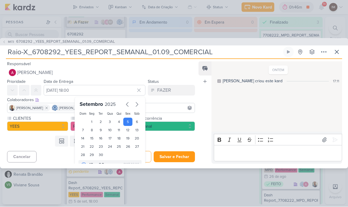
click at [95, 118] on div "1" at bounding box center [91, 122] width 9 height 8
type input "[DATE] 18:00"
click at [174, 156] on button "Salvar e Fechar" at bounding box center [174, 157] width 41 height 11
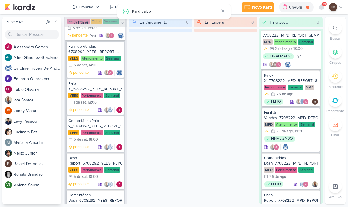
scroll to position [1058, 0]
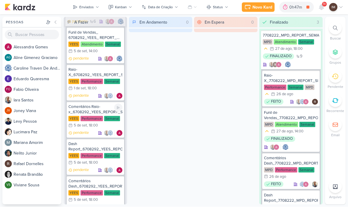
click at [86, 128] on div "5 de set" at bounding box center [80, 126] width 13 height 4
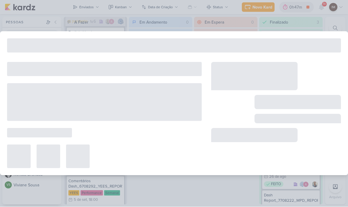
type input "Comentários Raio-x_6708292_YEES_REPORT_SEMANAL_05.09"
type input "5 de setembro de 2025 às 18:00"
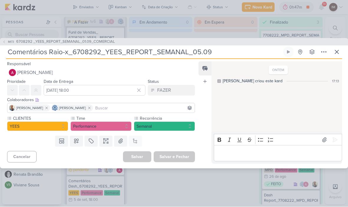
click at [194, 52] on input "Comentários Raio-x_6708292_YEES_REPORT_SEMANAL_05.09" at bounding box center [144, 52] width 276 height 11
click at [198, 51] on input "Comentários Raio-x_6708292_YEES_REPORT_SEMANAL_05.09" at bounding box center [144, 52] width 276 height 11
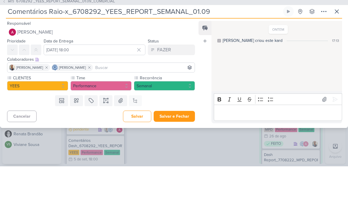
type input "Comentários Raio-x_6708292_YEES_REPORT_SEMANAL_01.09"
click at [100, 85] on input "5 de setembro de 2025 às 18:00" at bounding box center [95, 90] width 102 height 11
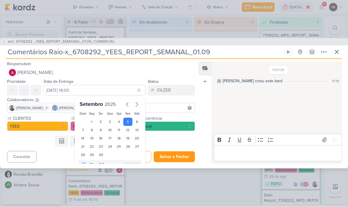
click at [91, 121] on div "1" at bounding box center [91, 122] width 9 height 8
type input "[DATE] 18:00"
click at [196, 140] on div "Templates Campos Personalizados Marcadores Caixa De Texto Anexo Este kard já é …" at bounding box center [98, 141] width 197 height 15
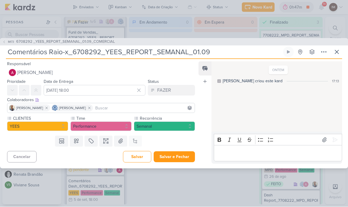
click at [177, 156] on button "Salvar e Fechar" at bounding box center [174, 157] width 41 height 11
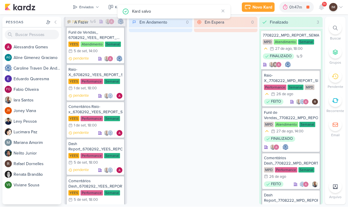
scroll to position [1066, 0]
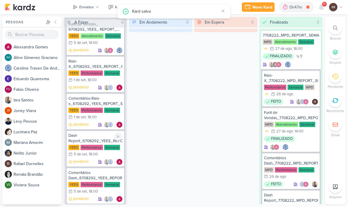
click at [92, 136] on div "Dash Report_6708292_YEES_REPORT_SEMANAL_05.09" at bounding box center [95, 138] width 54 height 11
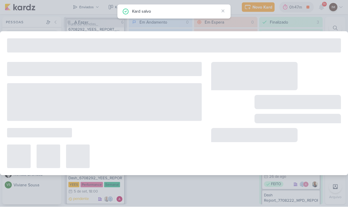
type input "Dash Report_6708292_YEES_REPORT_SEMANAL_05.09"
type input "5 de setembro de 2025 às 18:00"
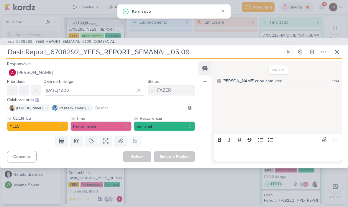
click at [184, 53] on input "Dash Report_6708292_YEES_REPORT_SEMANAL_05.09" at bounding box center [144, 52] width 276 height 11
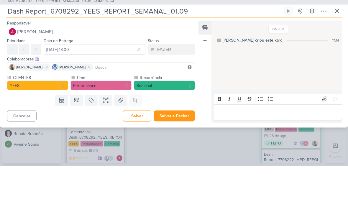
type input "Dash Report_6708292_YEES_REPORT_SEMANAL_01.09"
click at [94, 85] on input "5 de setembro de 2025 às 18:00" at bounding box center [95, 90] width 102 height 11
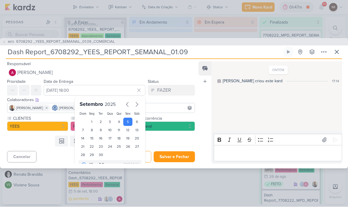
click at [94, 120] on div "1" at bounding box center [91, 122] width 9 height 8
type input "[DATE] 18:00"
click at [180, 144] on div "Templates Campos Personalizados Marcadores Caixa De Texto Anexo Este kard já é …" at bounding box center [98, 141] width 197 height 15
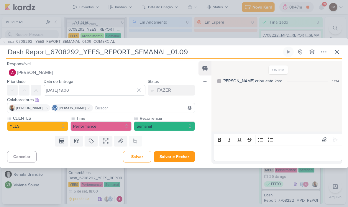
click at [177, 156] on button "Salvar e Fechar" at bounding box center [174, 157] width 41 height 11
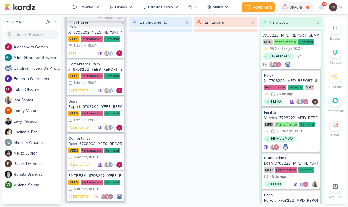
scroll to position [1100, 0]
click at [91, 138] on div "Comentários Dash_6708292_YEES_REPORT_SEMANAL_05.09" at bounding box center [95, 141] width 54 height 11
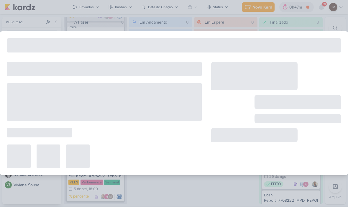
click at [92, 138] on div at bounding box center [104, 115] width 195 height 106
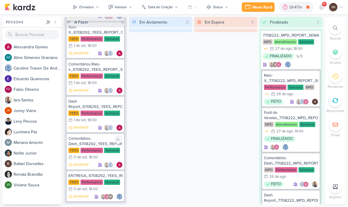
click at [95, 138] on div "Comentários Dash_6708292_YEES_REPORT_SEMANAL_05.09" at bounding box center [95, 141] width 54 height 11
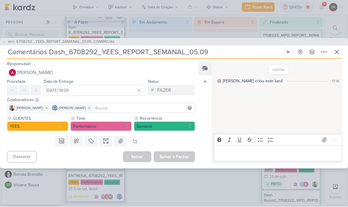
click at [213, 49] on input "Comentários Dash_6708292_YEES_REPORT_SEMANAL_05.09" at bounding box center [144, 52] width 276 height 11
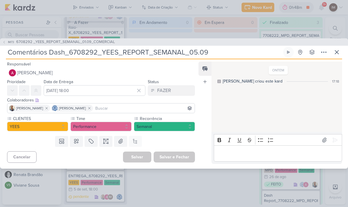
click at [334, 52] on icon at bounding box center [337, 52] width 7 height 7
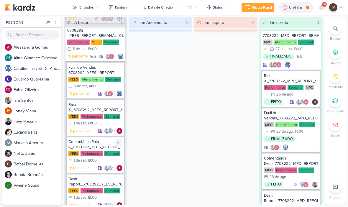
scroll to position [1023, 0]
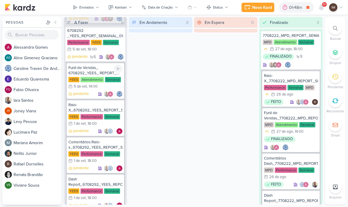
click at [89, 90] on div "YEES Atendimento Semanal 5/9 5 de set , 14:00" at bounding box center [95, 83] width 54 height 13
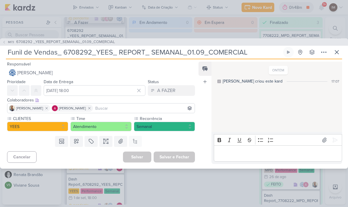
click at [336, 50] on icon at bounding box center [337, 52] width 7 height 7
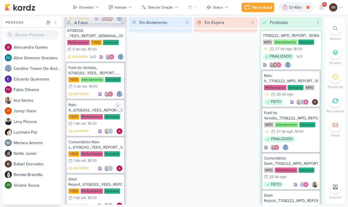
click at [82, 107] on div "Raio-X_6708292_YEES_REPORT_SEMANAL_01.09_COMERCIAL" at bounding box center [95, 107] width 54 height 11
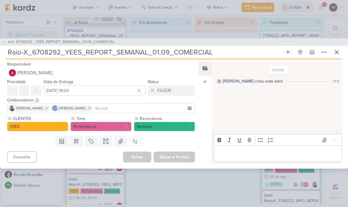
click at [238, 53] on input "Raio-X_6708292_YEES_REPORT_SEMANAL_01.09_COMERCIAL" at bounding box center [144, 52] width 276 height 11
click at [338, 52] on icon at bounding box center [337, 52] width 4 height 4
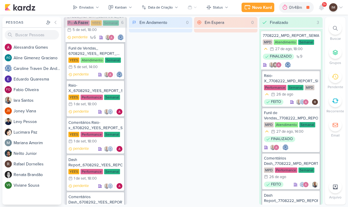
scroll to position [1048, 0]
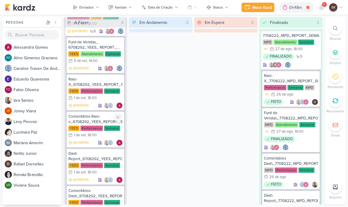
click at [87, 117] on div "Comentários Raio-x_6708292_YEES_REPORT_SEMANAL_01.09" at bounding box center [95, 119] width 54 height 11
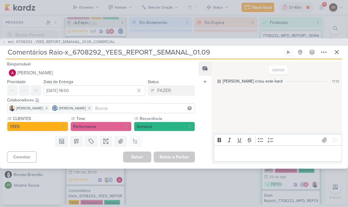
click at [222, 51] on input "Comentários Raio-x_6708292_YEES_REPORT_SEMANAL_01.09" at bounding box center [144, 52] width 276 height 11
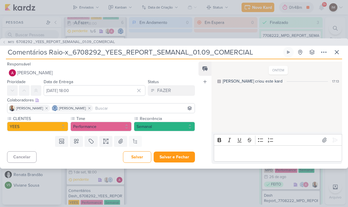
type input "Comentários Raio-x_6708292_YEES_REPORT_SEMANAL_01.09_COMERCIAL"
click at [329, 51] on button at bounding box center [324, 52] width 11 height 11
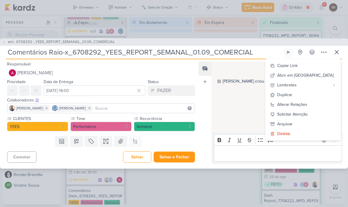
click at [337, 48] on button at bounding box center [337, 52] width 11 height 11
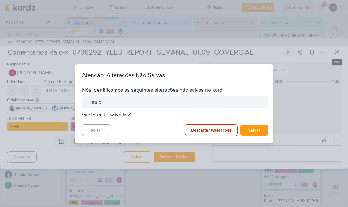
click at [257, 130] on button "Salvar" at bounding box center [254, 130] width 28 height 11
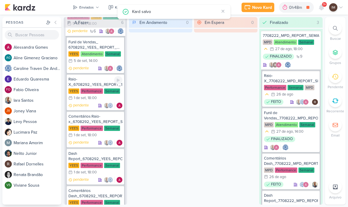
click at [89, 103] on p "pendente" at bounding box center [81, 106] width 16 height 6
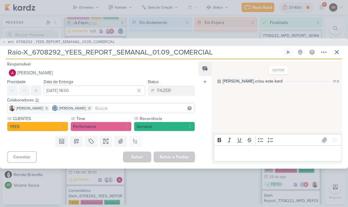
click at [336, 49] on icon at bounding box center [337, 52] width 7 height 7
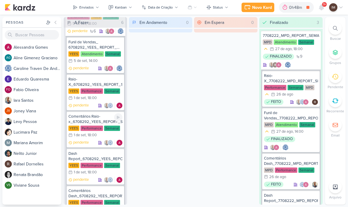
click at [90, 143] on div "pendente" at bounding box center [95, 143] width 54 height 6
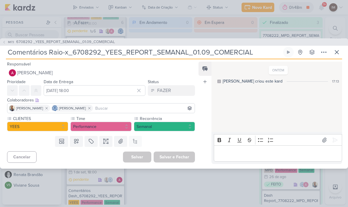
click at [338, 50] on icon at bounding box center [337, 52] width 7 height 7
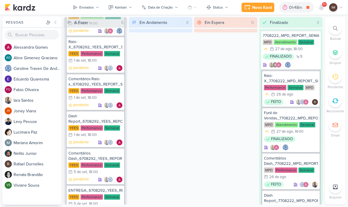
scroll to position [1089, 0]
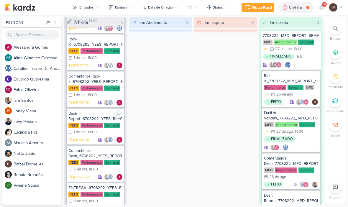
click at [79, 141] on p "pendente" at bounding box center [81, 140] width 16 height 6
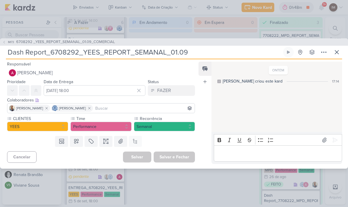
click at [199, 51] on input "Dash Report_6708292_YEES_REPORT_SEMANAL_01.09" at bounding box center [144, 52] width 276 height 11
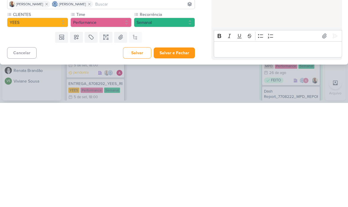
click at [179, 152] on button "Salvar e Fechar" at bounding box center [174, 157] width 41 height 11
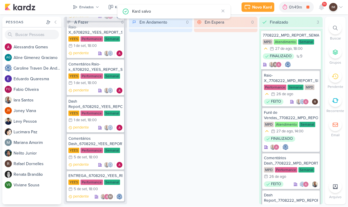
scroll to position [1100, 0]
click at [91, 143] on div "Comentários Dash_6708292_YEES_REPORT_SEMANAL_05.09" at bounding box center [95, 141] width 54 height 11
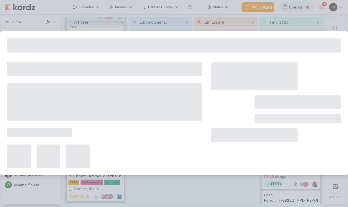
type input "Comentários Dash_6708292_YEES_REPORT_SEMANAL_05.09"
type input "5 de setembro de 2025 às 18:00"
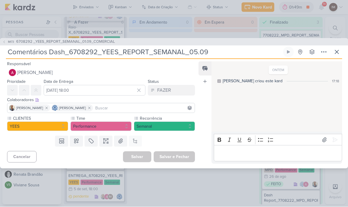
click at [192, 53] on input "Comentários Dash_6708292_YEES_REPORT_SEMANAL_05.09" at bounding box center [144, 52] width 276 height 11
click at [197, 52] on input "Comentários Dash_6708292_YEES_REPORT_SEMANAL_05.09" at bounding box center [144, 52] width 276 height 11
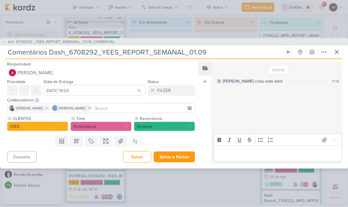
click at [216, 54] on input "Comentários Dash_6708292_YEES_REPORT_SEMANAL_01.09" at bounding box center [144, 52] width 276 height 11
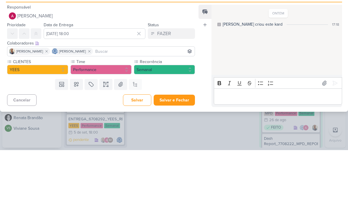
type input "Comentários Dash_6708292_YEES_REPORT_SEMANAL_01.09_COMERCIAL"
click at [92, 85] on input "5 de setembro de 2025 às 18:00" at bounding box center [95, 90] width 102 height 11
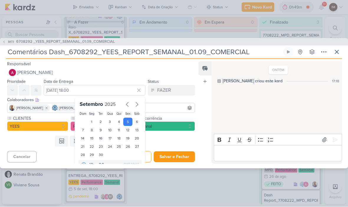
click at [92, 122] on div "1" at bounding box center [91, 122] width 9 height 8
type input "[DATE] 18:00"
click at [179, 143] on div "Templates Campos Personalizados Marcadores Caixa De Texto Anexo Este kard já é …" at bounding box center [98, 141] width 197 height 15
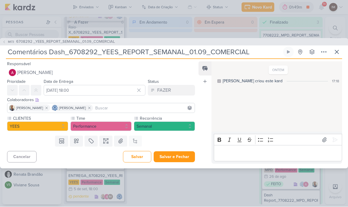
click at [180, 157] on button "Salvar e Fechar" at bounding box center [174, 157] width 41 height 11
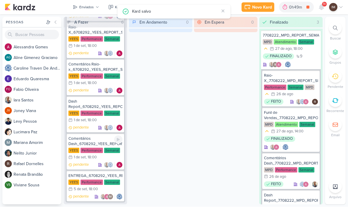
click at [88, 160] on div "1/9 1 de set , 18:00" at bounding box center [82, 158] width 28 height 6
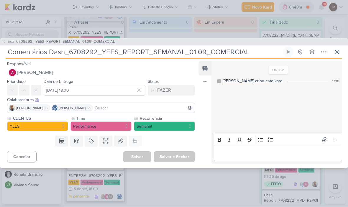
click at [336, 50] on icon at bounding box center [337, 52] width 7 height 7
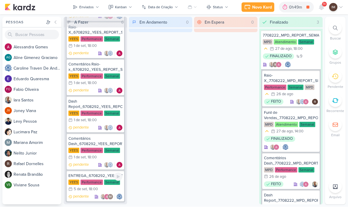
click at [79, 178] on div "ENTREGA_6708292_YEES_REPORT_SEMANAL_05.09" at bounding box center [95, 176] width 54 height 5
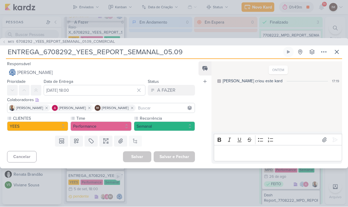
click at [180, 53] on input "ENTREGA_6708292_YEES_REPORT_SEMANAL_05.09" at bounding box center [144, 52] width 276 height 11
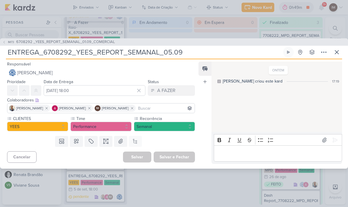
click at [173, 51] on input "ENTREGA_6708292_YEES_REPORT_SEMANAL_05.09" at bounding box center [144, 52] width 276 height 11
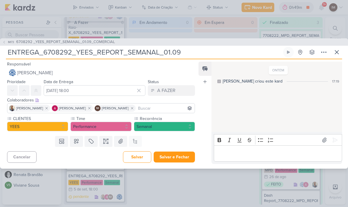
click at [219, 56] on input "ENTREGA_6708292_YEES_REPORT_SEMANAL_01.09" at bounding box center [144, 52] width 276 height 11
click at [240, 54] on input "ENTREGA_6708292_YEES_REPORT_SEMANAL_01.09_COMERCIA" at bounding box center [144, 52] width 276 height 11
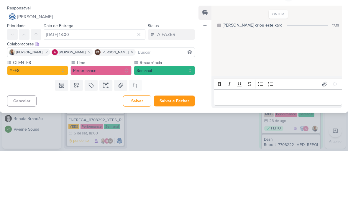
type input "ENTREGA_6708292_YEES_REPORT_SEMANAL_01.09_COMERCIAL"
click at [104, 85] on input "5 de setembro de 2025 às 18:00" at bounding box center [95, 90] width 102 height 11
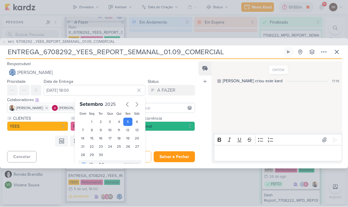
click at [89, 118] on div "1" at bounding box center [91, 122] width 9 height 8
type input "[DATE] 18:00"
click at [171, 152] on button "Salvar e Fechar" at bounding box center [174, 157] width 41 height 11
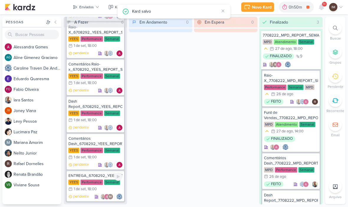
click at [76, 174] on div "ENTREGA_6708292_YEES_REPORT_SEMANAL_01.09_COMERCIAL" at bounding box center [95, 176] width 54 height 5
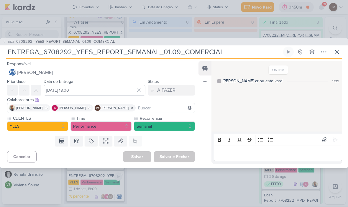
click at [339, 53] on icon at bounding box center [337, 52] width 7 height 7
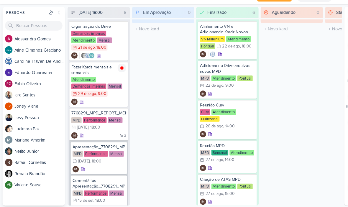
scroll to position [11, 0]
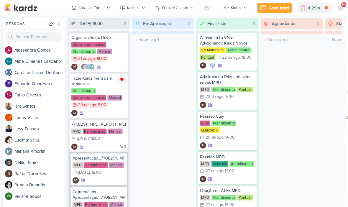
click at [81, 12] on button "Caixa de Entrada" at bounding box center [86, 7] width 44 height 9
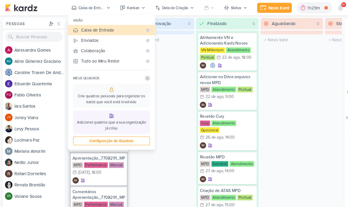
click at [82, 38] on div "Enviados" at bounding box center [106, 38] width 58 height 6
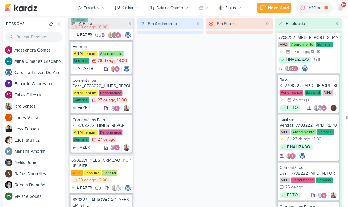
scroll to position [30, 0]
click at [311, 55] on div "FINALIZADO 9" at bounding box center [291, 61] width 56 height 14
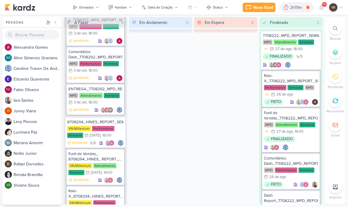
scroll to position [680, 0]
click at [117, 130] on div "VN Millenium Performance Semanal 4/9 [DATE] 18:00" at bounding box center [95, 132] width 56 height 13
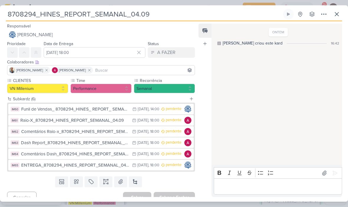
click at [150, 13] on input "8708294_HINES_REPORT_SEMANAL_04.09" at bounding box center [144, 14] width 276 height 11
click at [137, 12] on input "8708294_HINES_REPORT_SEMANAL_04.09" at bounding box center [144, 14] width 276 height 11
type input "8708294_HINES_REPORT_SEMANAL_03.09"
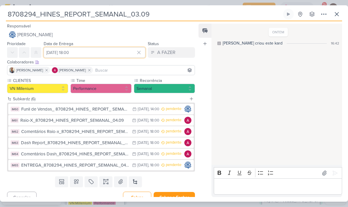
click at [113, 53] on input "[DATE] 18:00" at bounding box center [95, 52] width 102 height 11
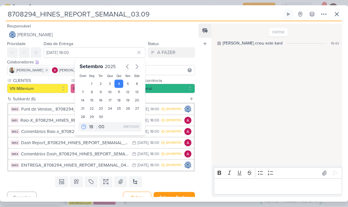
click at [109, 83] on div "3" at bounding box center [109, 84] width 9 height 8
type input "[DATE] 18:00"
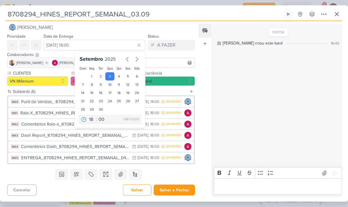
scroll to position [7, 0]
click at [173, 111] on button "IM61 Raio-X_8708294_HINES_REPORT_SEMANAL_04.09 [DATE] [DATE] 18:00 pendente" at bounding box center [101, 113] width 186 height 11
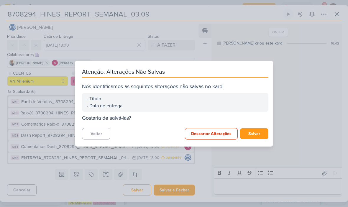
click at [262, 130] on button "Salvar" at bounding box center [254, 133] width 28 height 11
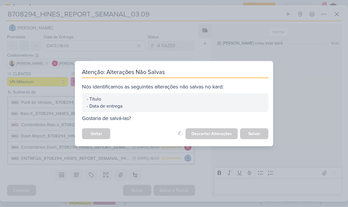
scroll to position [7, 0]
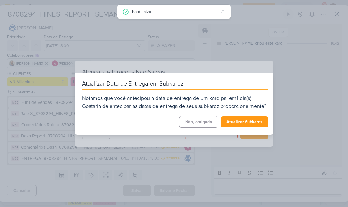
click at [254, 125] on button "Atualizar Subkardz" at bounding box center [245, 122] width 48 height 11
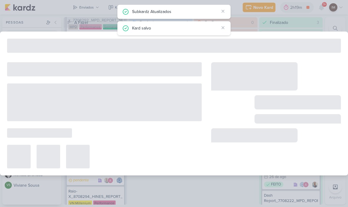
type input "Raio-X_8708294_HINES_REPORT_SEMANAL_04.09"
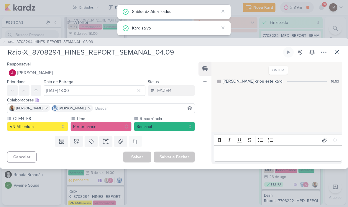
click at [196, 55] on input "Raio-X_8708294_HINES_REPORT_SEMANAL_04.09" at bounding box center [144, 52] width 276 height 11
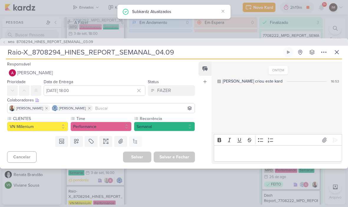
click at [337, 52] on icon at bounding box center [337, 52] width 4 height 4
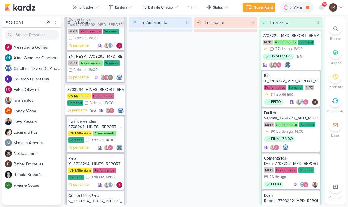
scroll to position [718, 0]
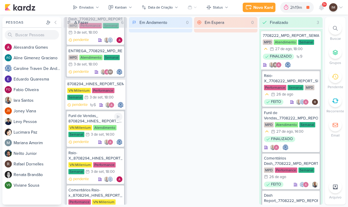
click at [98, 115] on div "Funil de Vendas_ 8708294_HINES_ REPORT_ SEMANAL_04.09" at bounding box center [95, 118] width 54 height 11
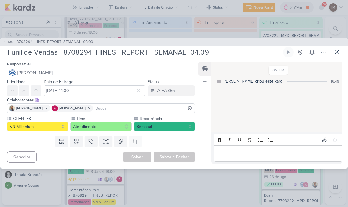
click at [200, 51] on input "Funil de Vendas_ 8708294_HINES_ REPORT_ SEMANAL_04.09" at bounding box center [144, 52] width 276 height 11
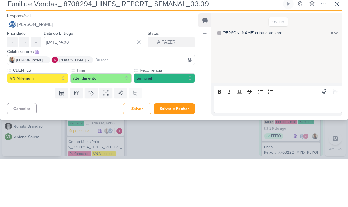
type input "Funil de Vendas_ 8708294_HINES_ REPORT_ SEMANAL_03.09"
click at [112, 85] on input "[DATE] 14:00" at bounding box center [95, 90] width 102 height 11
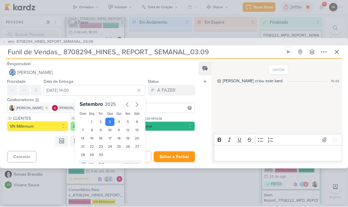
click at [119, 118] on div "4" at bounding box center [119, 122] width 9 height 8
click at [101, 121] on div "2" at bounding box center [101, 122] width 9 height 8
click at [195, 50] on input "Funil de Vendas_ 8708294_HINES_ REPORT_ SEMANAL_03.09" at bounding box center [144, 52] width 276 height 11
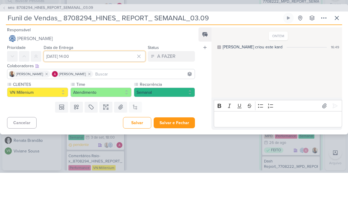
click at [110, 85] on input "[DATE] 14:00" at bounding box center [95, 90] width 102 height 11
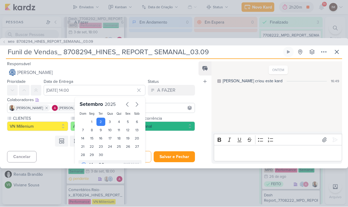
click at [110, 121] on div "3" at bounding box center [109, 122] width 9 height 8
type input "[DATE] 14:00"
click at [181, 156] on button "Salvar e Fechar" at bounding box center [174, 157] width 41 height 11
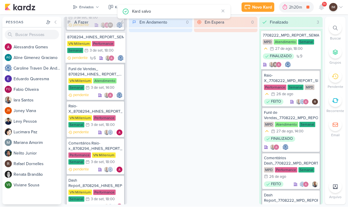
scroll to position [766, 0]
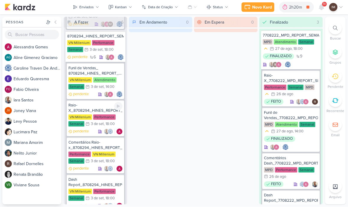
click at [95, 108] on div "Raio-X_8708294_HINES_REPORT_SEMANAL_04.09" at bounding box center [95, 108] width 54 height 11
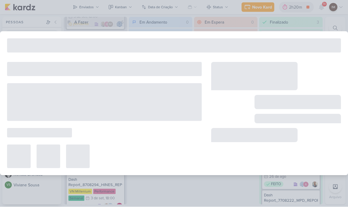
type input "Raio-X_8708294_HINES_REPORT_SEMANAL_04.09"
type input "[DATE] 18:00"
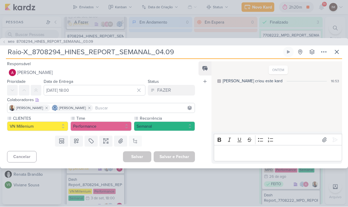
click at [163, 53] on input "Raio-X_8708294_HINES_REPORT_SEMANAL_04.09" at bounding box center [144, 52] width 276 height 11
click at [163, 49] on input "Raio-X_8708294_HINES_REPORT_SEMANAL_04.09" at bounding box center [144, 52] width 276 height 11
click at [161, 55] on input "Raio-X_8708294_HINES_REPORT_SEMANAL_04.09" at bounding box center [144, 52] width 276 height 11
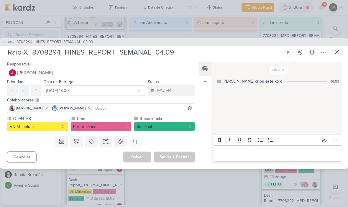
click at [164, 53] on input "Raio-X_8708294_HINES_REPORT_SEMANAL_04.09" at bounding box center [144, 52] width 276 height 11
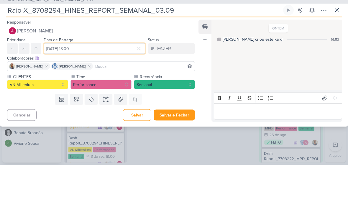
click at [118, 85] on input "[DATE] 18:00" at bounding box center [95, 90] width 102 height 11
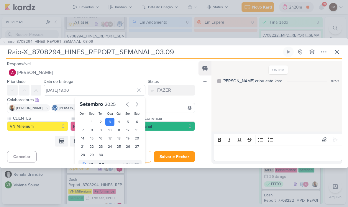
click at [177, 161] on button "Salvar e Fechar" at bounding box center [174, 157] width 41 height 11
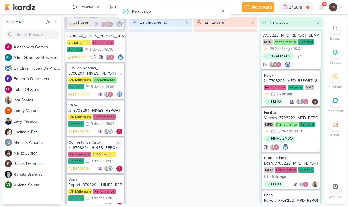
click at [93, 142] on div "Comentários Raio-x_8708294_HINES_REPORT_SEMANAL_04.09" at bounding box center [95, 145] width 54 height 11
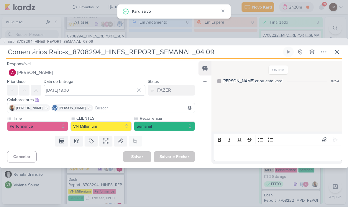
click at [200, 55] on input "Comentários Raio-x_8708294_HINES_REPORT_SEMANAL_04.09" at bounding box center [144, 52] width 276 height 11
click at [202, 49] on input "Comentários Raio-x_8708294_HINES_REPORT_SEMANAL_04.09" at bounding box center [144, 52] width 276 height 11
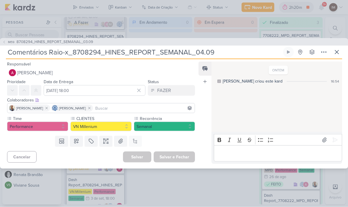
click at [204, 51] on input "Comentários Raio-x_8708294_HINES_REPORT_SEMANAL_04.09" at bounding box center [144, 52] width 276 height 11
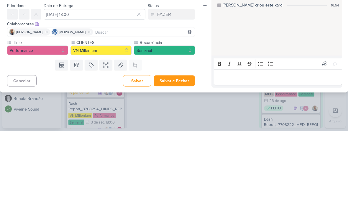
click at [181, 152] on button "Salvar e Fechar" at bounding box center [174, 157] width 41 height 11
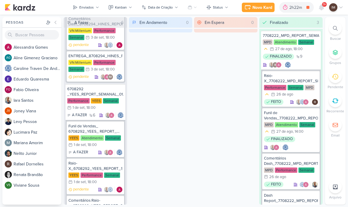
scroll to position [956, 0]
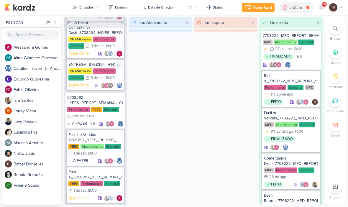
click at [108, 64] on div "ENTREGA_8708294_HINES_REPORT_SEMANAL_04.09" at bounding box center [95, 64] width 54 height 5
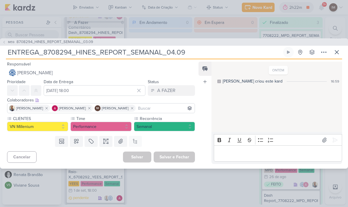
click at [169, 55] on input "ENTREGA_8708294_HINES_REPORT_SEMANAL_04.09" at bounding box center [144, 52] width 276 height 11
click at [172, 53] on input "ENTREGA_8708294_HINES_REPORT_SEMANAL_04.09" at bounding box center [144, 52] width 276 height 11
click at [174, 52] on input "ENTREGA_8708294_HINES_REPORT_SEMANAL_04.09" at bounding box center [144, 52] width 276 height 11
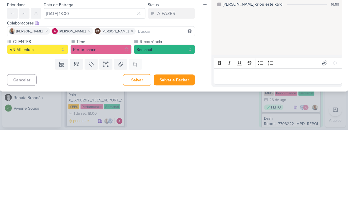
click at [174, 152] on button "Salvar e Fechar" at bounding box center [174, 157] width 41 height 11
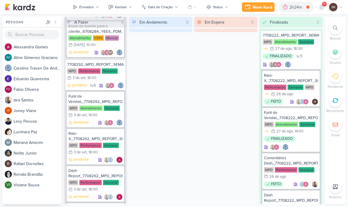
scroll to position [485, 0]
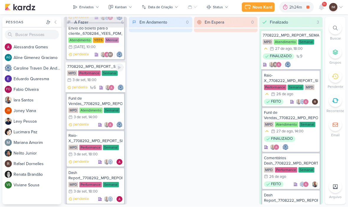
click at [108, 65] on div "7708292_MPD_REPORT_SEMANAL_03.09" at bounding box center [95, 66] width 56 height 5
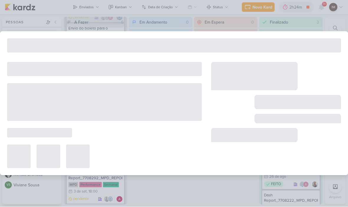
type input "7708292_MPD_REPORT_SEMANAL_03.09"
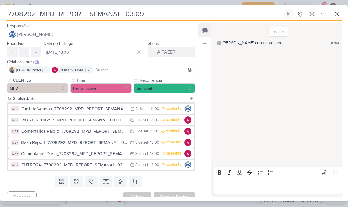
click at [150, 14] on input "7708292_MPD_REPORT_SEMANAL_03.09" at bounding box center [144, 14] width 276 height 11
type input "7708292_MPD_REPORT_SEMANAL_02.09"
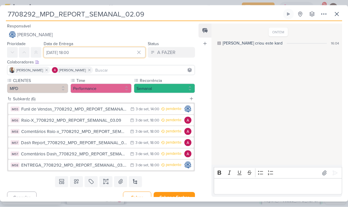
click at [99, 55] on input "[DATE] 18:00" at bounding box center [95, 52] width 102 height 11
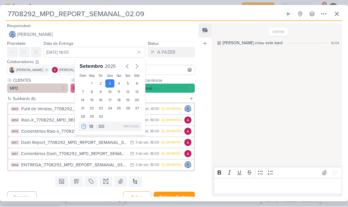
click at [102, 83] on div "2" at bounding box center [101, 84] width 9 height 8
type input "[DATE] 18:00"
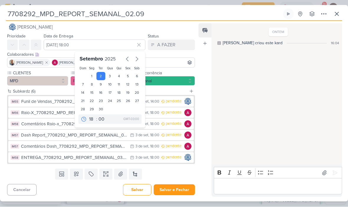
click at [178, 188] on button "Salvar e Fechar" at bounding box center [174, 190] width 41 height 11
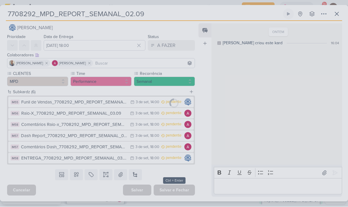
scroll to position [7, 0]
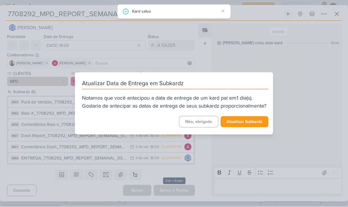
click at [241, 125] on button "Atualizar Subkardz" at bounding box center [245, 122] width 48 height 11
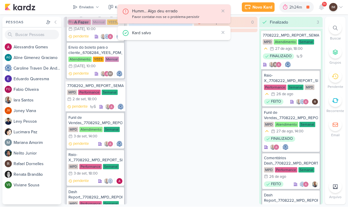
scroll to position [459, 0]
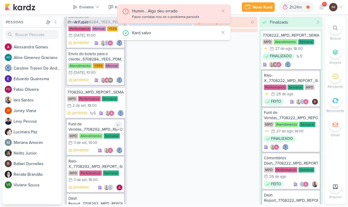
click at [97, 122] on div "Funil de Vendas_7708292_MPD_REPORT_SEMANAL_03.09" at bounding box center [95, 127] width 54 height 11
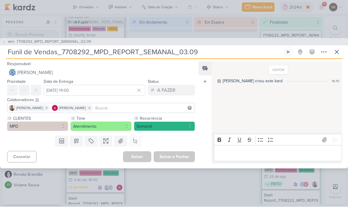
click at [195, 54] on input "Funil de Vendas_7708292_MPD_REPORT_SEMANAL_03.09" at bounding box center [144, 52] width 276 height 11
click at [183, 51] on input "Funil de Vendas_7708292_MPD_REPORT_SEMANAL_03.09" at bounding box center [144, 52] width 276 height 11
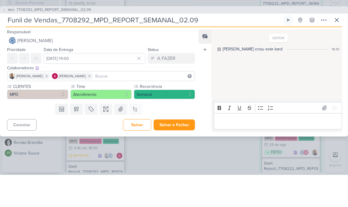
type input "Funil de Vendas_7708292_MPD_REPORT_SEMANAL_02.09"
click at [106, 85] on input "[DATE] 14:00" at bounding box center [95, 90] width 102 height 11
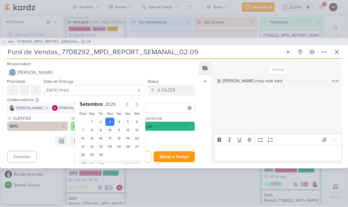
click at [99, 122] on div "2" at bounding box center [101, 122] width 9 height 8
type input "[DATE] 14:00"
click at [175, 157] on button "Salvar e Fechar" at bounding box center [174, 157] width 41 height 11
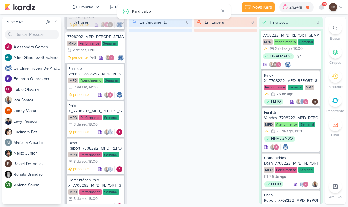
scroll to position [518, 0]
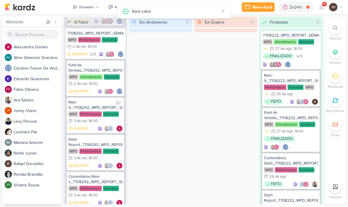
click at [97, 102] on div "Raio-X_7708292_MPD_REPORT_SEMANAL_03.09" at bounding box center [95, 105] width 54 height 11
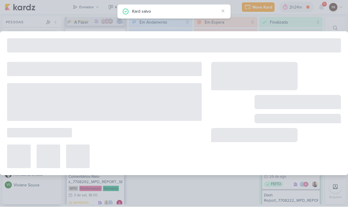
type input "Raio-X_7708292_MPD_REPORT_SEMANAL_03.09"
type input "[DATE] 18:00"
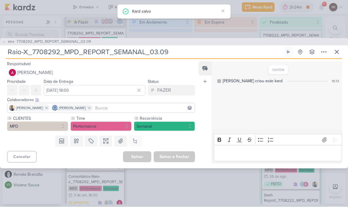
click at [154, 53] on input "Raio-X_7708292_MPD_REPORT_SEMANAL_03.09" at bounding box center [144, 52] width 276 height 11
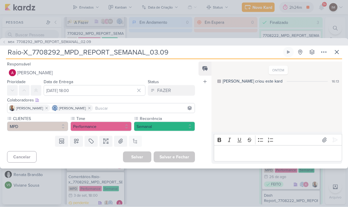
click at [154, 51] on input "Raio-X_7708292_MPD_REPORT_SEMANAL_03.09" at bounding box center [144, 52] width 276 height 11
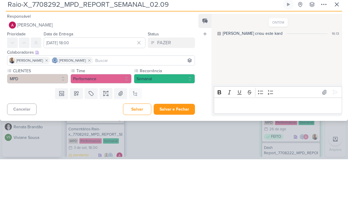
type input "Raio-X_7708292_MPD_REPORT_SEMANAL_02.09"
click at [114, 85] on input "[DATE] 18:00" at bounding box center [95, 90] width 102 height 11
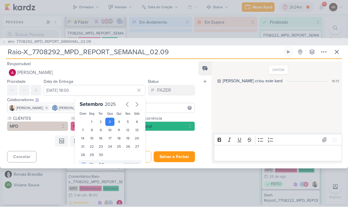
click at [101, 118] on div "2" at bounding box center [101, 122] width 9 height 8
type input "[DATE] 18:00"
click at [177, 153] on button "Salvar e Fechar" at bounding box center [174, 157] width 41 height 11
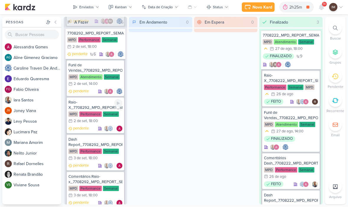
click at [94, 104] on div "Raio-X_7708292_MPD_REPORT_SEMANAL_02.09" at bounding box center [95, 105] width 54 height 11
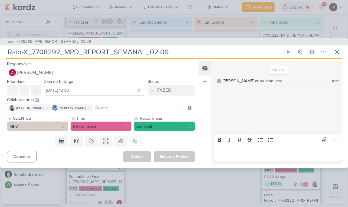
click at [336, 52] on icon at bounding box center [337, 52] width 4 height 4
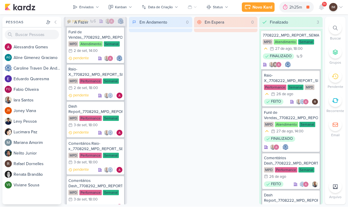
scroll to position [553, 0]
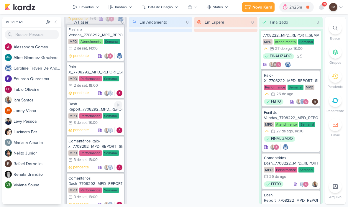
click at [95, 107] on div "Dash Report_7708292_MPD_REPORT_SEMANAL_03.09" at bounding box center [95, 107] width 54 height 11
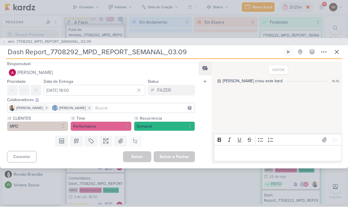
click at [173, 52] on input "Dash Report_7708292_MPD_REPORT_SEMANAL_03.09" at bounding box center [144, 52] width 276 height 11
click at [174, 51] on input "Dash Report_7708292_MPD_REPORT_SEMANAL_03.09" at bounding box center [144, 52] width 276 height 11
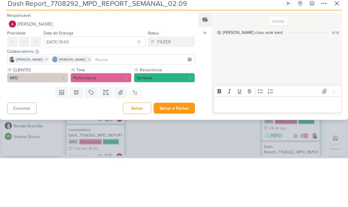
type input "Dash Report_7708292_MPD_REPORT_SEMANAL_02.09"
click at [110, 85] on input "[DATE] 18:00" at bounding box center [95, 90] width 102 height 11
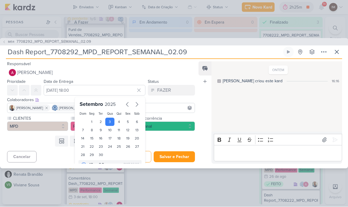
click at [102, 120] on div "2" at bounding box center [101, 122] width 9 height 8
type input "[DATE] 18:00"
click at [174, 157] on button "Salvar e Fechar" at bounding box center [174, 157] width 41 height 11
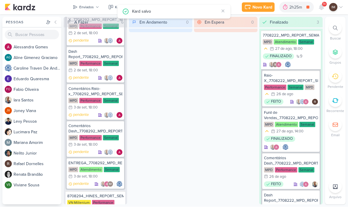
scroll to position [608, 0]
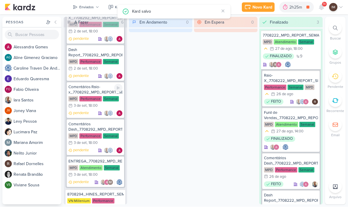
click at [93, 89] on div "Comentários Raio-x_7708292_MPD_REPORT_SEMANAL_03.09" at bounding box center [95, 90] width 54 height 11
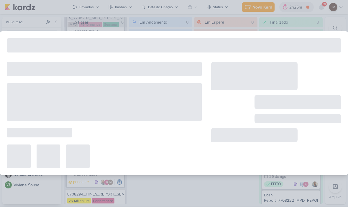
type input "Comentários Raio-x_7708292_MPD_REPORT_SEMANAL_03.09"
type input "[DATE] 18:00"
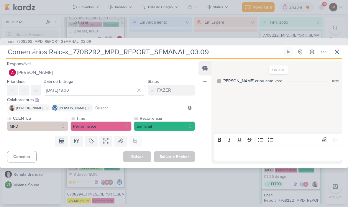
click at [195, 50] on input "Comentários Raio-x_7708292_MPD_REPORT_SEMANAL_03.09" at bounding box center [144, 52] width 276 height 11
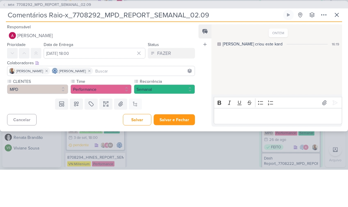
type input "Comentários Raio-x_7708292_MPD_REPORT_SEMANAL_02.09"
click at [111, 85] on input "[DATE] 18:00" at bounding box center [95, 90] width 102 height 11
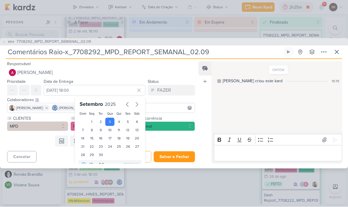
click at [104, 121] on div "2" at bounding box center [101, 122] width 9 height 8
type input "[DATE] 18:00"
click at [180, 157] on button "Salvar e Fechar" at bounding box center [174, 157] width 41 height 11
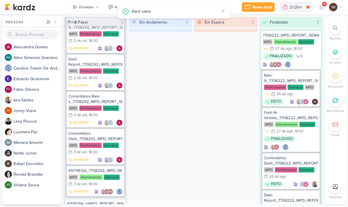
scroll to position [599, 0]
click at [102, 135] on div "Comentários Dash_7708292_MPD_REPORT_SEMANAL_03.09" at bounding box center [95, 136] width 54 height 11
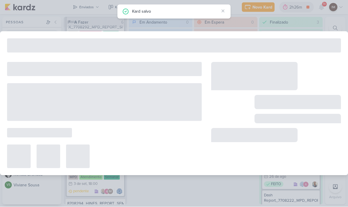
type input "Comentários Dash_7708292_MPD_REPORT_SEMANAL_03.09"
type input "[DATE] 18:00"
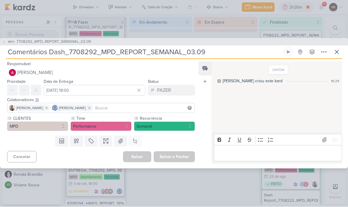
click at [195, 53] on input "Comentários Dash_7708292_MPD_REPORT_SEMANAL_03.09" at bounding box center [144, 52] width 276 height 11
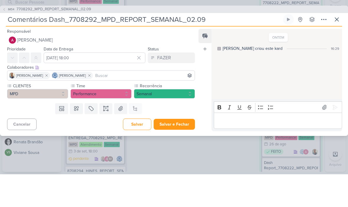
type input "Comentários Dash_7708292_MPD_REPORT_SEMANAL_02.09"
click at [104, 85] on input "[DATE] 18:00" at bounding box center [95, 90] width 102 height 11
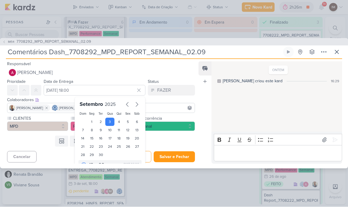
click at [102, 122] on div "2" at bounding box center [101, 122] width 9 height 8
type input "[DATE] 18:00"
click at [188, 158] on button "Salvar e Fechar" at bounding box center [174, 157] width 41 height 11
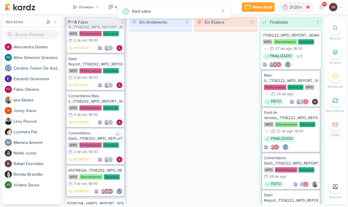
click at [91, 134] on div "Comentários Dash_7708292_MPD_REPORT_SEMANAL_02.09" at bounding box center [95, 136] width 54 height 11
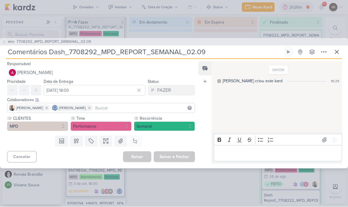
click at [345, 50] on div "IM54 7708292_MPD_REPORT_SEMANAL_02.09 Comentários Dash_7708292_MPD_REPORT_SEMAN…" at bounding box center [174, 103] width 348 height 131
click at [334, 51] on icon at bounding box center [337, 52] width 7 height 7
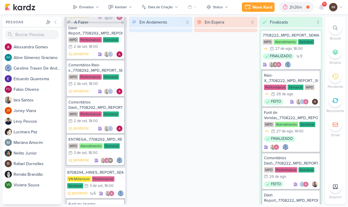
scroll to position [635, 0]
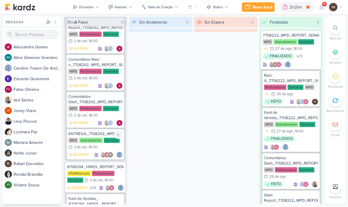
click at [99, 130] on div "ENTREGA_7708292_MPD_REPORT_SEMANAL_03.09 MPD Atendimento Semanal 3/9 [DATE] 18:…" at bounding box center [96, 144] width 58 height 31
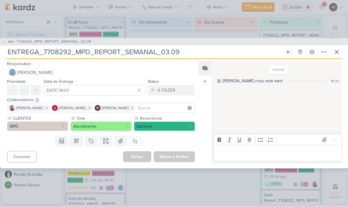
click at [187, 52] on input "ENTREGA_7708292_MPD_REPORT_SEMANAL_03.09" at bounding box center [144, 52] width 276 height 11
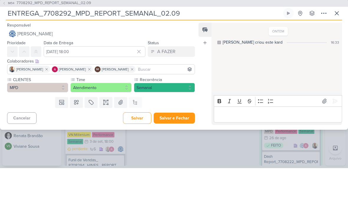
type input "ENTREGA_7708292_MPD_REPORT_SEMANAL_02.09"
click at [82, 85] on input "[DATE] 18:00" at bounding box center [95, 90] width 102 height 11
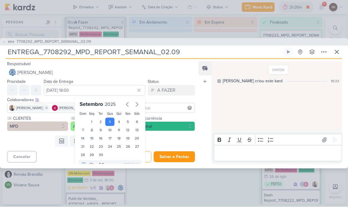
click at [103, 118] on div "2" at bounding box center [101, 122] width 9 height 8
type input "[DATE] 18:00"
click at [184, 152] on button "Salvar e Fechar" at bounding box center [174, 157] width 41 height 11
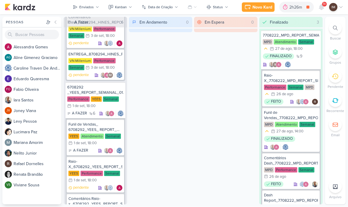
scroll to position [965, 0]
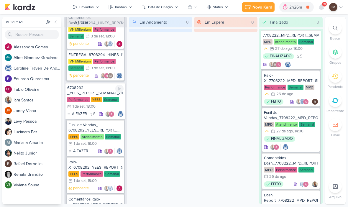
click at [97, 88] on div "6708292 _YEES_REPORT_SEMANAL_01.09_COMERCIAL" at bounding box center [95, 91] width 56 height 11
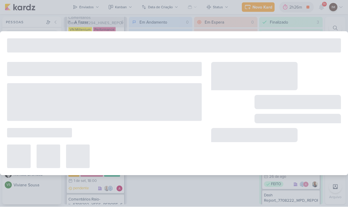
type input "6708292 _YEES_REPORT_SEMANAL_01.09_COMERCIAL"
type input "[DATE] 18:00"
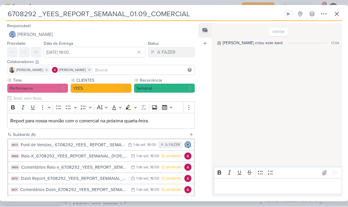
click at [118, 143] on div "Funil de Vendas_ 6708292_YEES_ REPORT_ SEMANAL_01.09_COMERCIAL" at bounding box center [73, 145] width 104 height 7
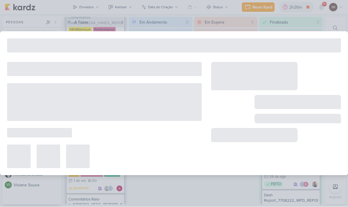
click at [118, 144] on div at bounding box center [104, 115] width 195 height 106
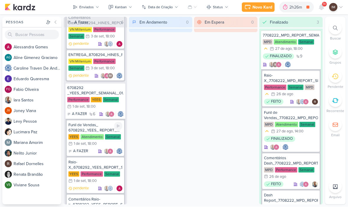
click at [102, 124] on div "Funil de Vendas_ 6708292_YEES_ REPORT_ SEMANAL_01.09_COMERCIAL" at bounding box center [95, 128] width 54 height 11
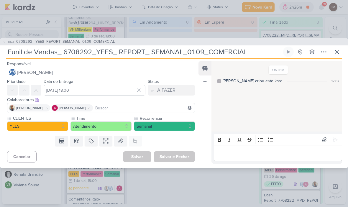
click at [339, 51] on icon at bounding box center [337, 52] width 7 height 7
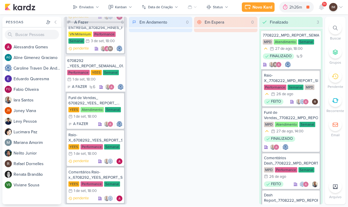
scroll to position [992, 0]
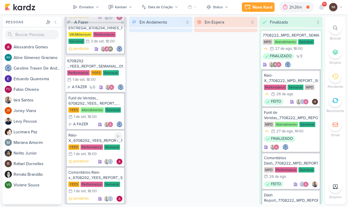
click at [91, 136] on div "Raio-X_6708292_YEES_REPORT_SEMANAL_01.09_COMERCIAL" at bounding box center [95, 138] width 54 height 11
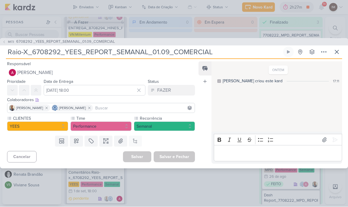
click at [335, 49] on icon at bounding box center [337, 52] width 7 height 7
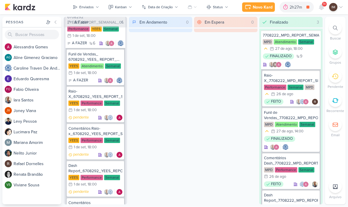
scroll to position [1042, 0]
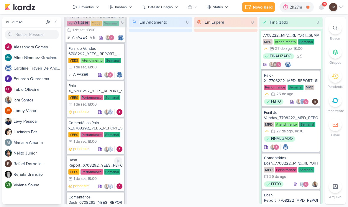
click at [87, 161] on div "Dash Report_6708292_YEES_REPORT_SEMANAL_01.09_COMERCIAL" at bounding box center [95, 163] width 54 height 11
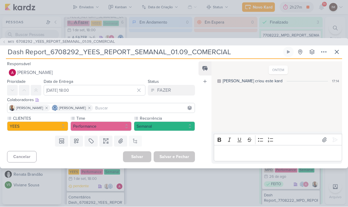
click at [337, 47] on button at bounding box center [337, 52] width 11 height 11
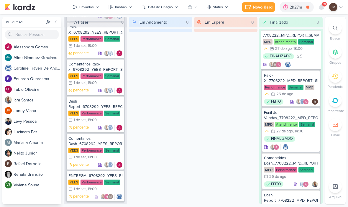
scroll to position [1100, 0]
click at [92, 140] on div "Comentários Dash_6708292_YEES_REPORT_SEMANAL_01.09_COMERCIAL" at bounding box center [95, 141] width 54 height 11
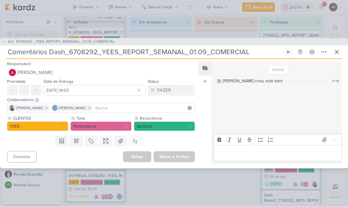
click at [340, 49] on icon at bounding box center [337, 52] width 7 height 7
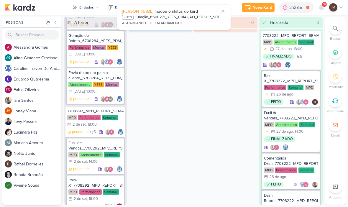
scroll to position [440, 0]
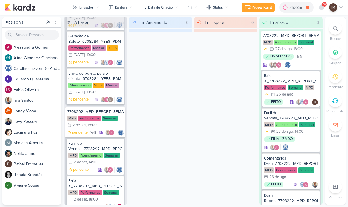
click at [322, 7] on icon at bounding box center [321, 7] width 5 height 5
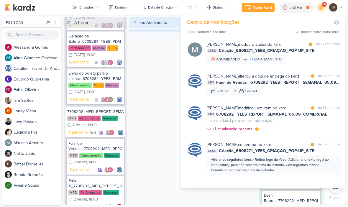
click at [148, 98] on div "Em Andamento 0" at bounding box center [160, 111] width 63 height 188
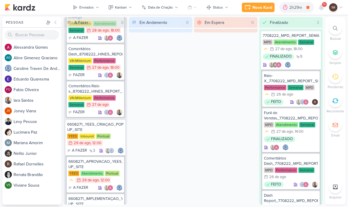
scroll to position [0, 0]
